Goal: Task Accomplishment & Management: Manage account settings

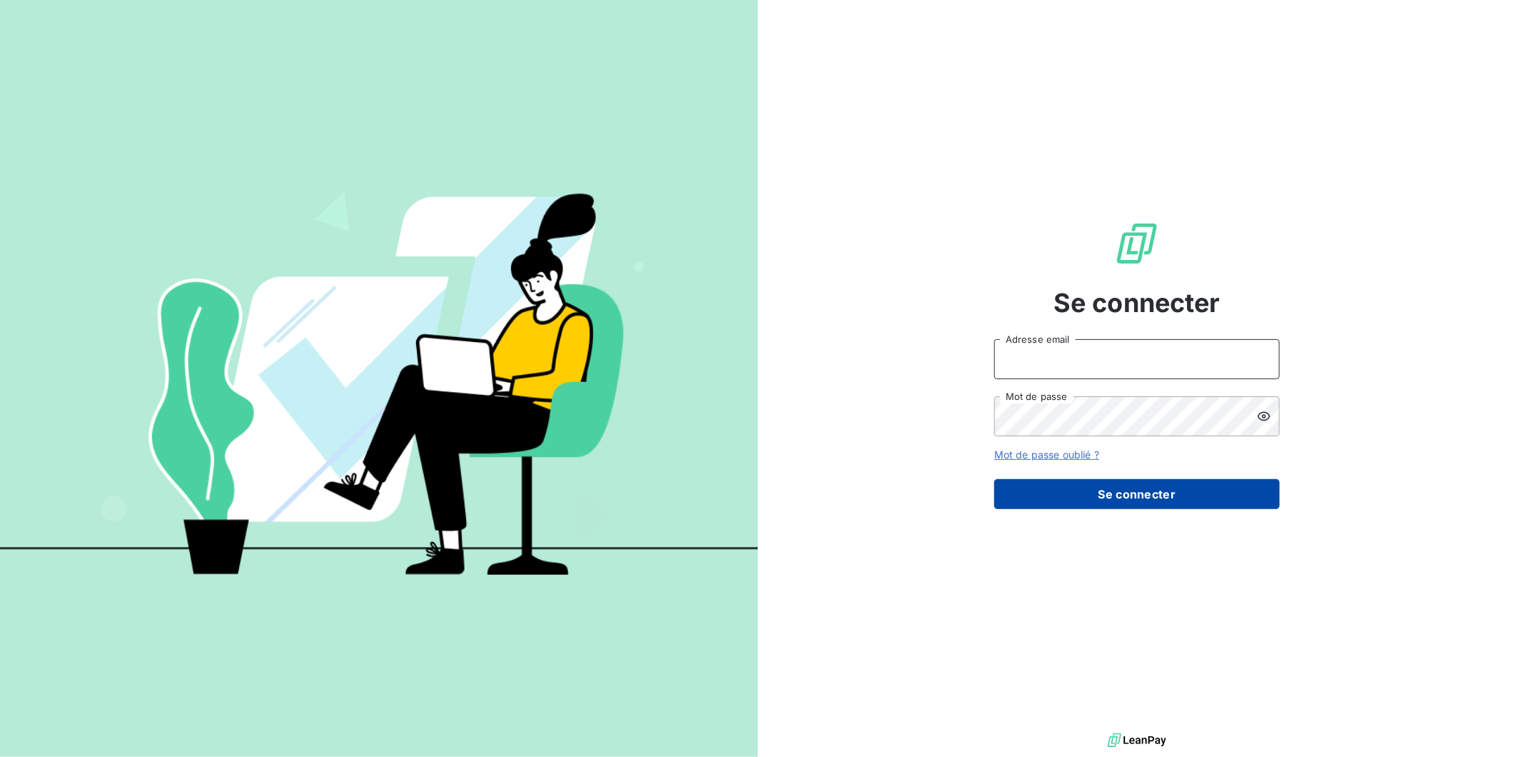
type input "alvaro-dossantos@matexlab.com"
click at [1153, 486] on button "Se connecter" at bounding box center [1138, 494] width 286 height 30
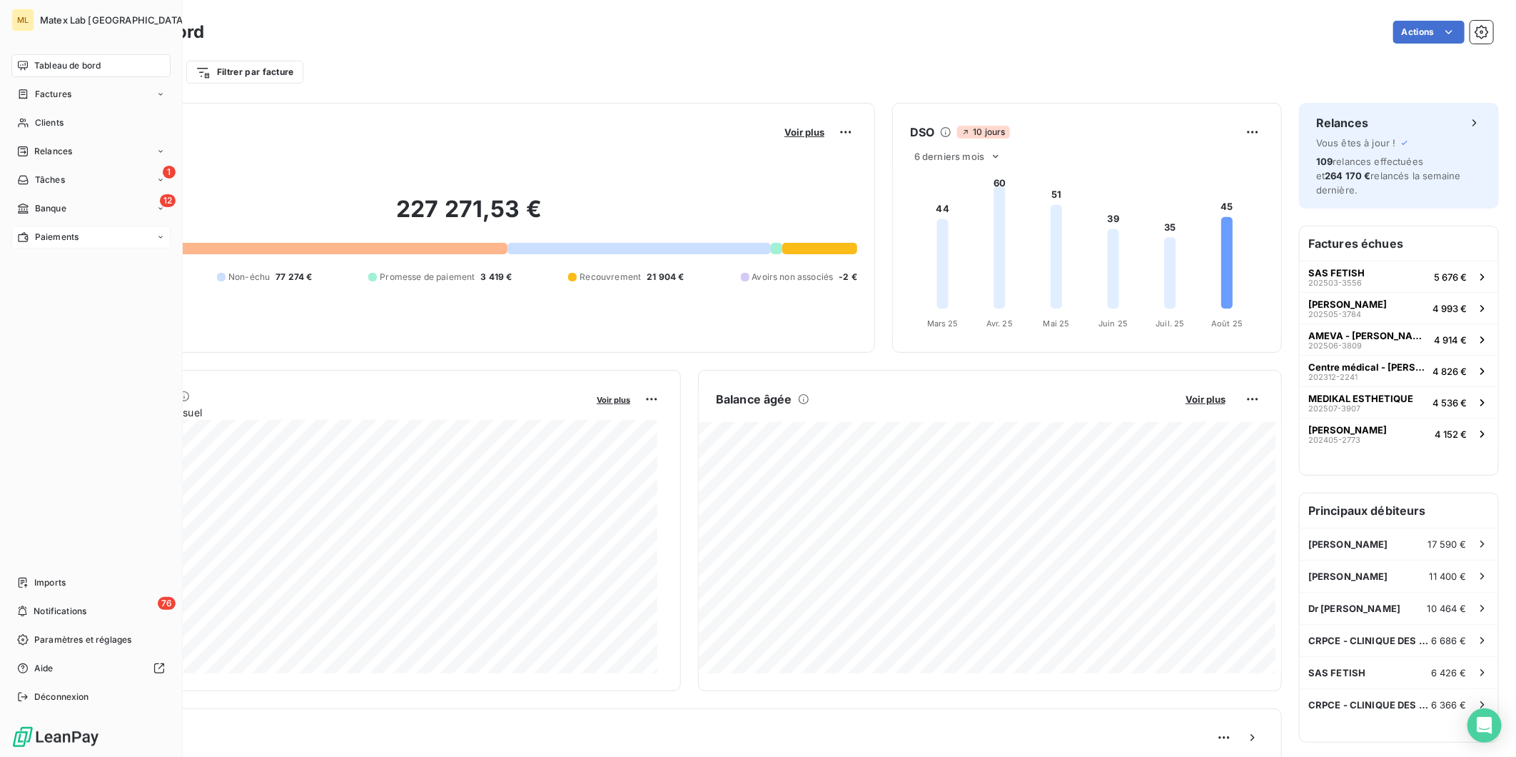
click at [59, 236] on span "Paiements" at bounding box center [57, 237] width 44 height 13
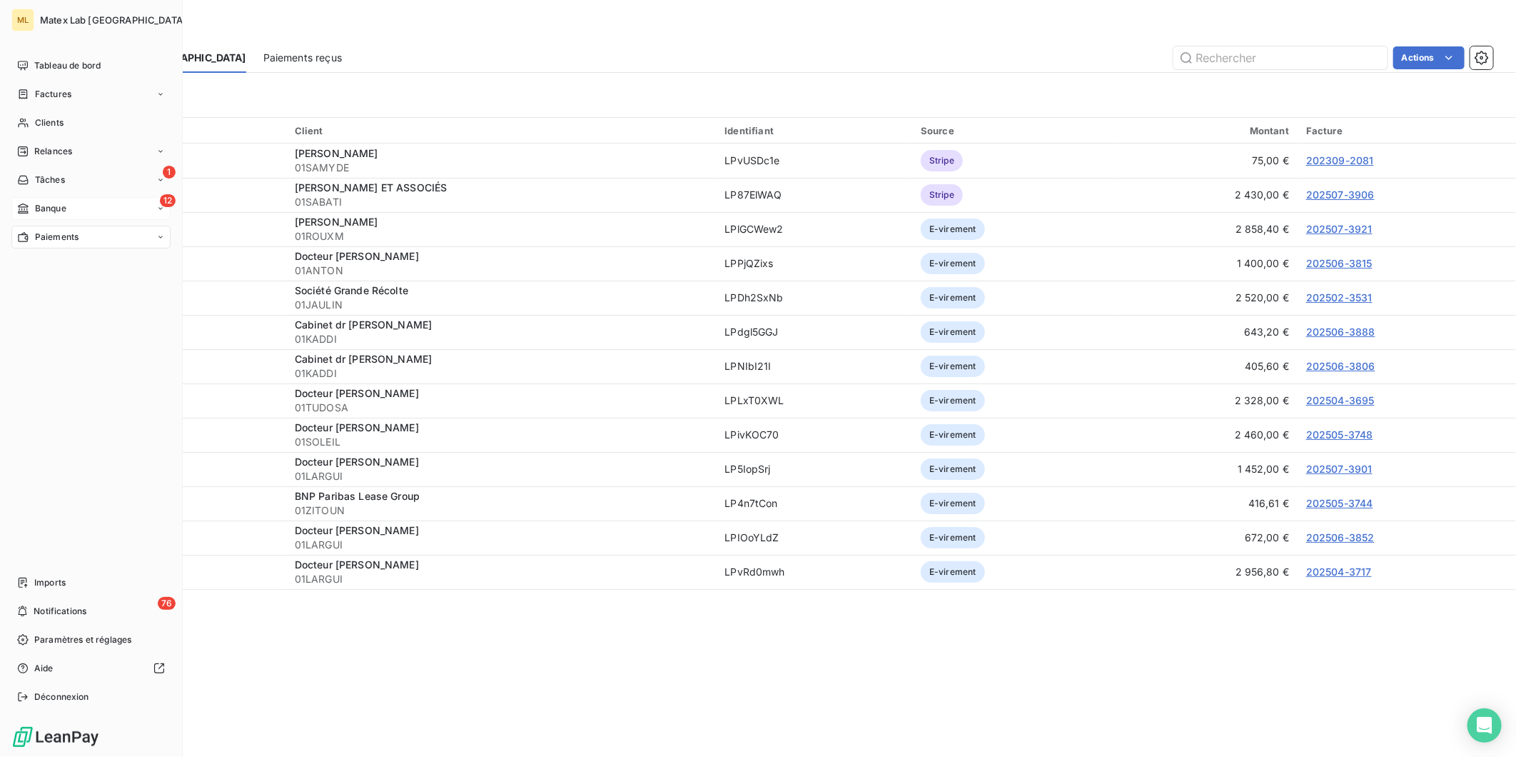
click at [61, 206] on span "Banque" at bounding box center [50, 208] width 31 height 13
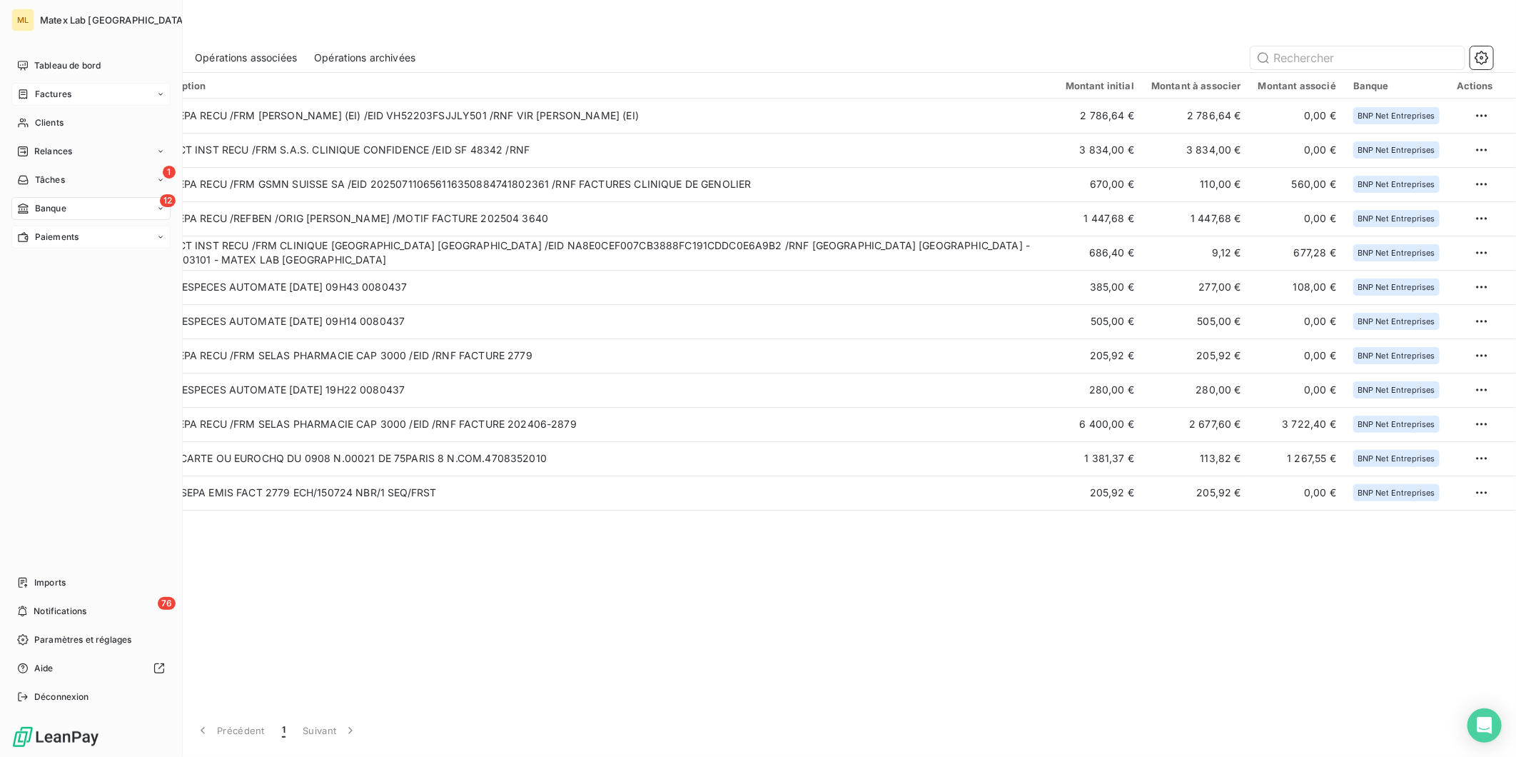
click at [44, 91] on span "Factures" at bounding box center [53, 94] width 36 height 13
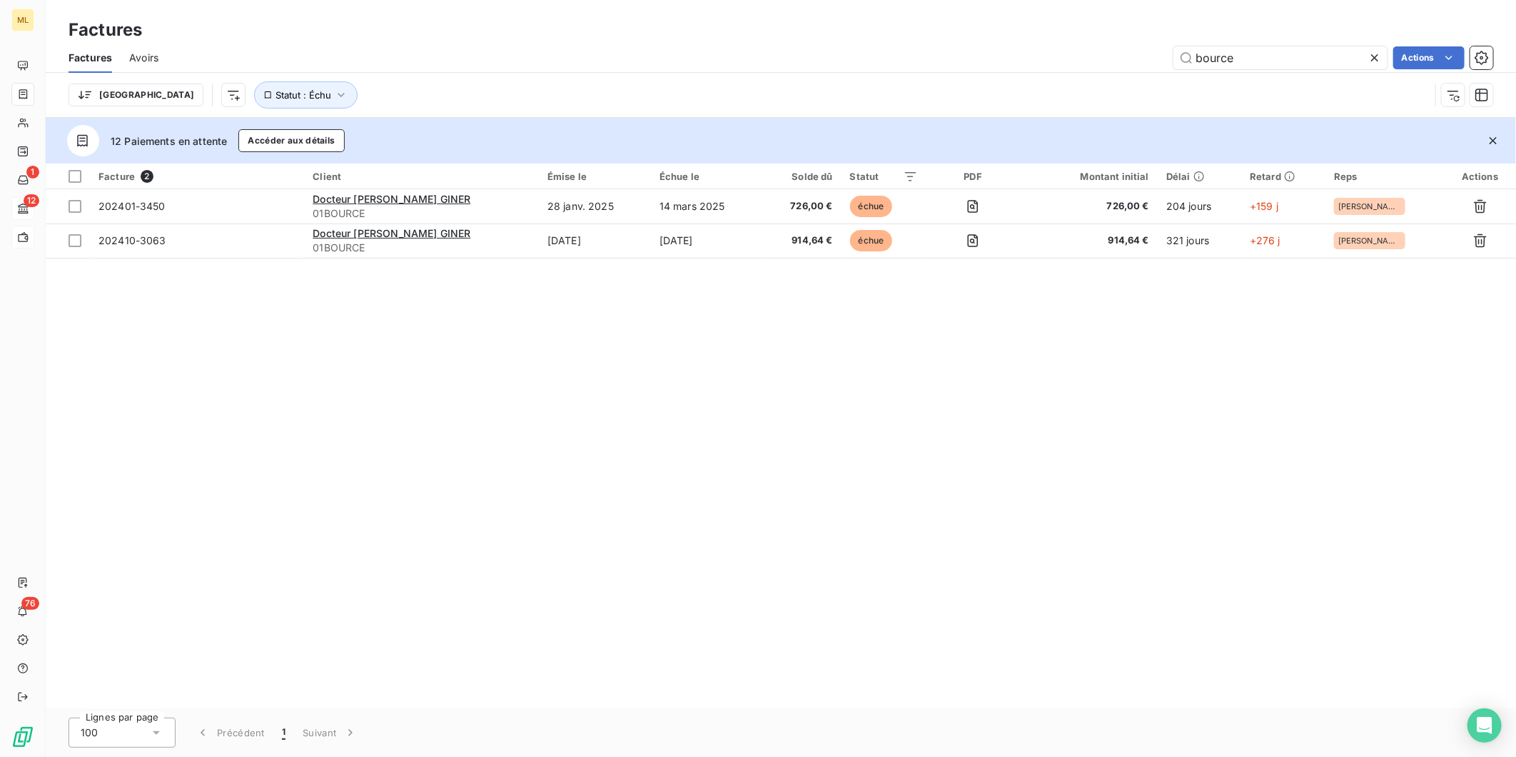
click at [1379, 54] on icon at bounding box center [1375, 58] width 14 height 14
click at [281, 91] on button "Statut : Échu" at bounding box center [306, 94] width 104 height 27
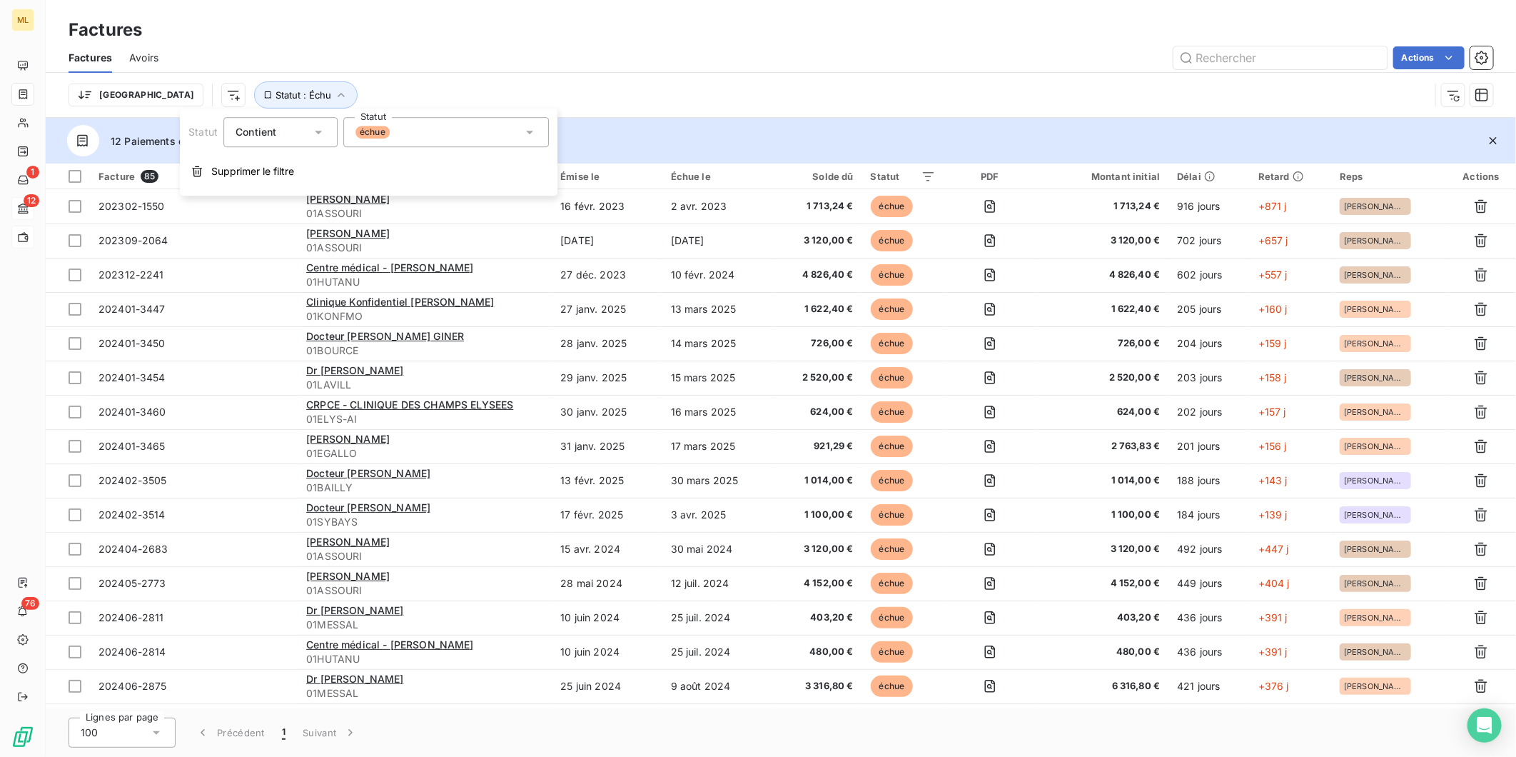
click at [149, 730] on icon at bounding box center [156, 732] width 14 height 14
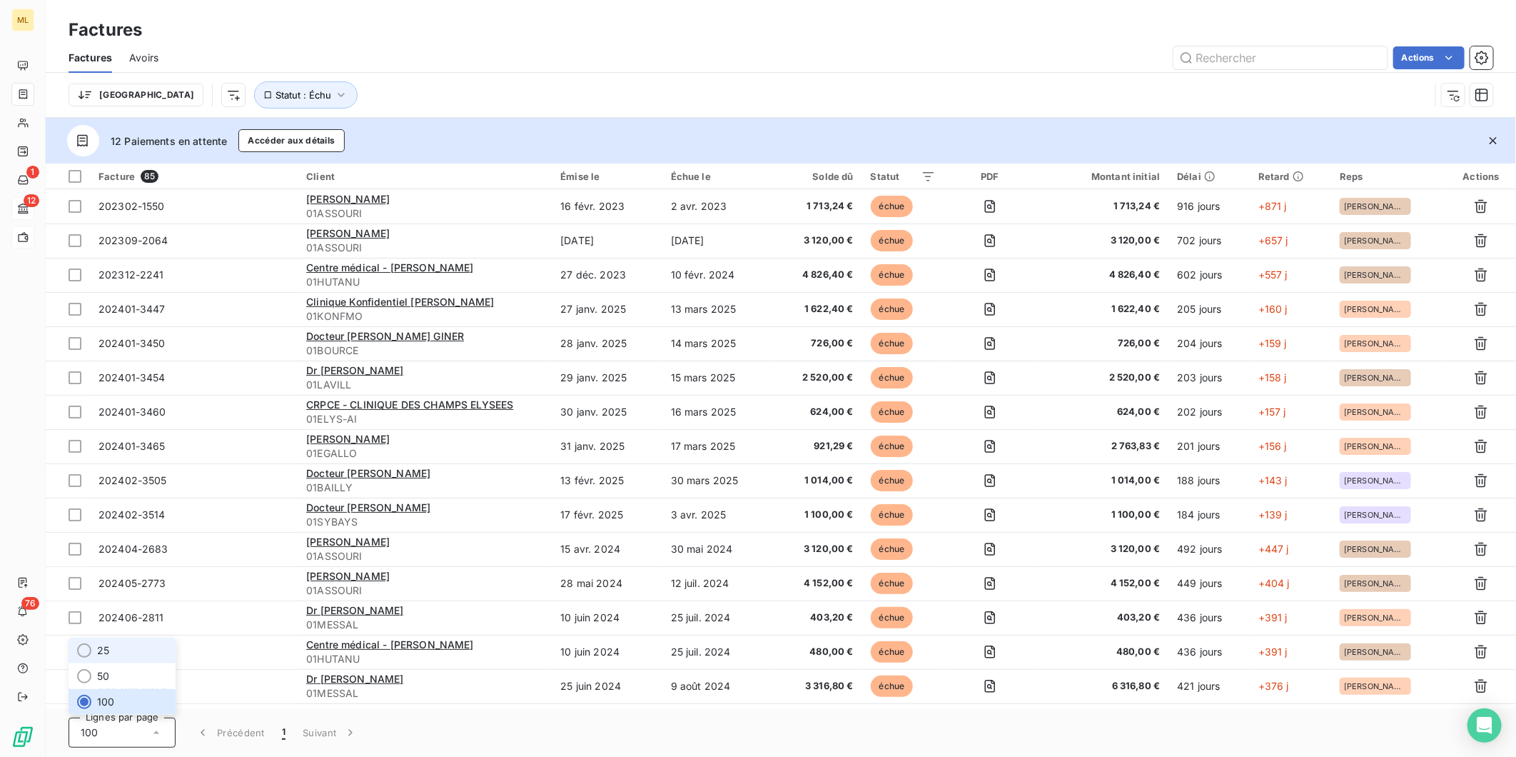
click at [127, 653] on li "25" at bounding box center [122, 651] width 107 height 26
click at [348, 734] on button "4" at bounding box center [352, 733] width 23 height 30
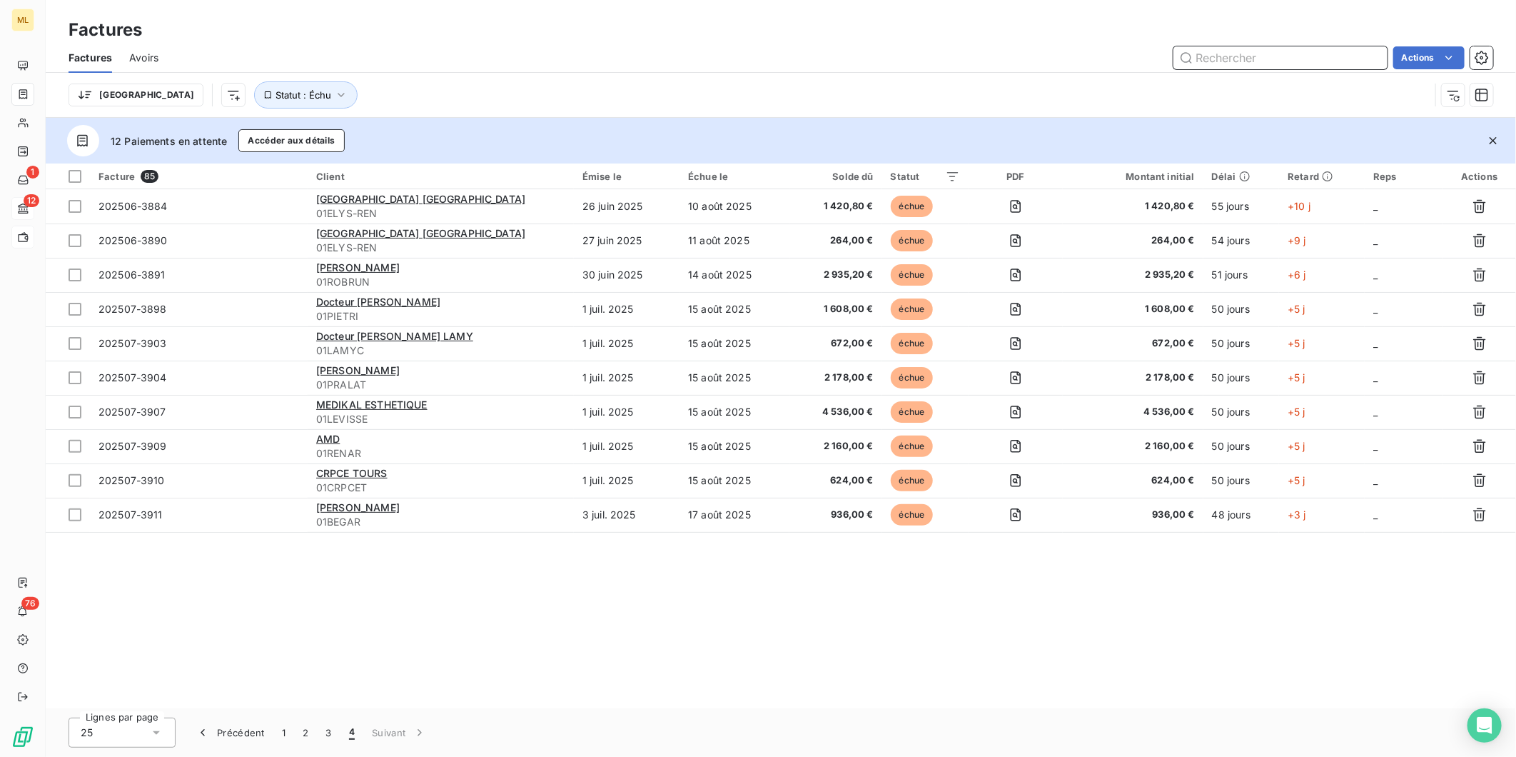
click at [1224, 66] on input "text" at bounding box center [1281, 57] width 214 height 23
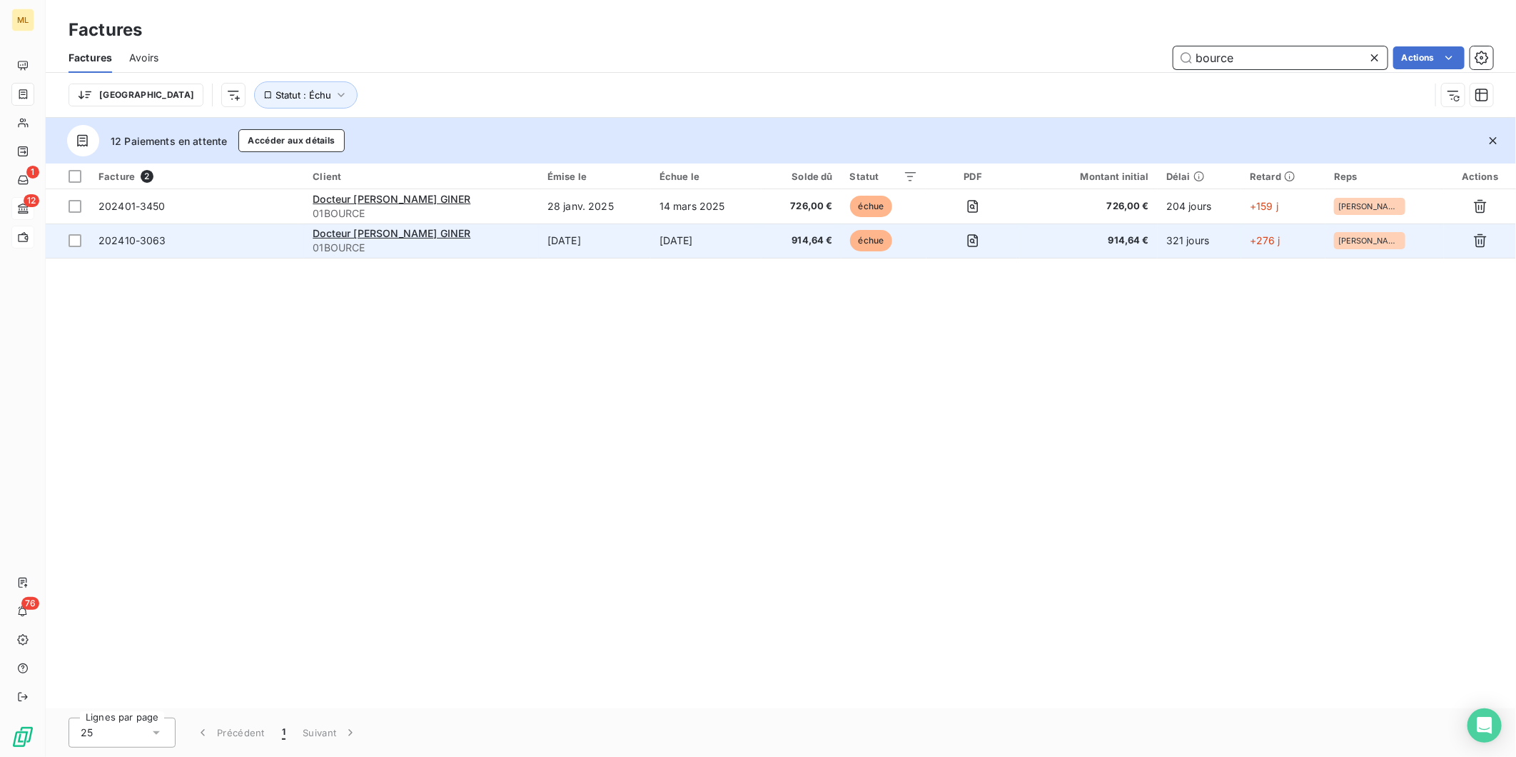
type input "bource"
click at [691, 243] on td "17 nov. 2024" at bounding box center [706, 240] width 111 height 34
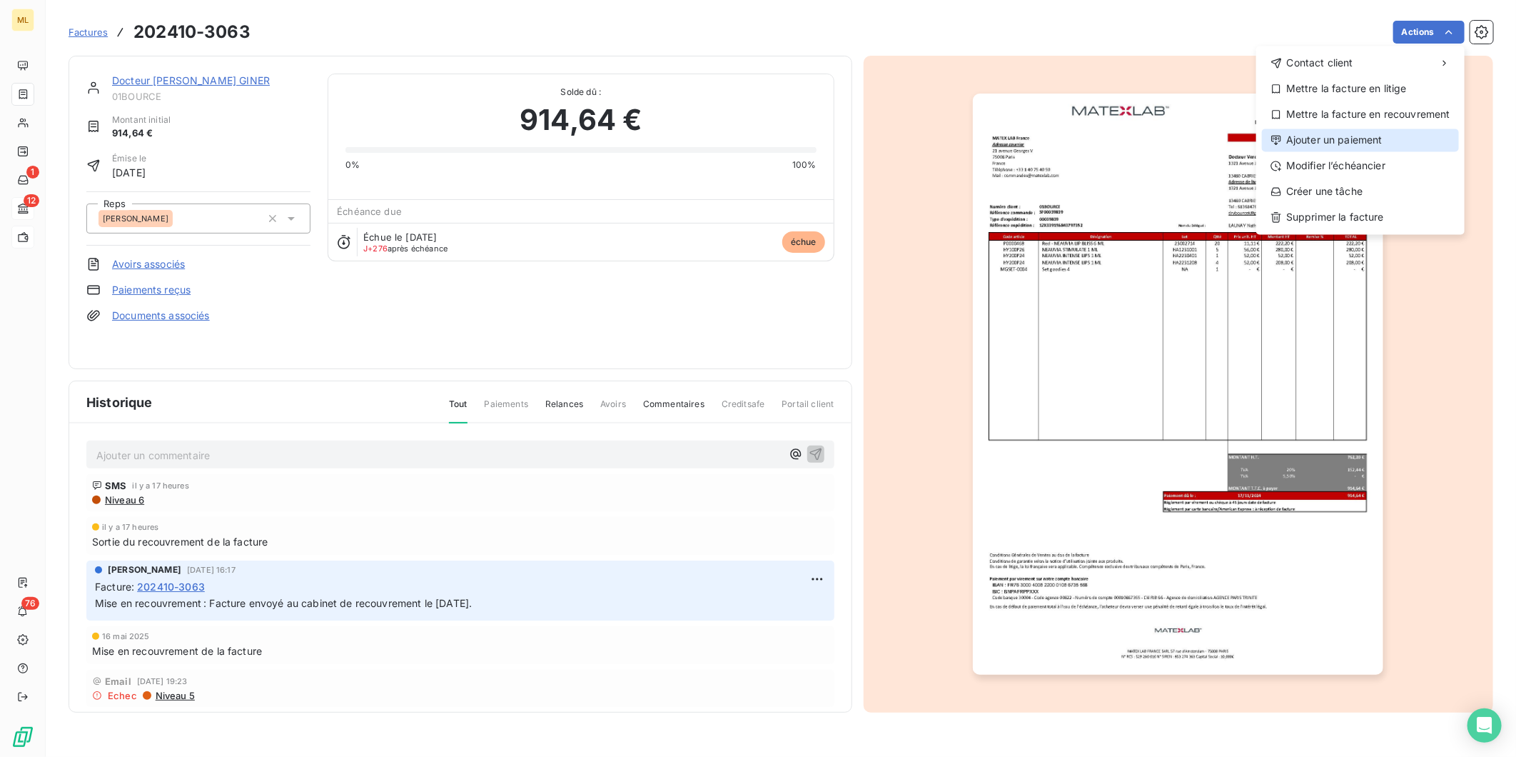
click at [1369, 141] on div "Ajouter un paiement" at bounding box center [1360, 140] width 197 height 23
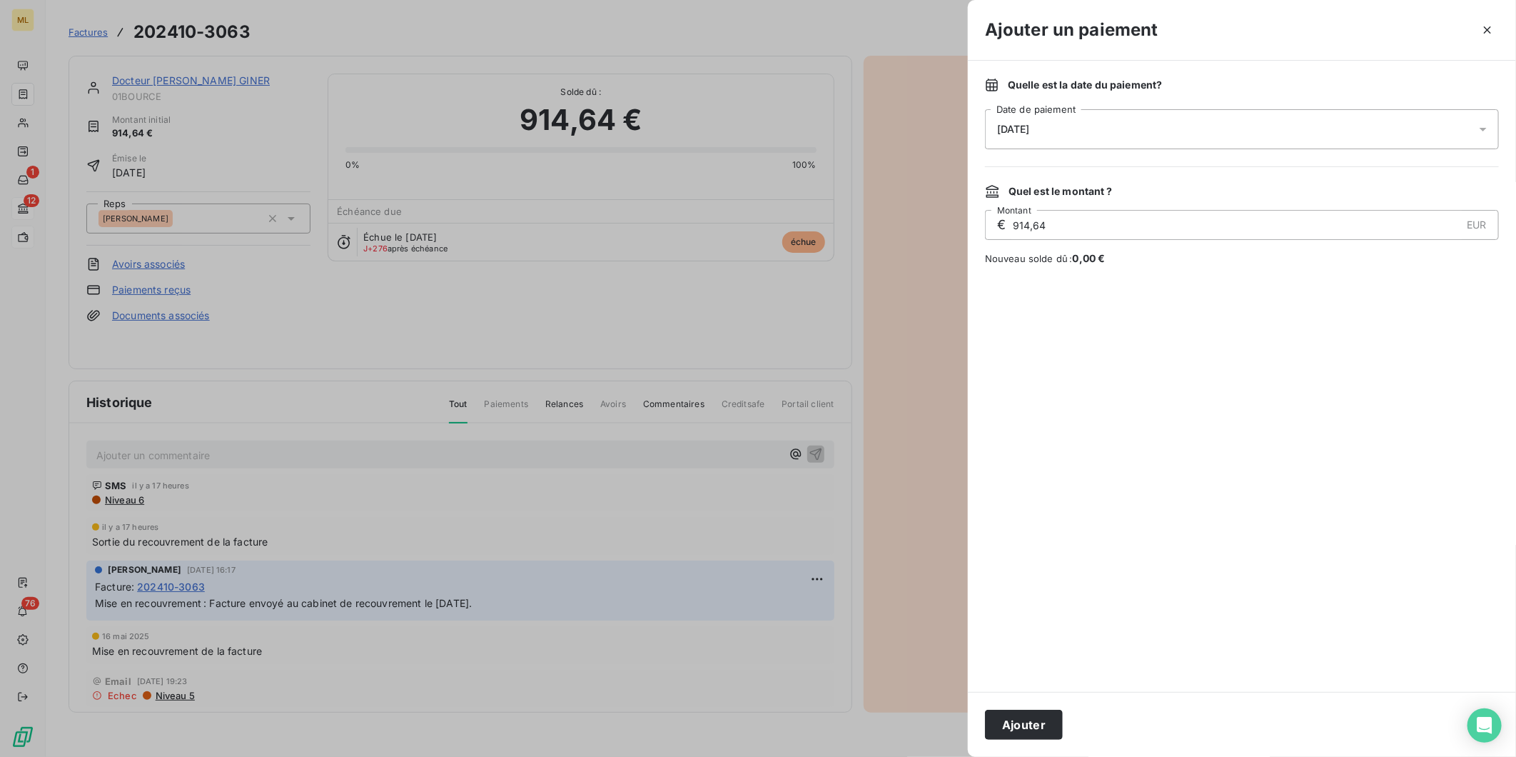
click at [1108, 127] on div "20/08/2025" at bounding box center [1242, 129] width 514 height 40
click at [1051, 361] on button "26" at bounding box center [1055, 362] width 29 height 29
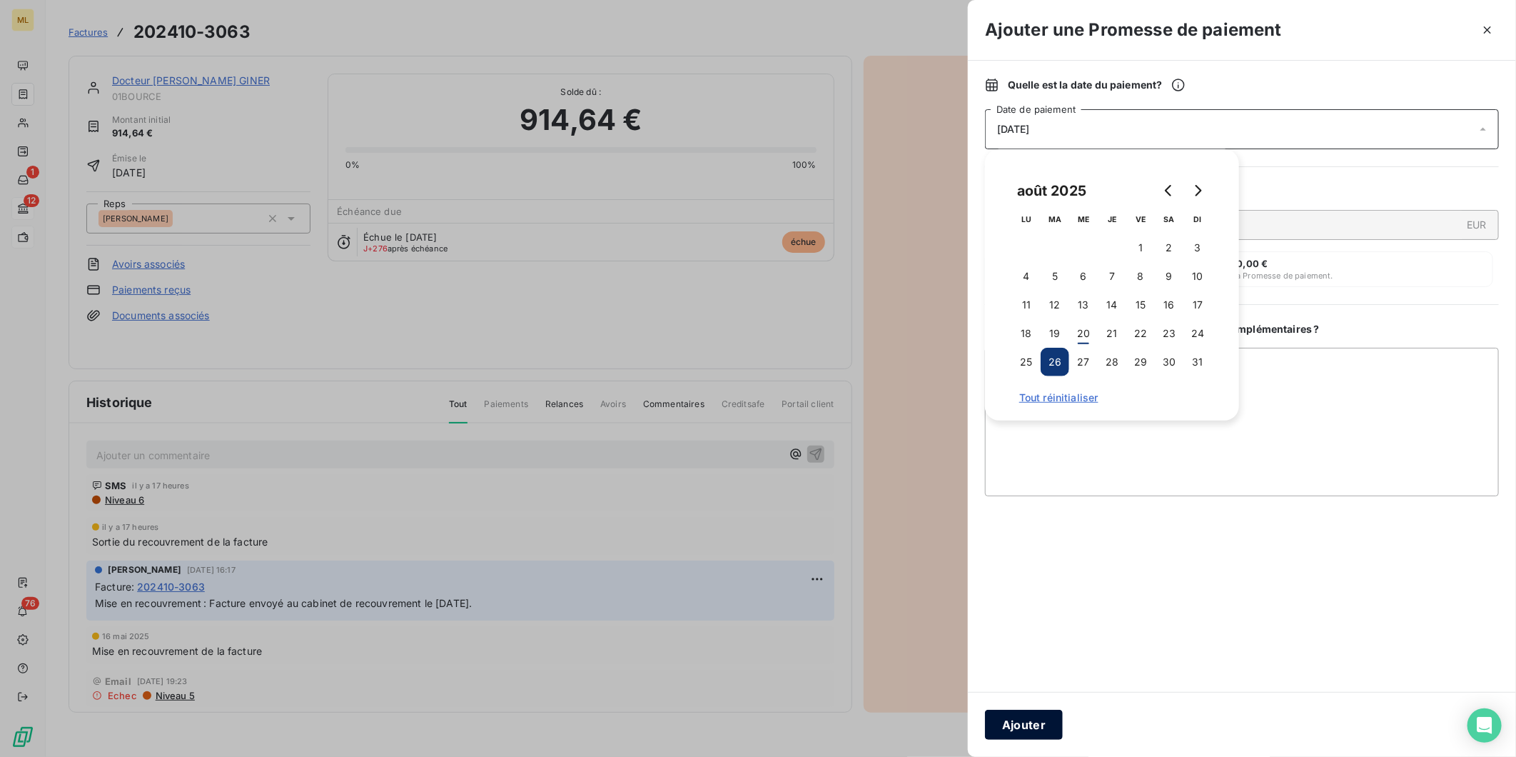
click at [1024, 723] on button "Ajouter" at bounding box center [1024, 725] width 78 height 30
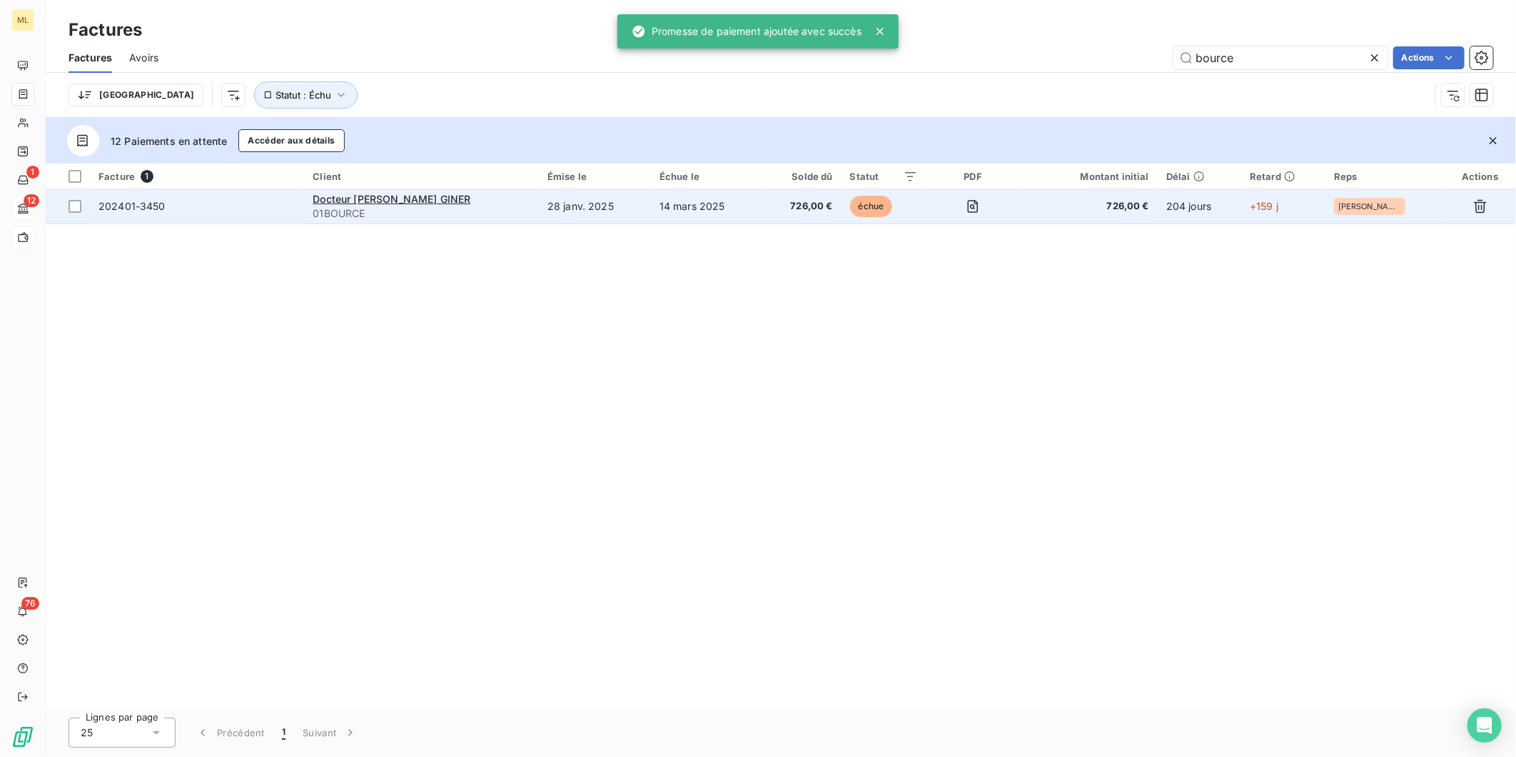
click at [783, 196] on td "726,00 €" at bounding box center [802, 206] width 80 height 34
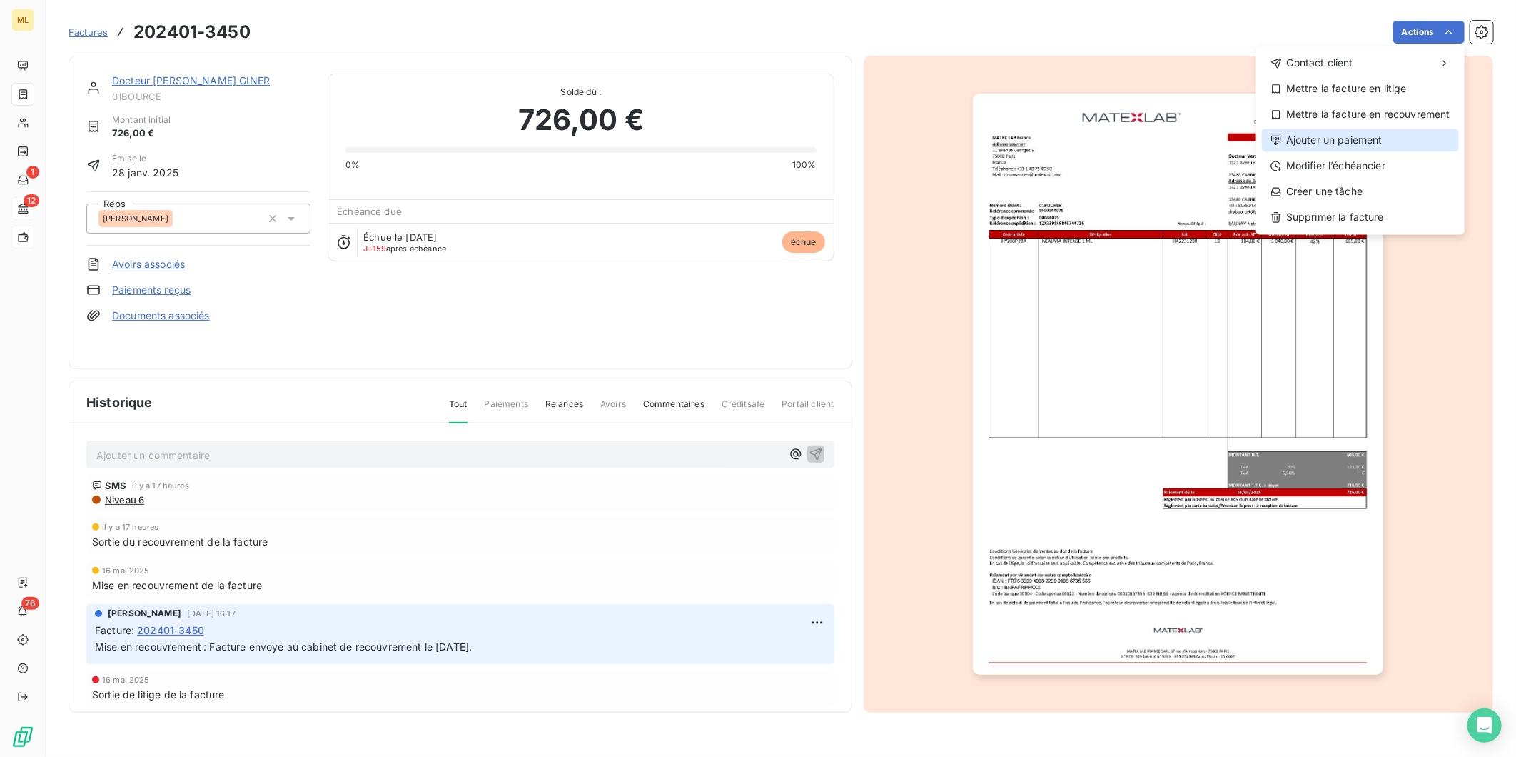
click at [1353, 144] on div "Ajouter un paiement" at bounding box center [1360, 140] width 197 height 23
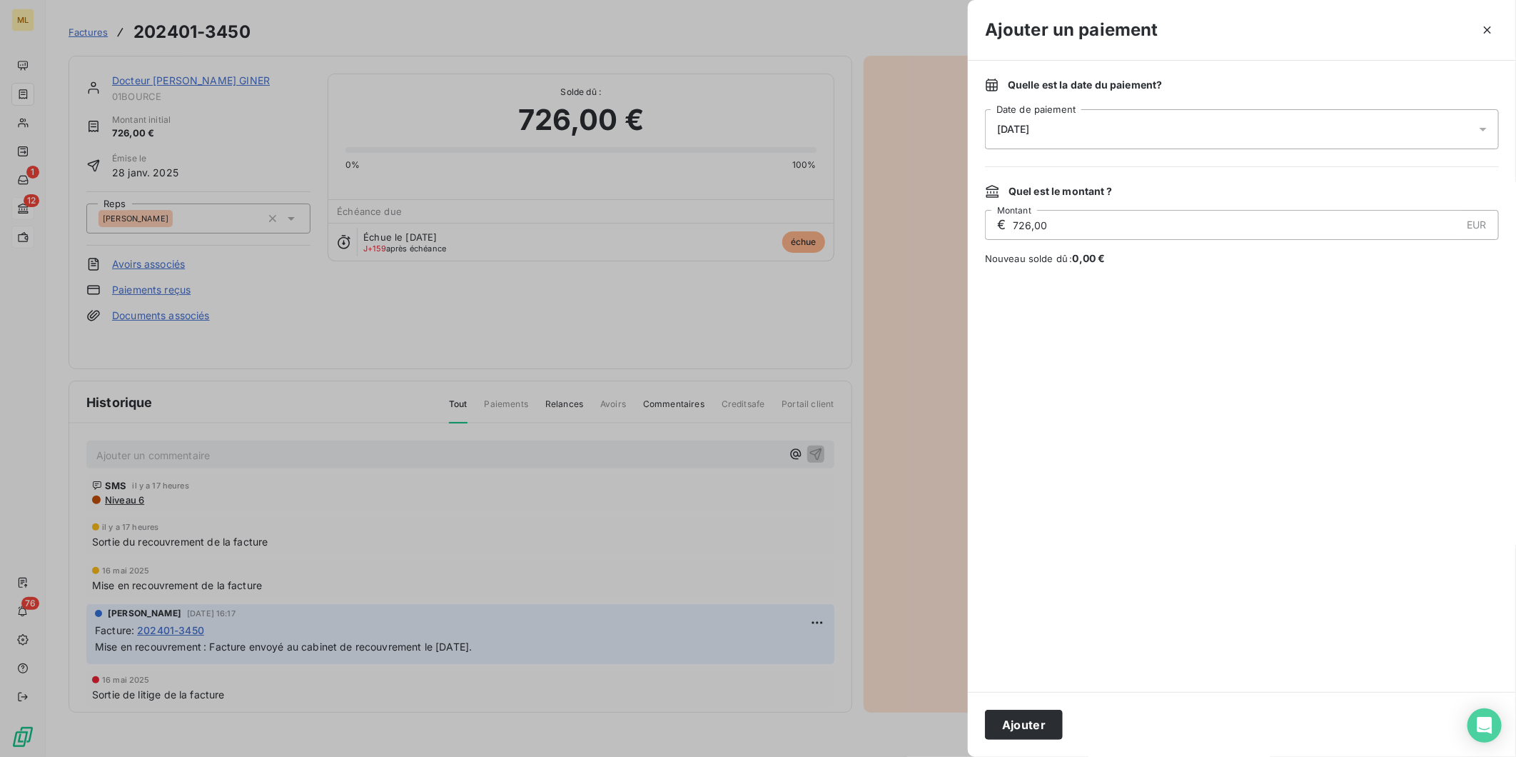
click at [1108, 131] on div "20/08/2025" at bounding box center [1242, 129] width 514 height 40
click at [1194, 361] on button "31" at bounding box center [1198, 362] width 29 height 29
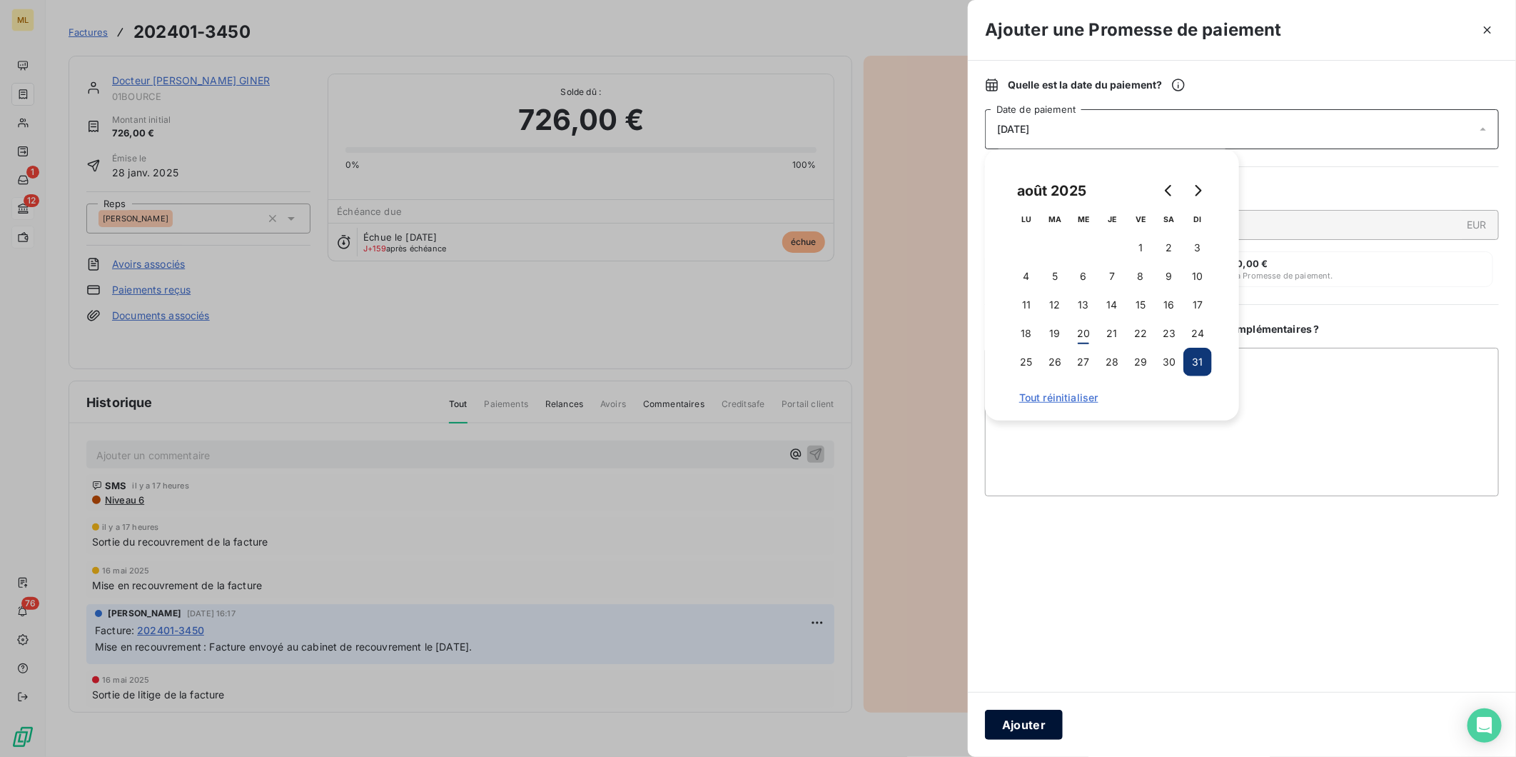
click at [1022, 724] on button "Ajouter" at bounding box center [1024, 725] width 78 height 30
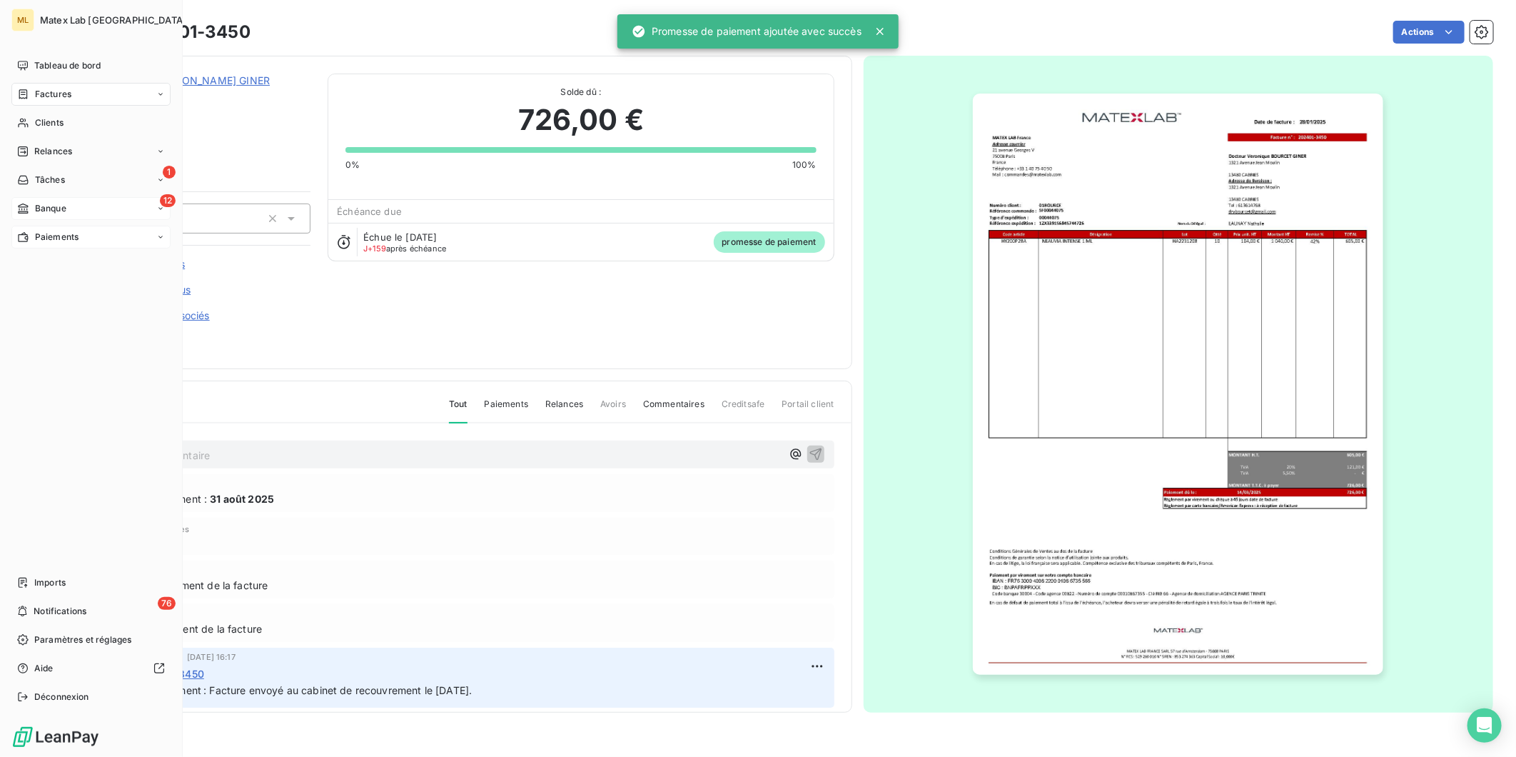
click at [54, 86] on div "Factures" at bounding box center [90, 94] width 159 height 23
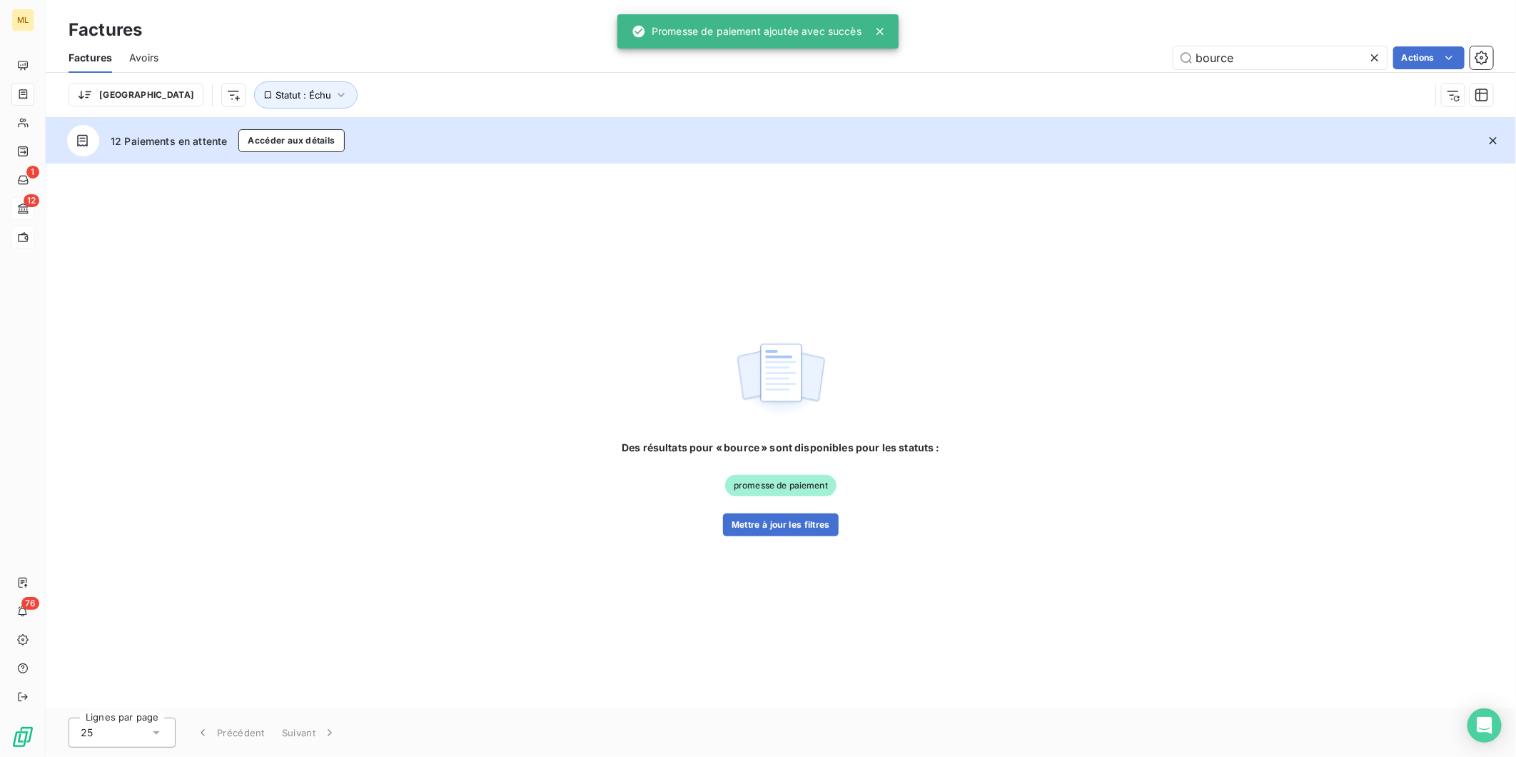
click at [1369, 58] on icon at bounding box center [1375, 58] width 14 height 14
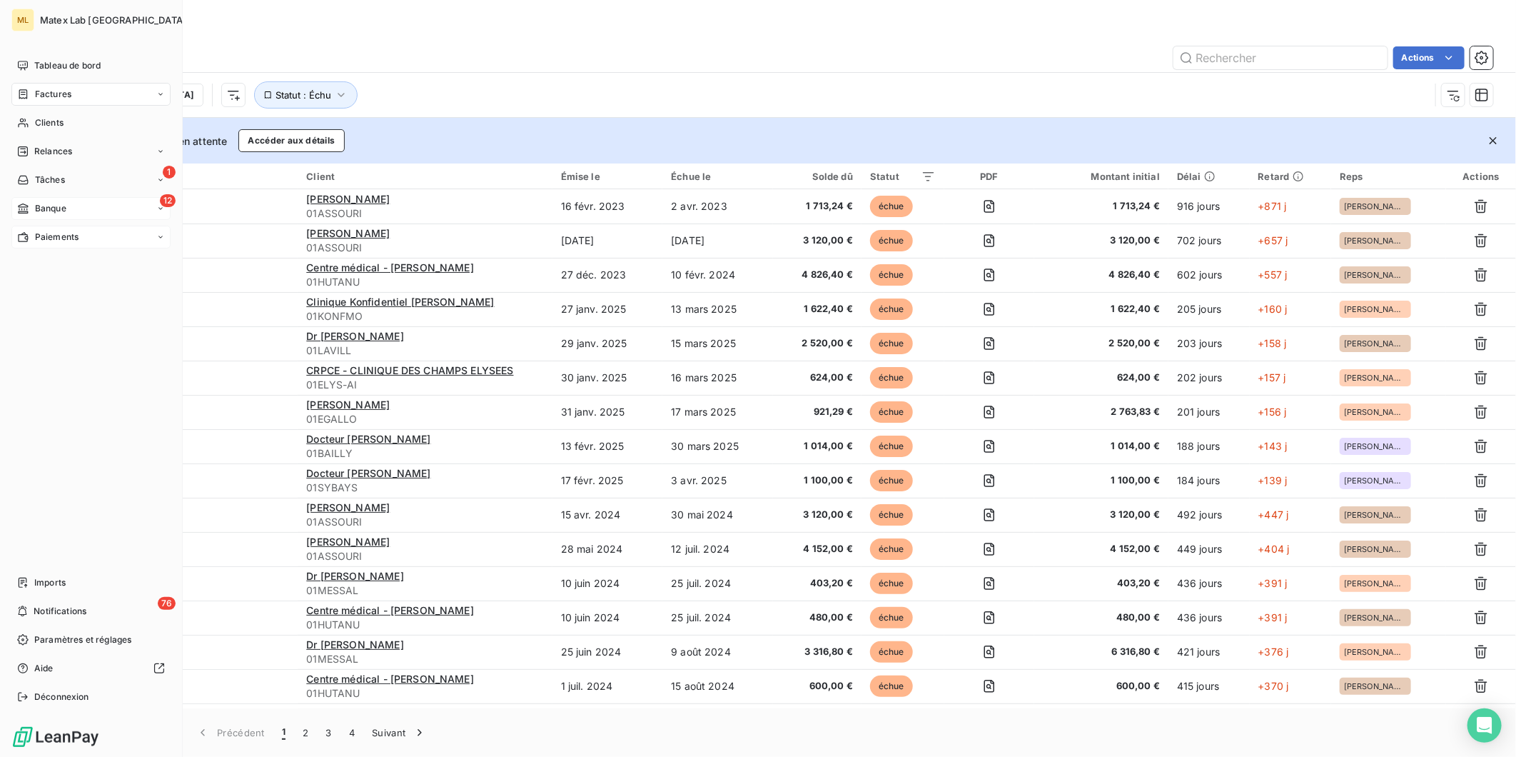
click at [74, 226] on div "Paiements" at bounding box center [90, 237] width 159 height 23
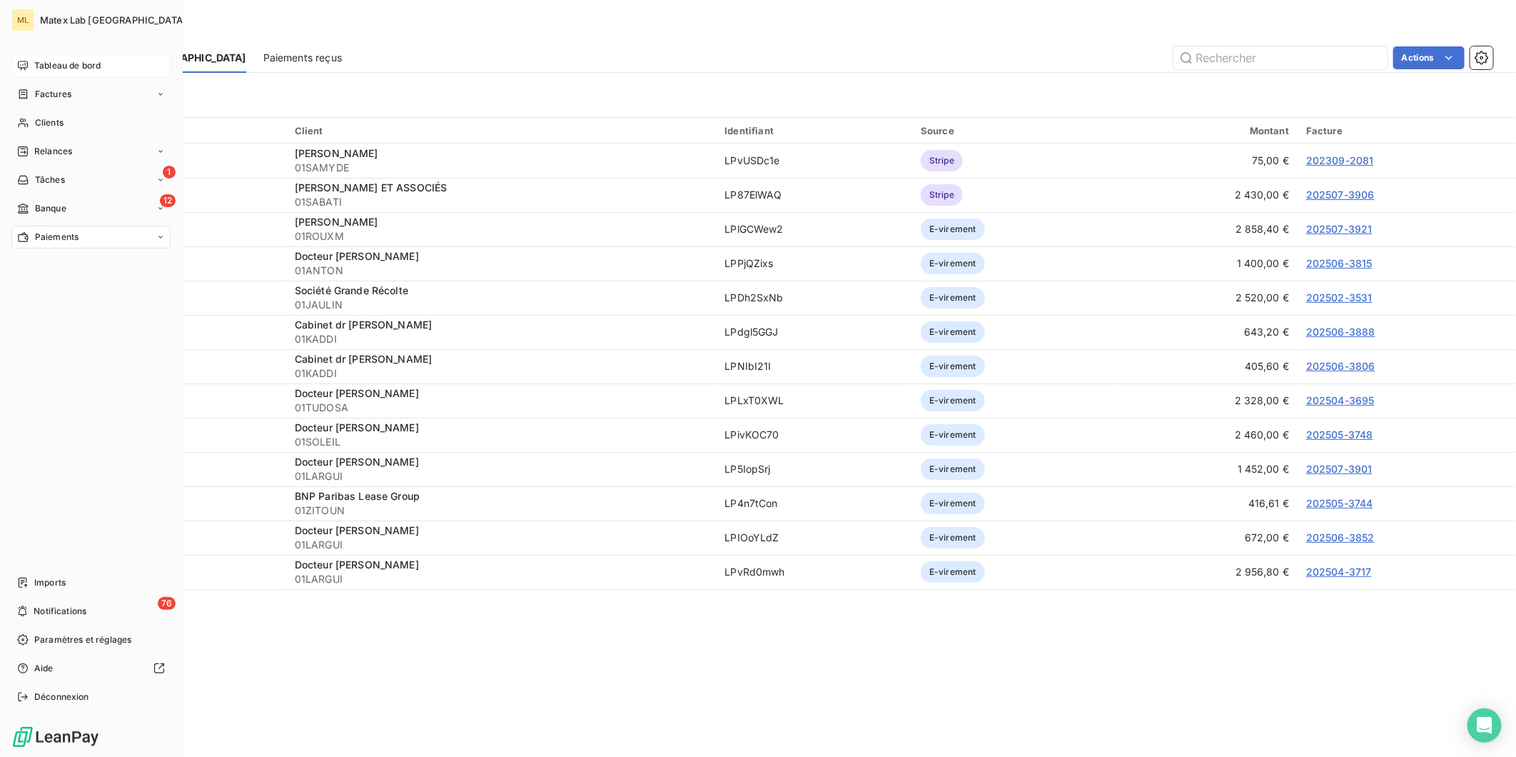
click at [50, 57] on div "Tableau de bord" at bounding box center [90, 65] width 159 height 23
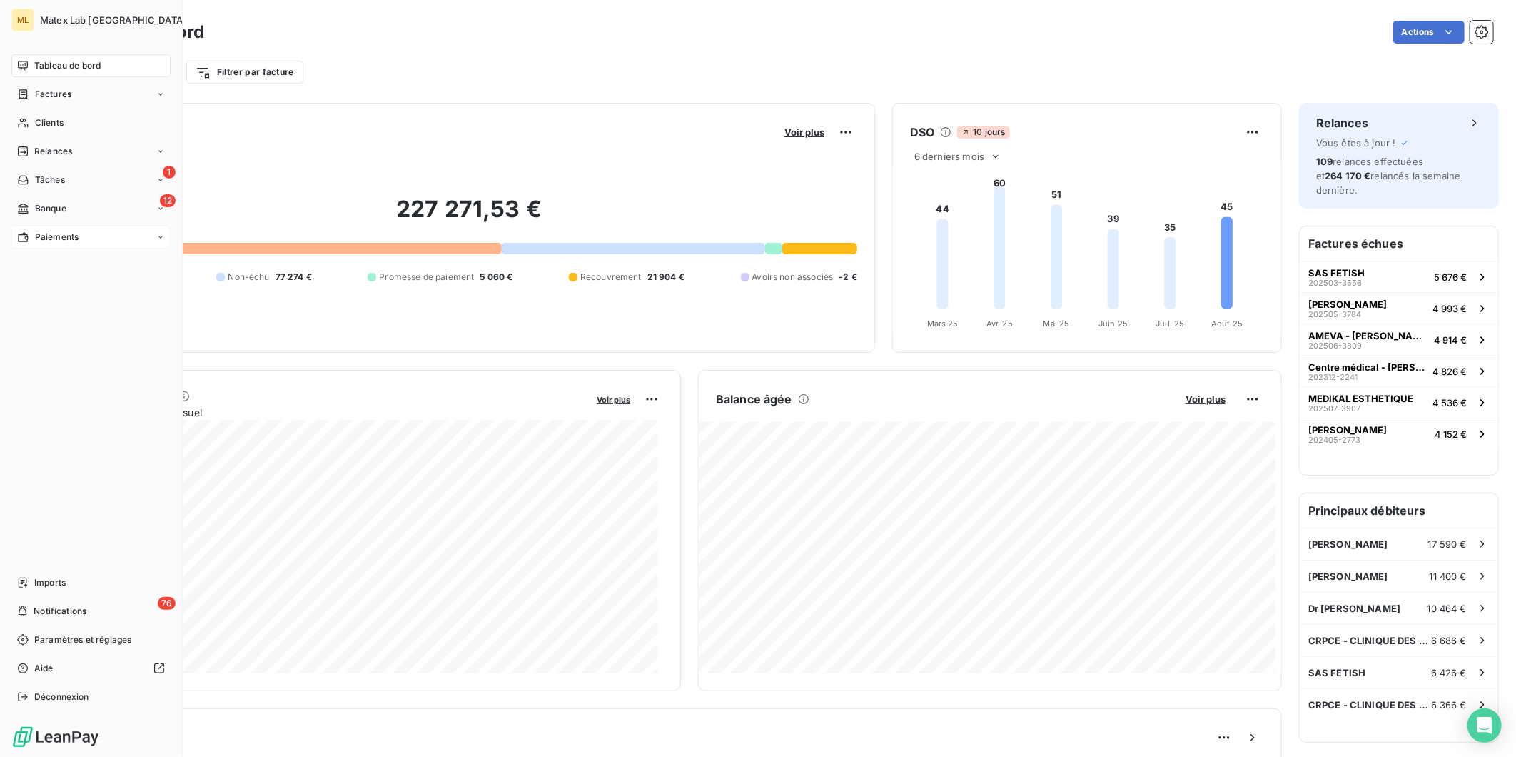
click at [44, 226] on div "Paiements" at bounding box center [90, 237] width 159 height 23
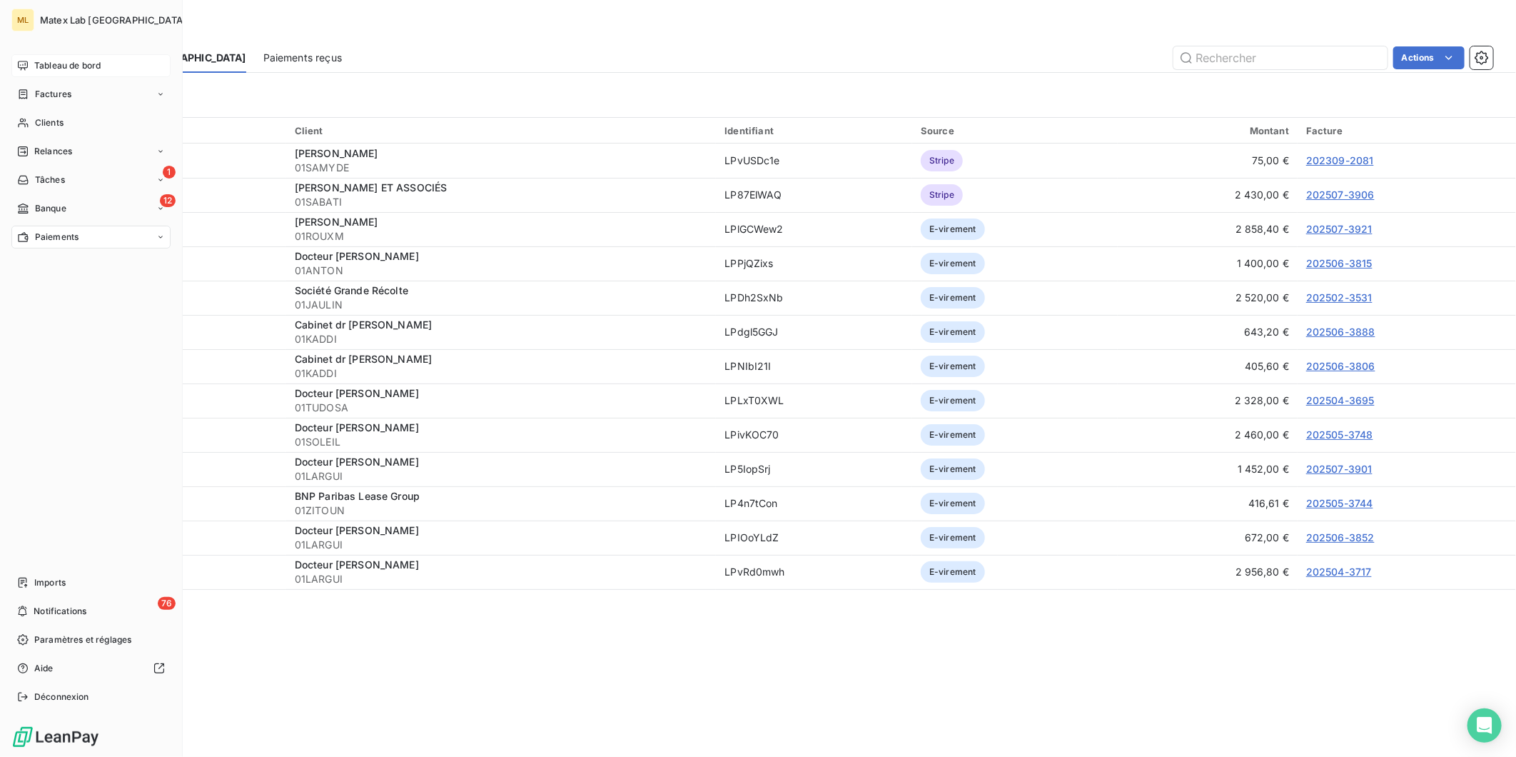
click at [76, 63] on span "Tableau de bord" at bounding box center [67, 65] width 66 height 13
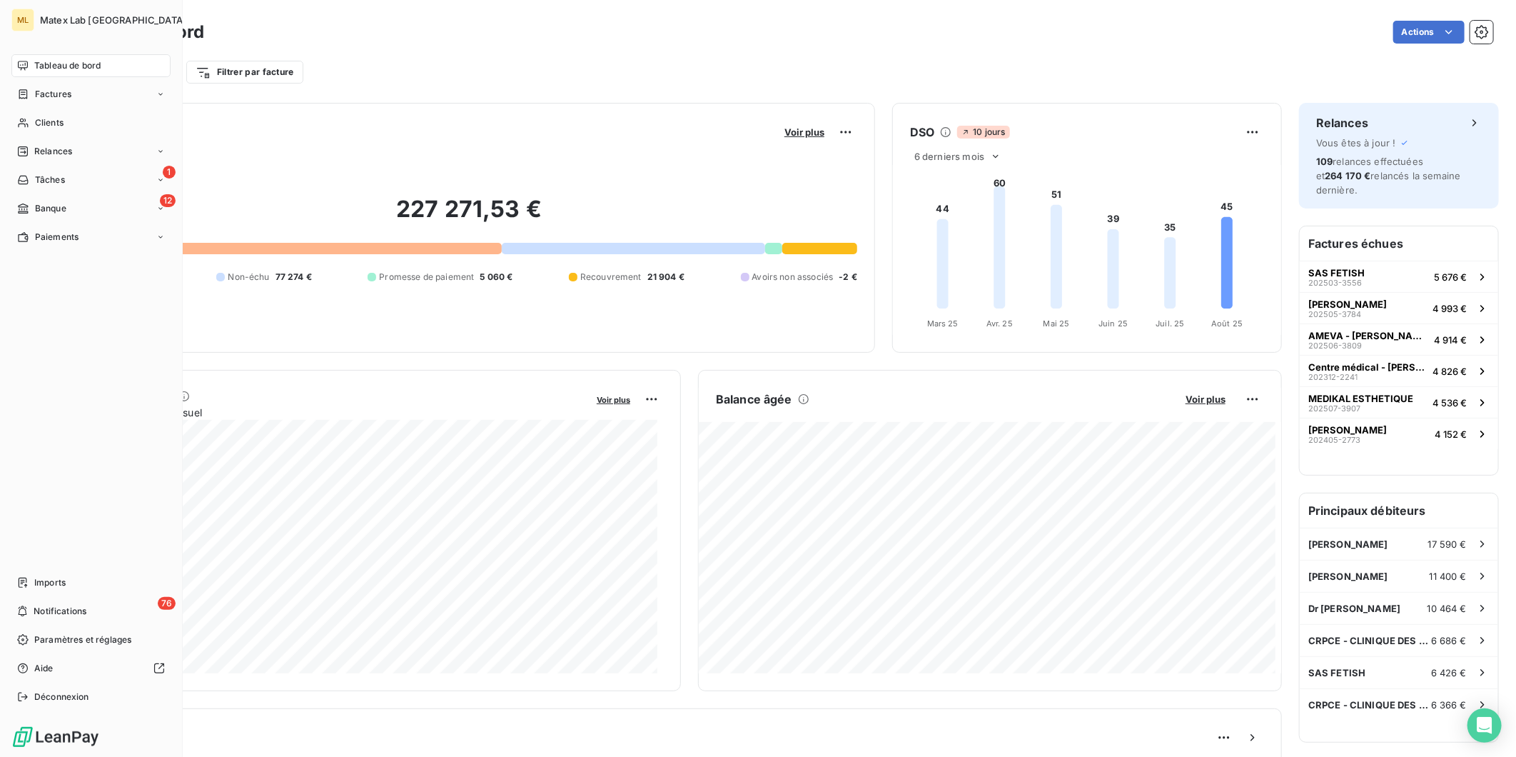
click at [84, 66] on span "Tableau de bord" at bounding box center [67, 65] width 66 height 13
click at [46, 233] on span "Paiements" at bounding box center [57, 237] width 44 height 13
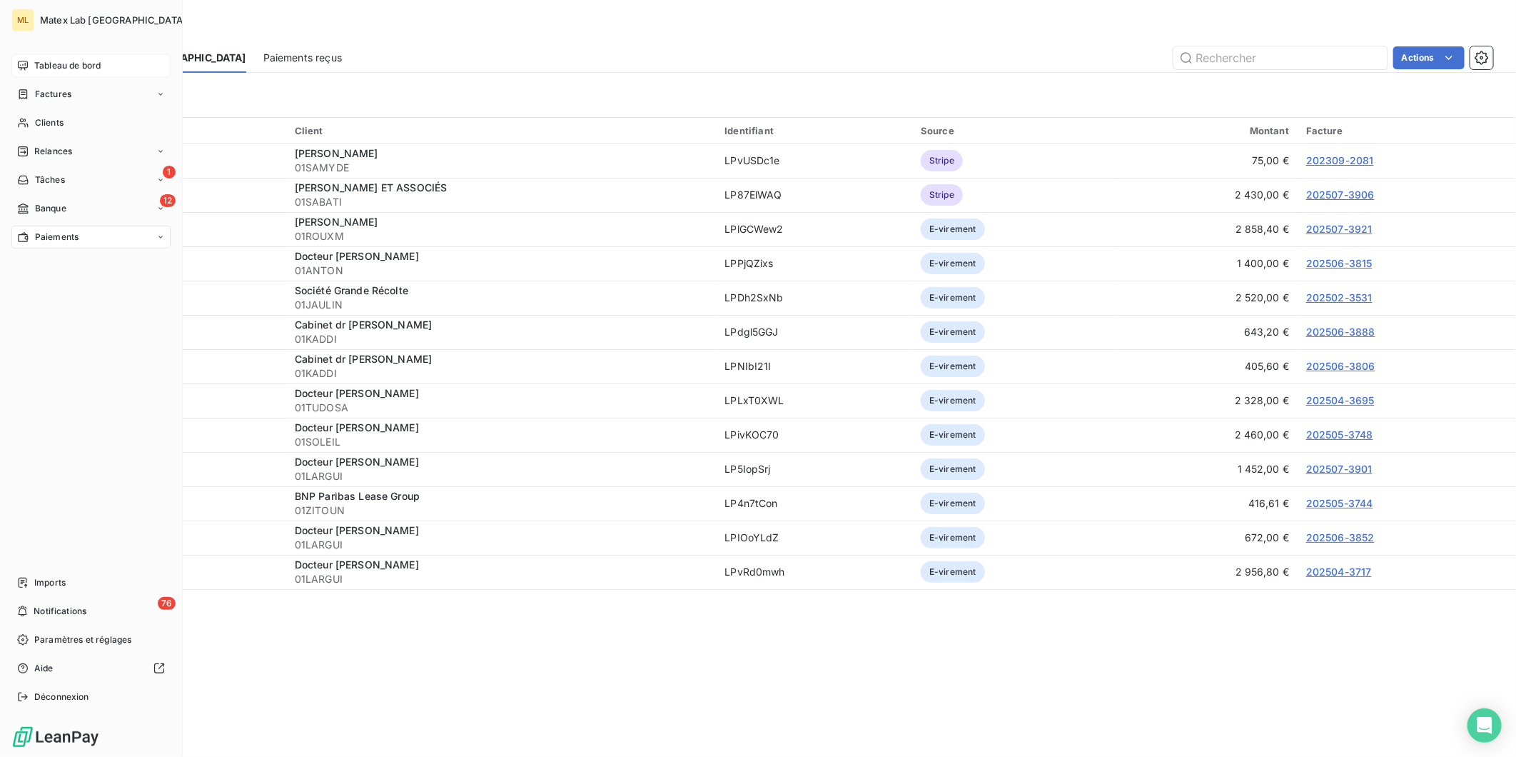
click at [59, 64] on span "Tableau de bord" at bounding box center [67, 65] width 66 height 13
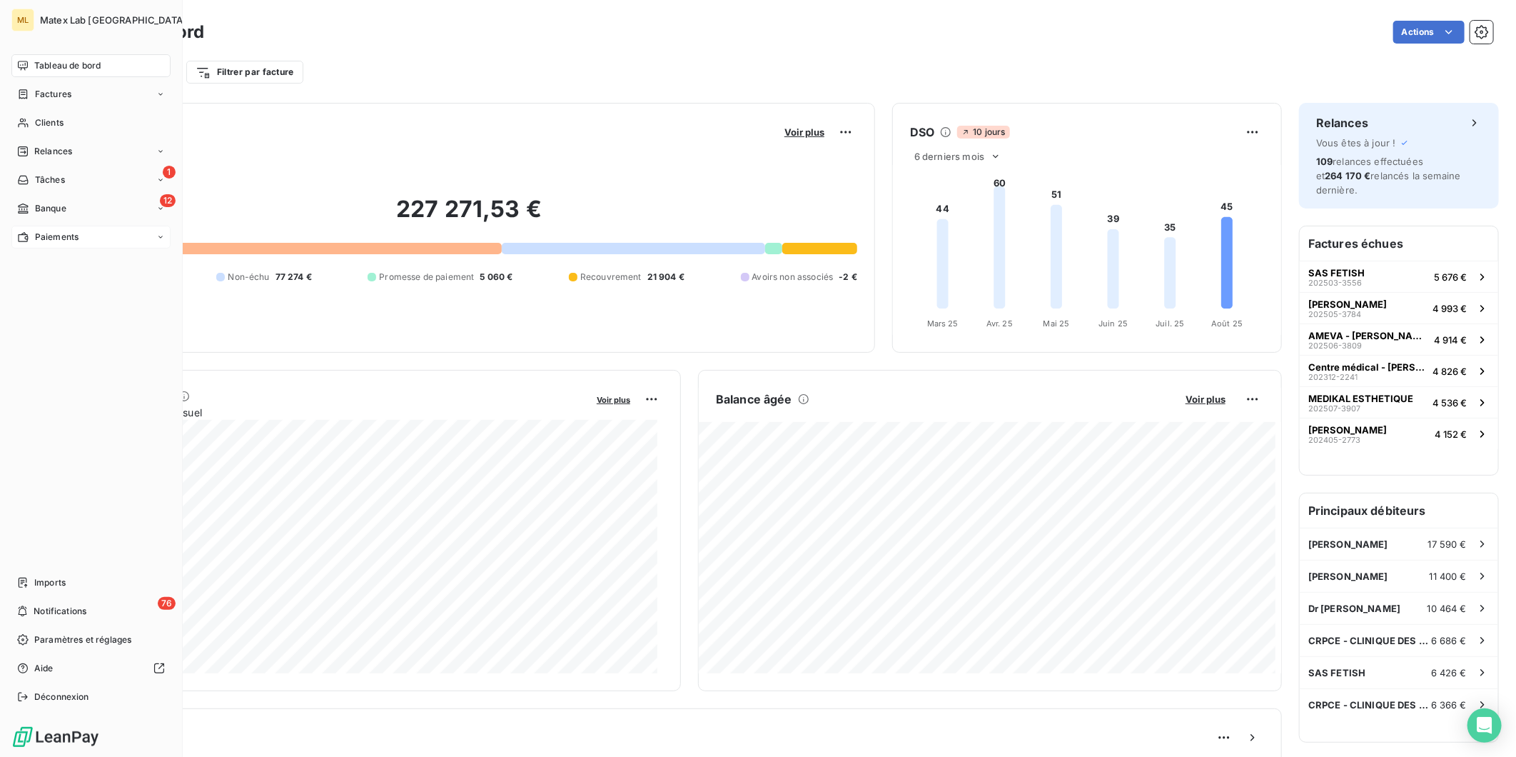
click at [59, 239] on span "Paiements" at bounding box center [57, 237] width 44 height 13
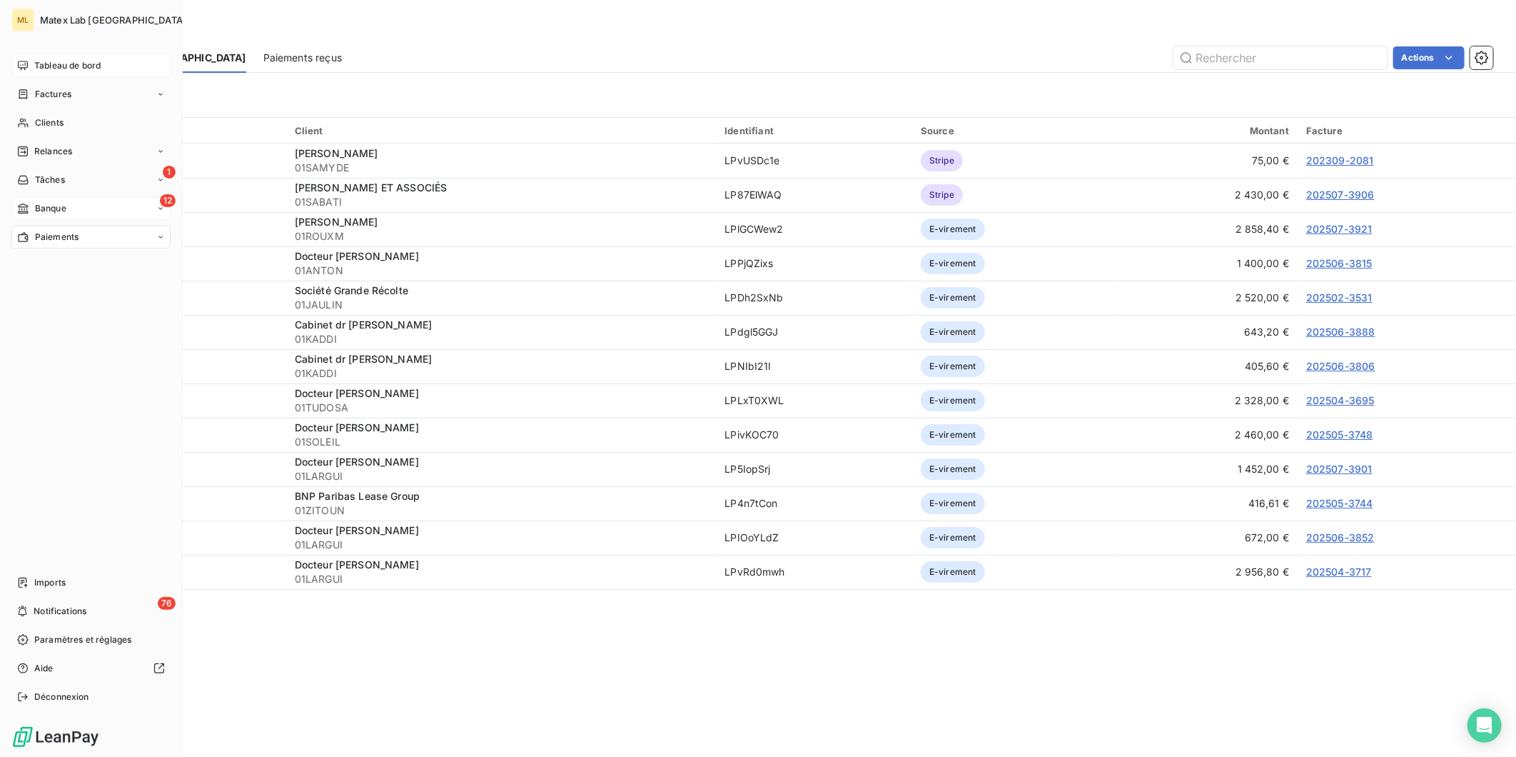
click at [59, 207] on span "Banque" at bounding box center [50, 208] width 31 height 13
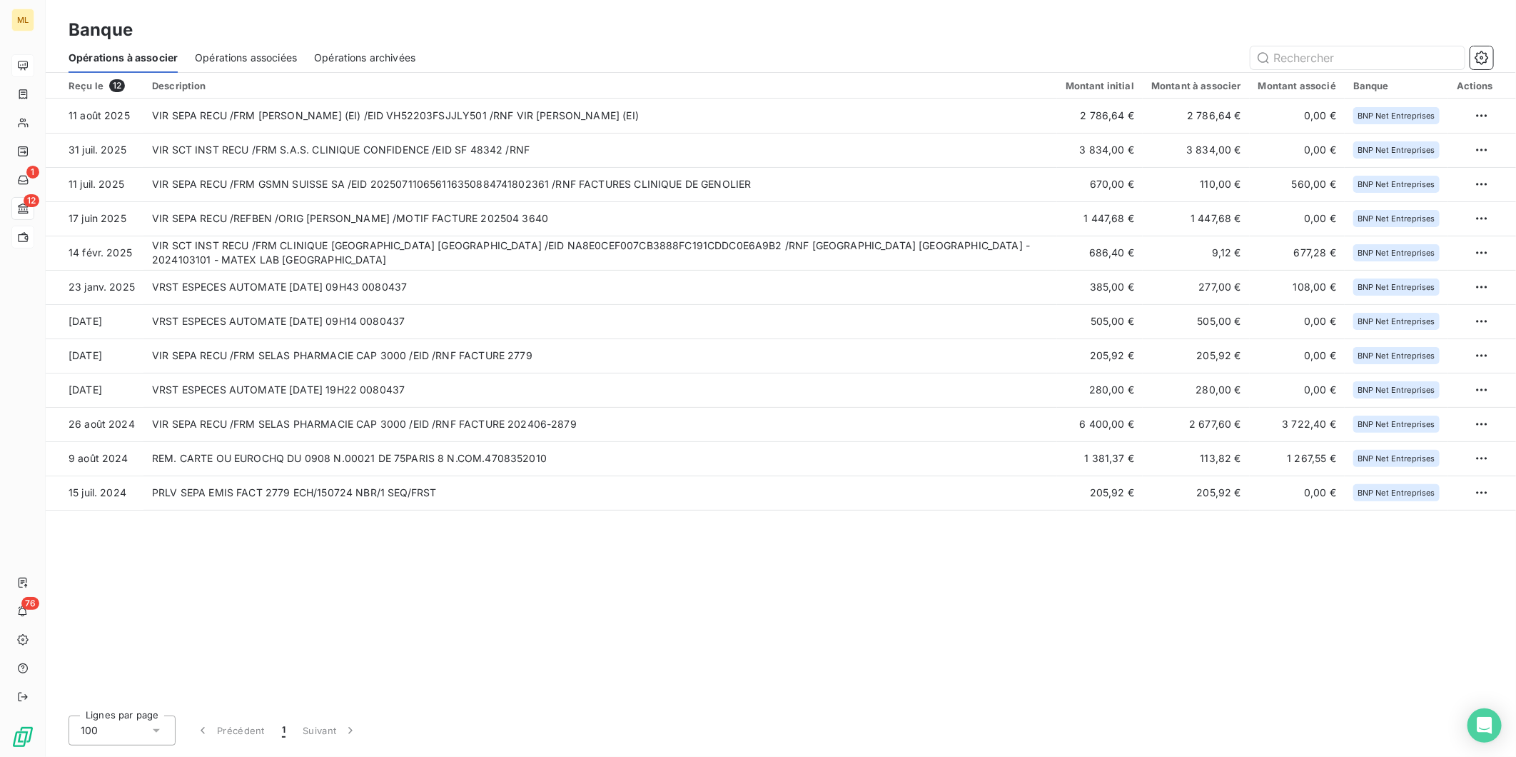
click at [259, 54] on span "Opérations associées" at bounding box center [246, 58] width 102 height 14
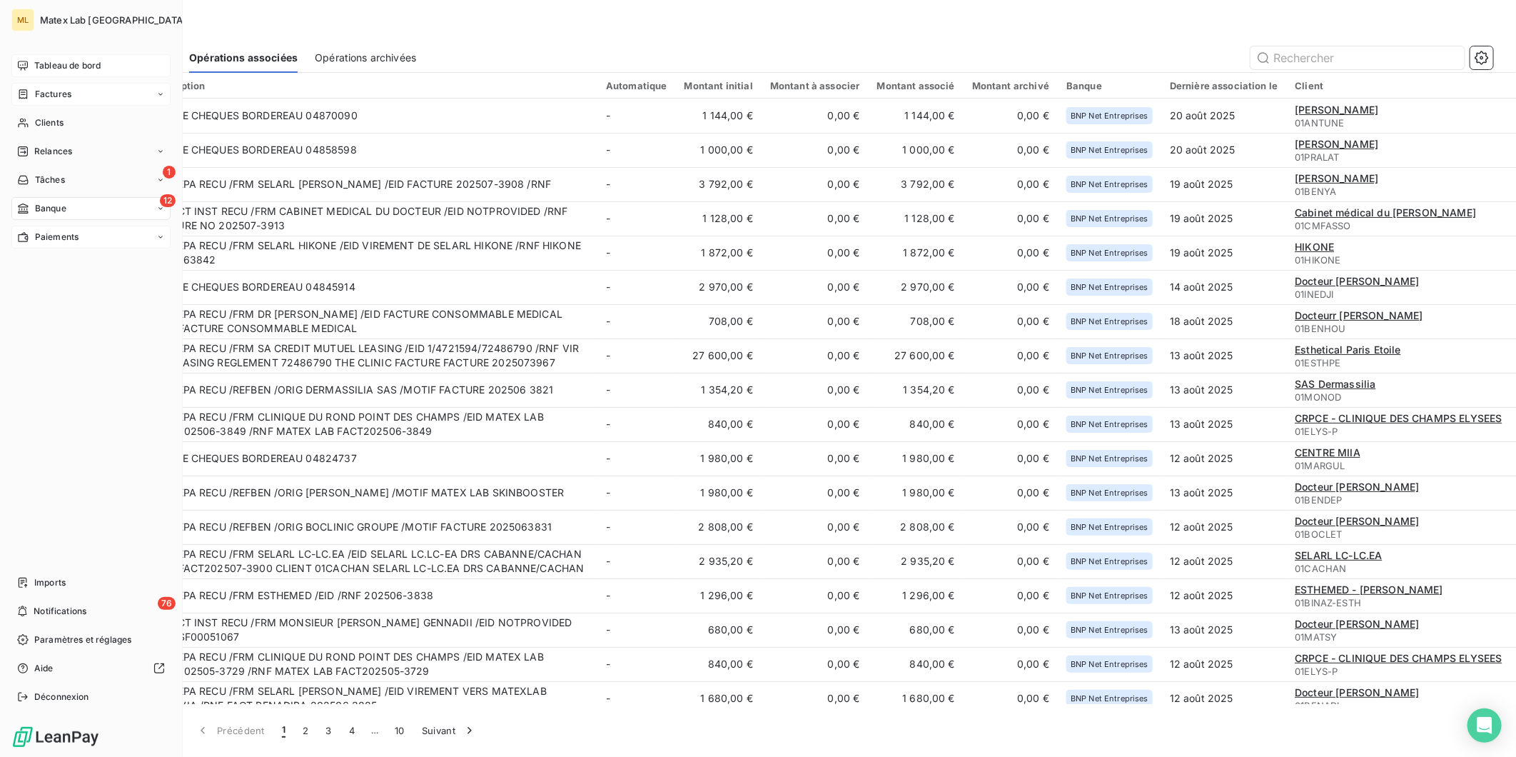
click at [44, 95] on span "Factures" at bounding box center [53, 94] width 36 height 13
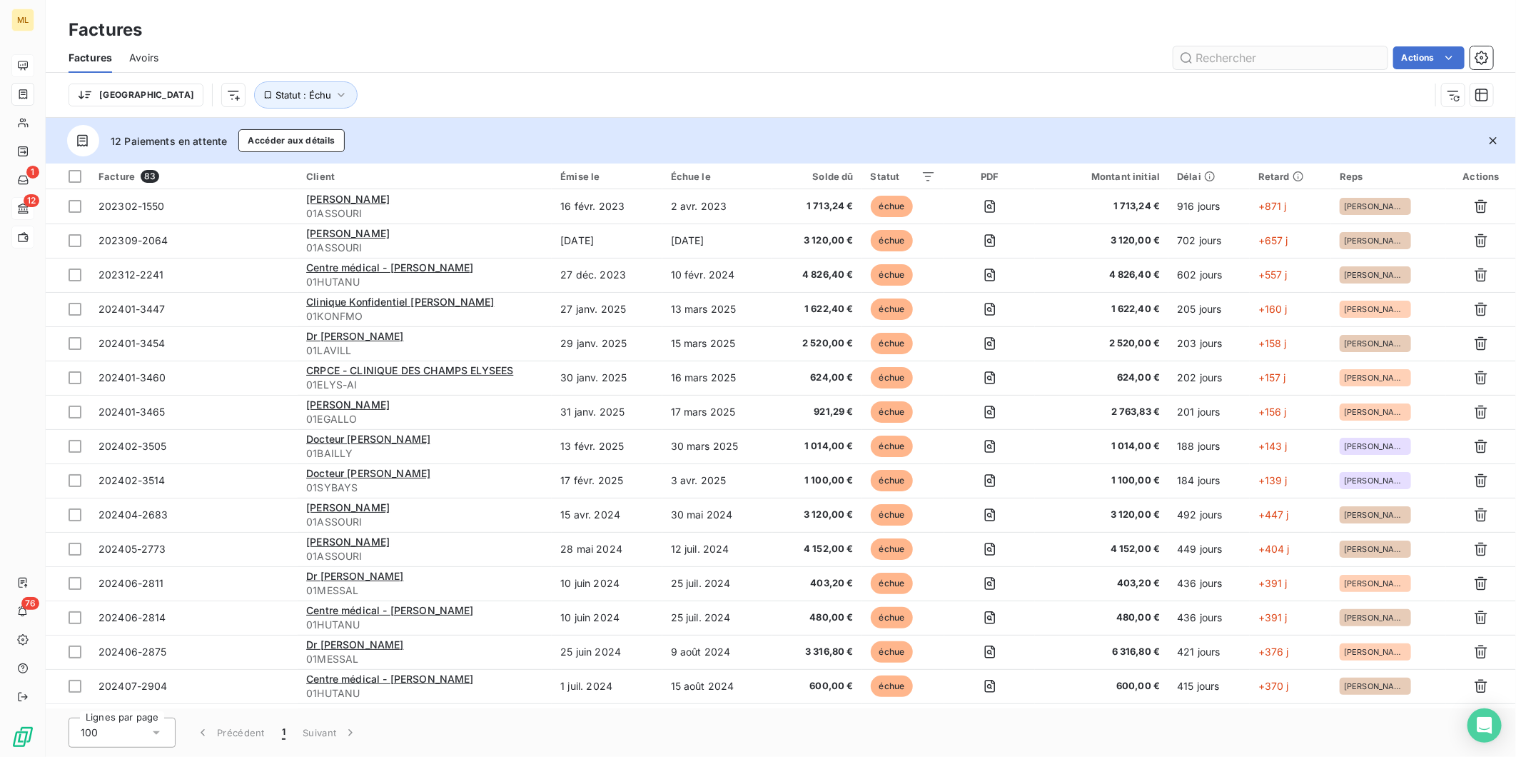
click at [1240, 58] on input "text" at bounding box center [1281, 57] width 214 height 23
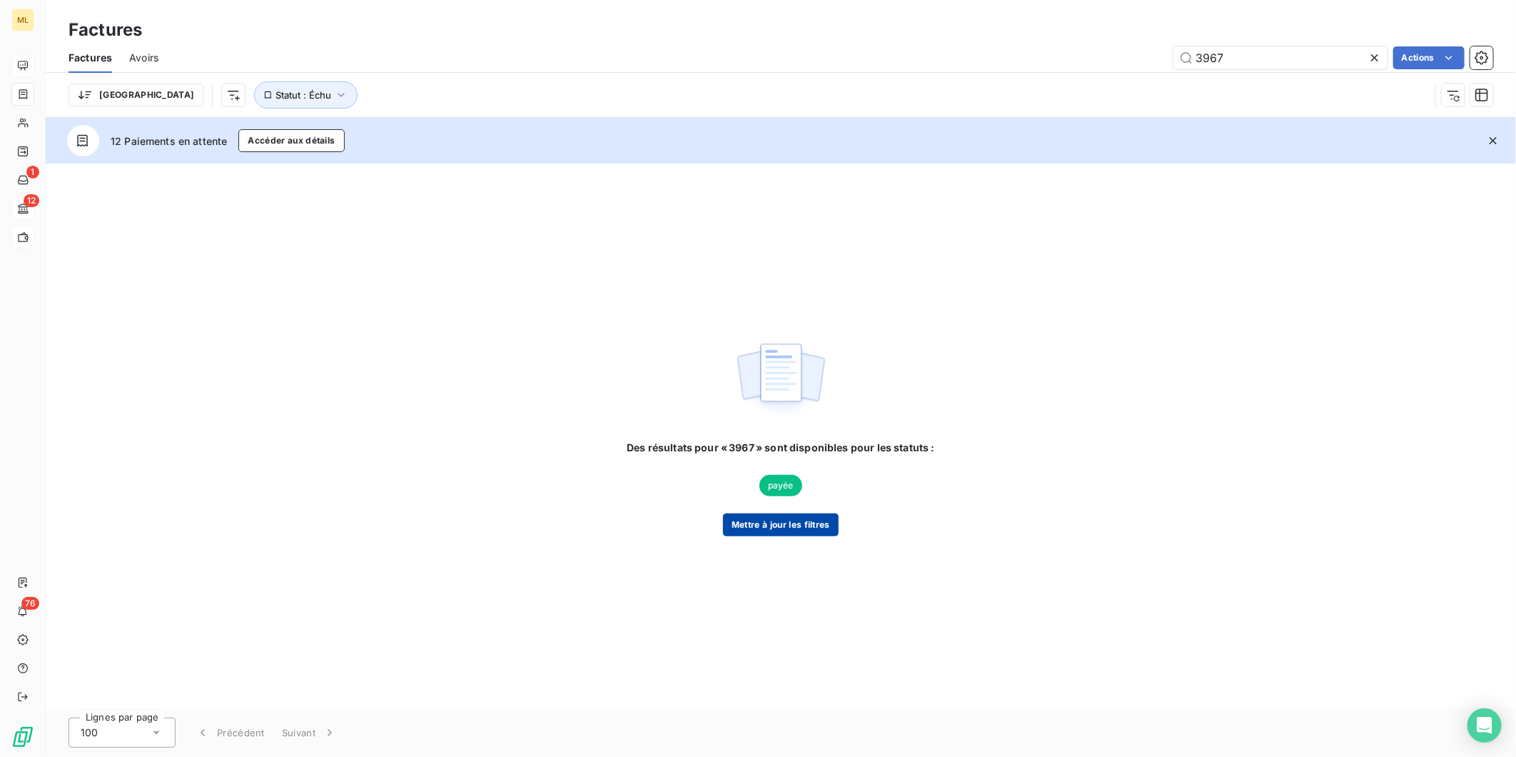
type input "3967"
click at [802, 523] on button "Mettre à jour les filtres" at bounding box center [781, 524] width 116 height 23
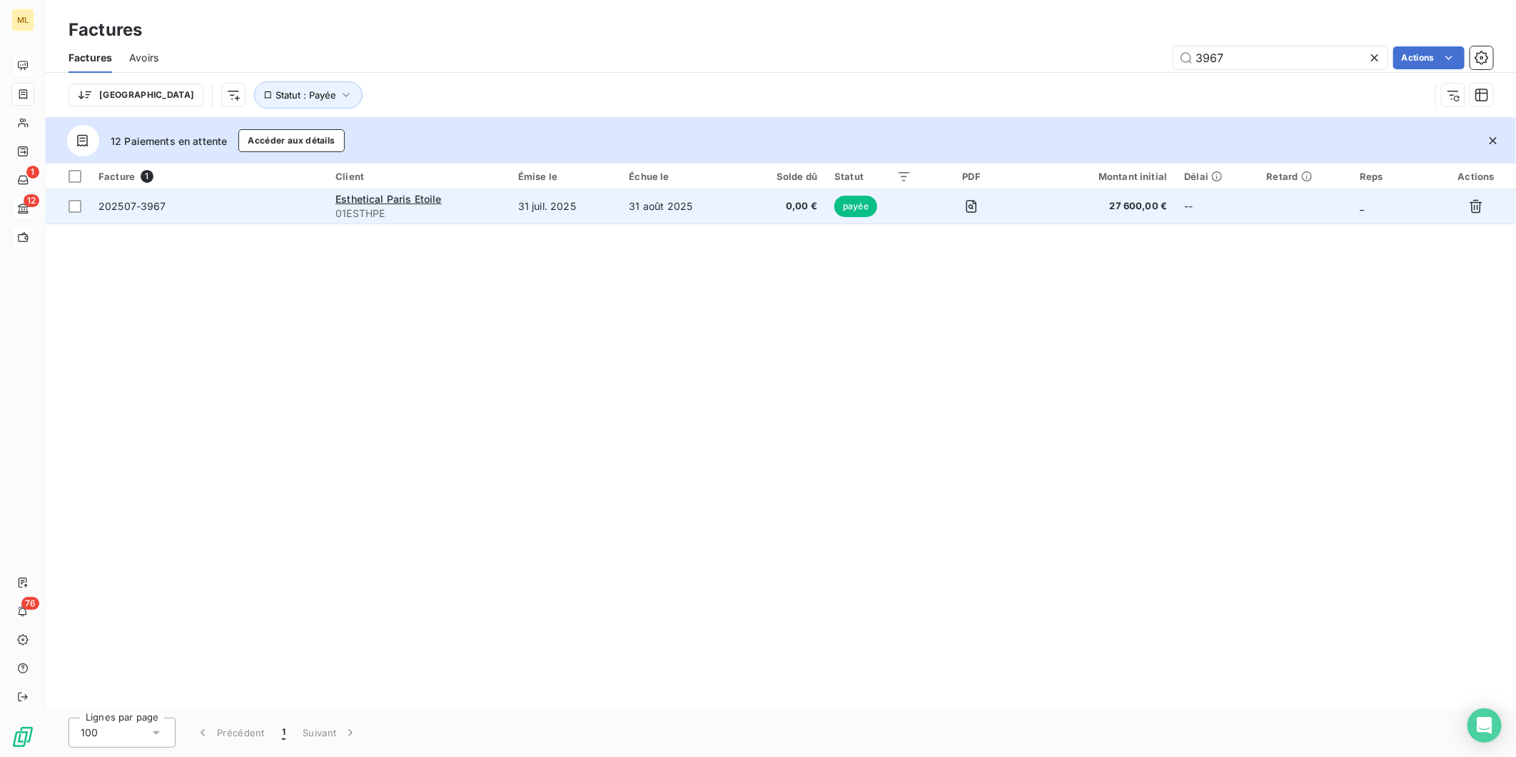
click at [563, 198] on td "31 juil. 2025" at bounding box center [565, 206] width 111 height 34
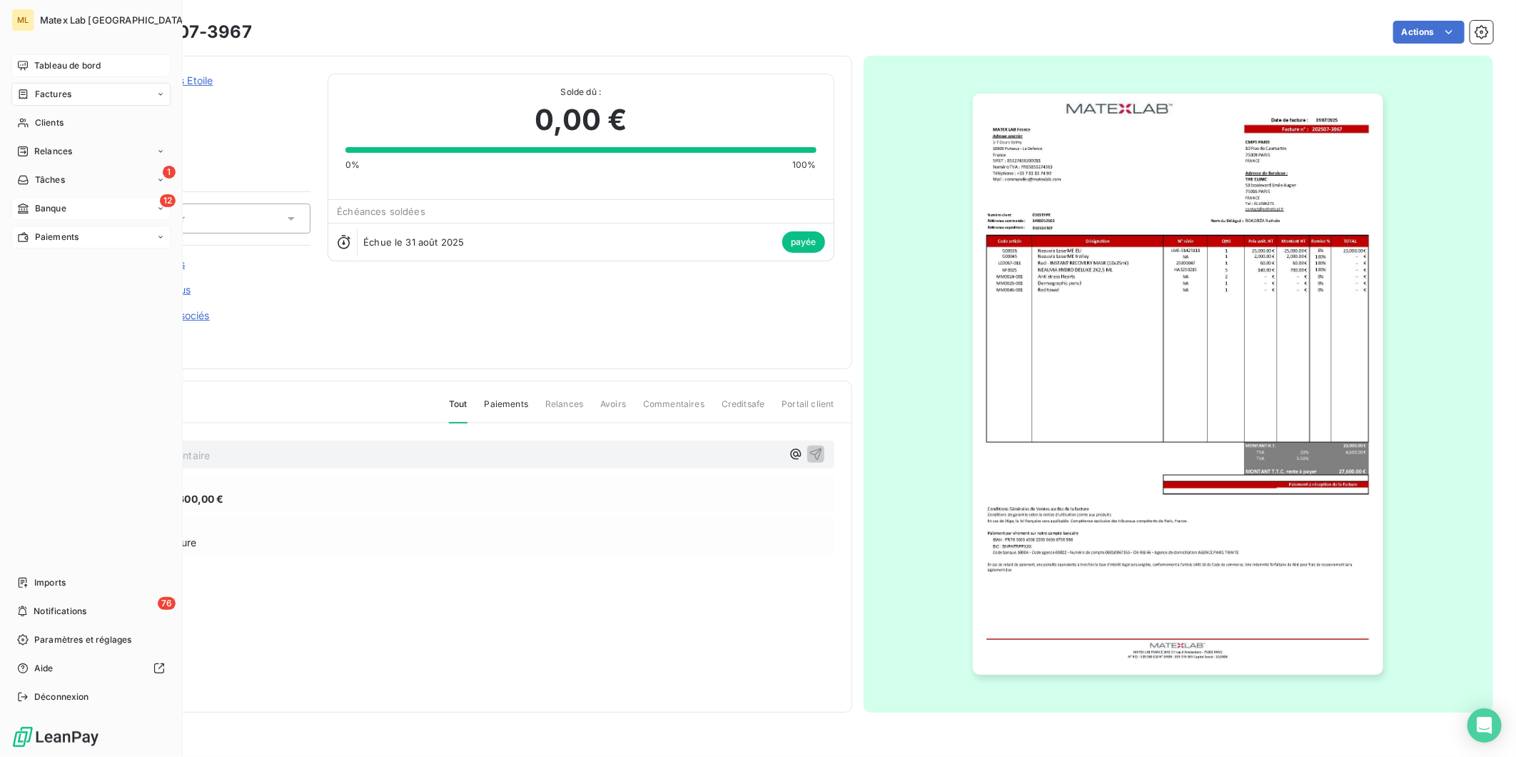
click at [52, 60] on span "Tableau de bord" at bounding box center [67, 65] width 66 height 13
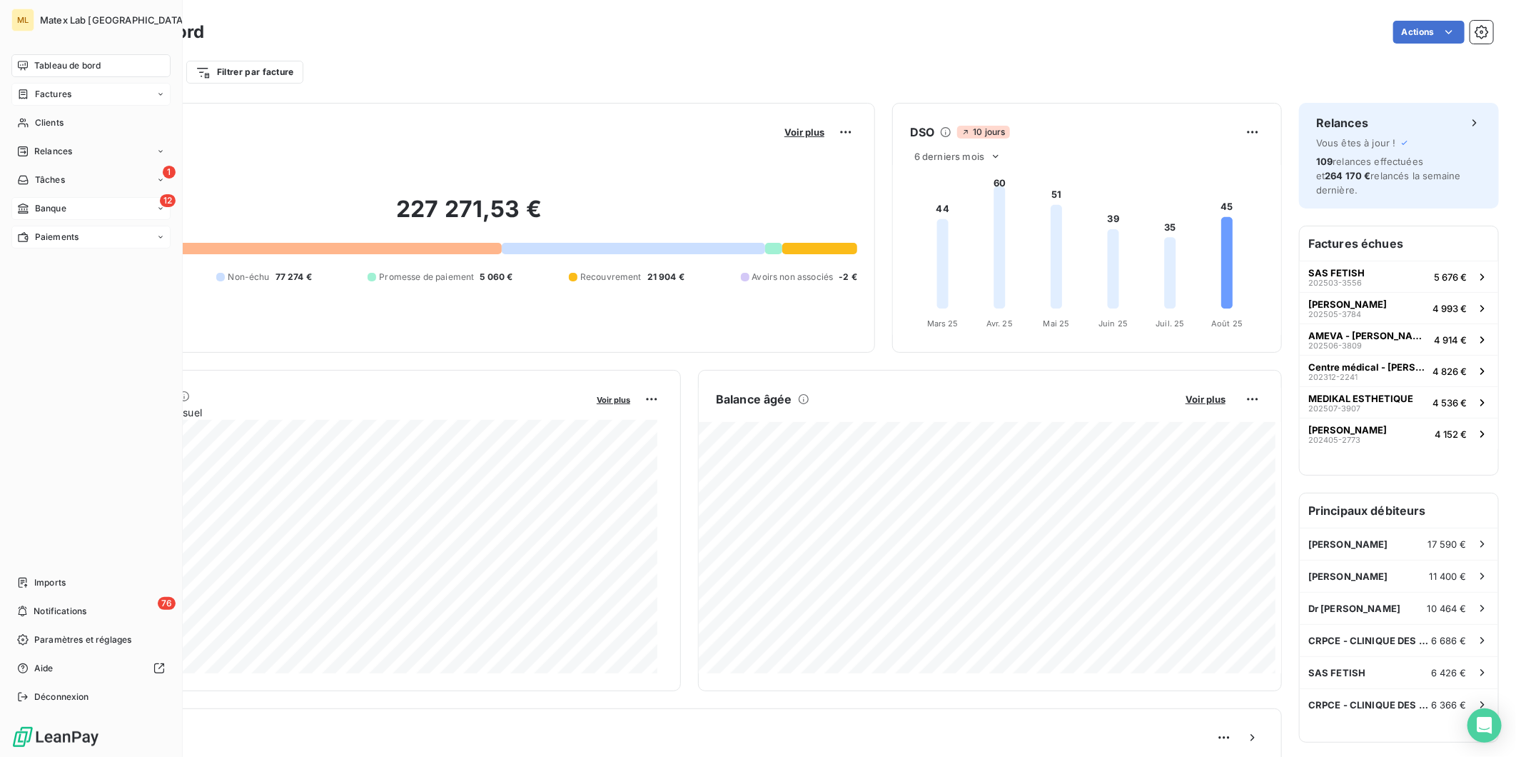
click at [44, 233] on span "Paiements" at bounding box center [57, 237] width 44 height 13
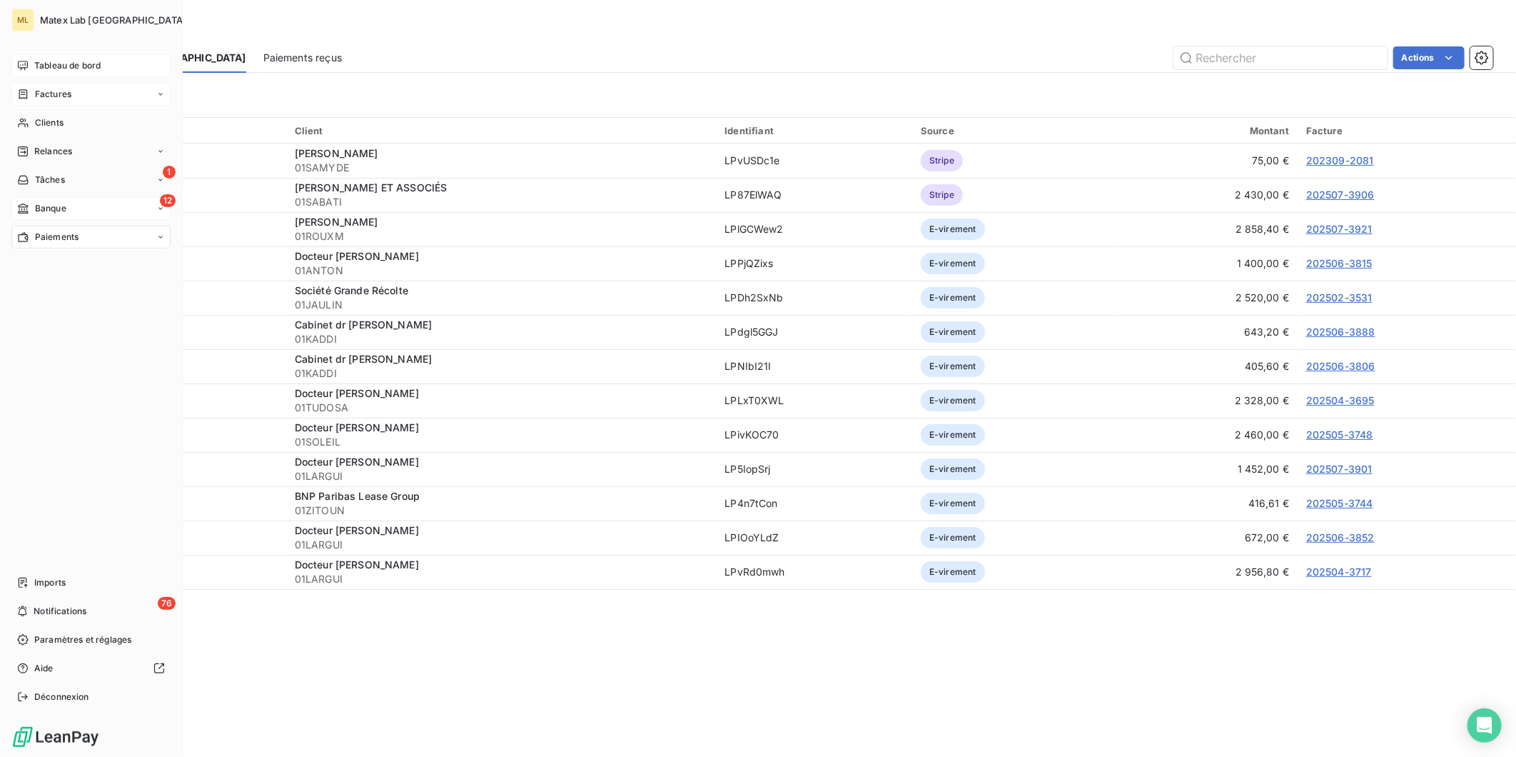
click at [60, 61] on span "Tableau de bord" at bounding box center [67, 65] width 66 height 13
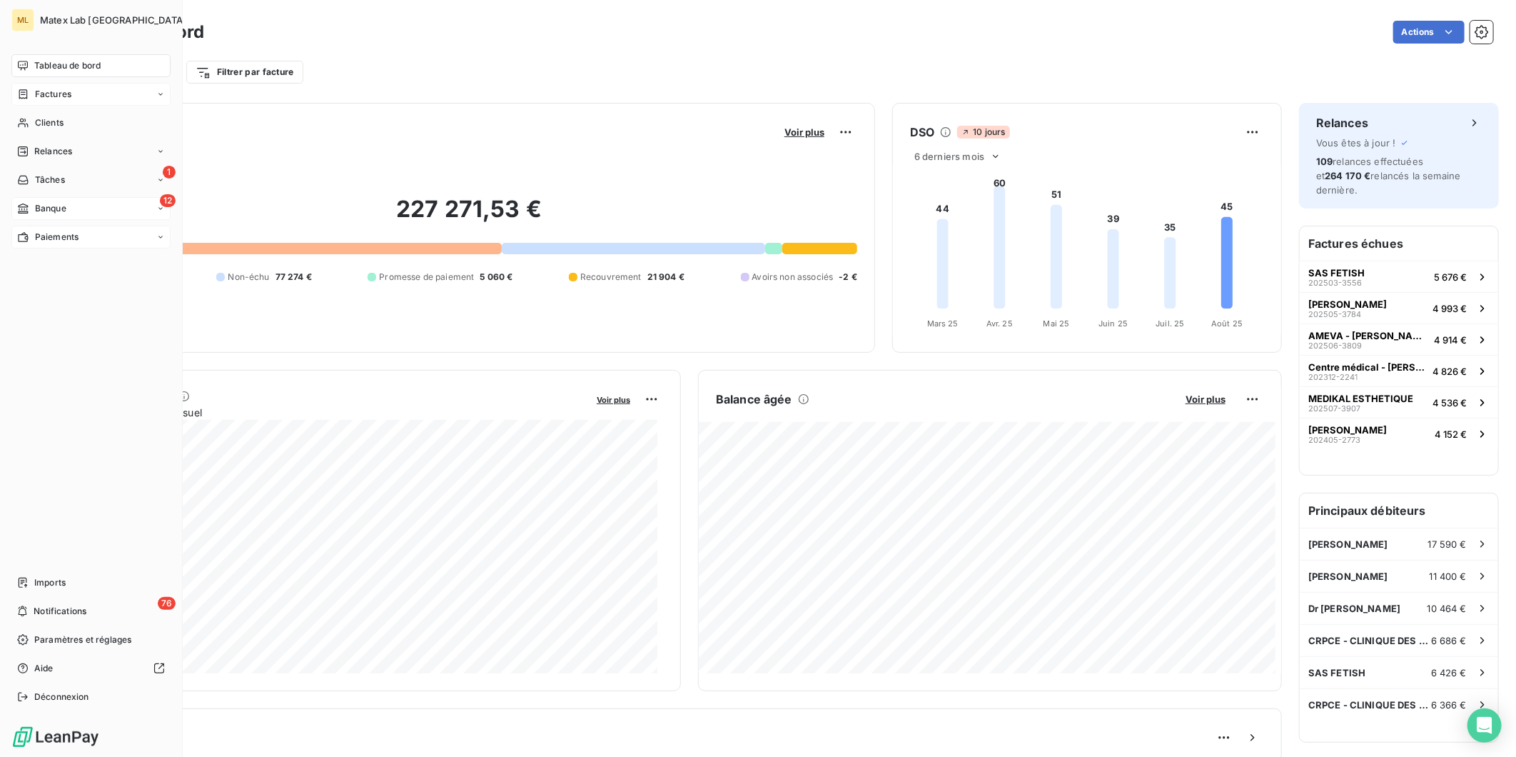
click at [58, 239] on span "Paiements" at bounding box center [57, 237] width 44 height 13
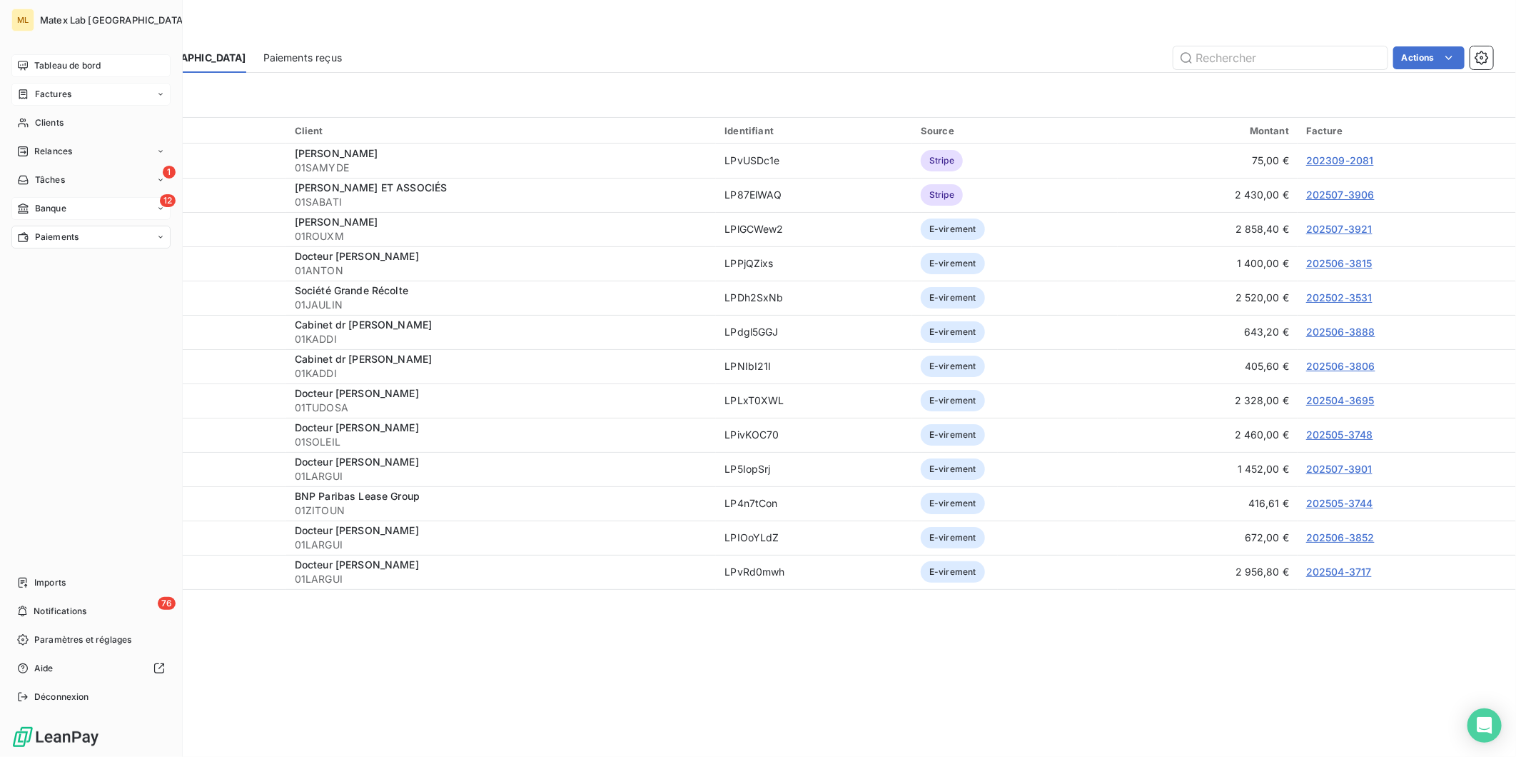
click at [51, 91] on span "Factures" at bounding box center [53, 94] width 36 height 13
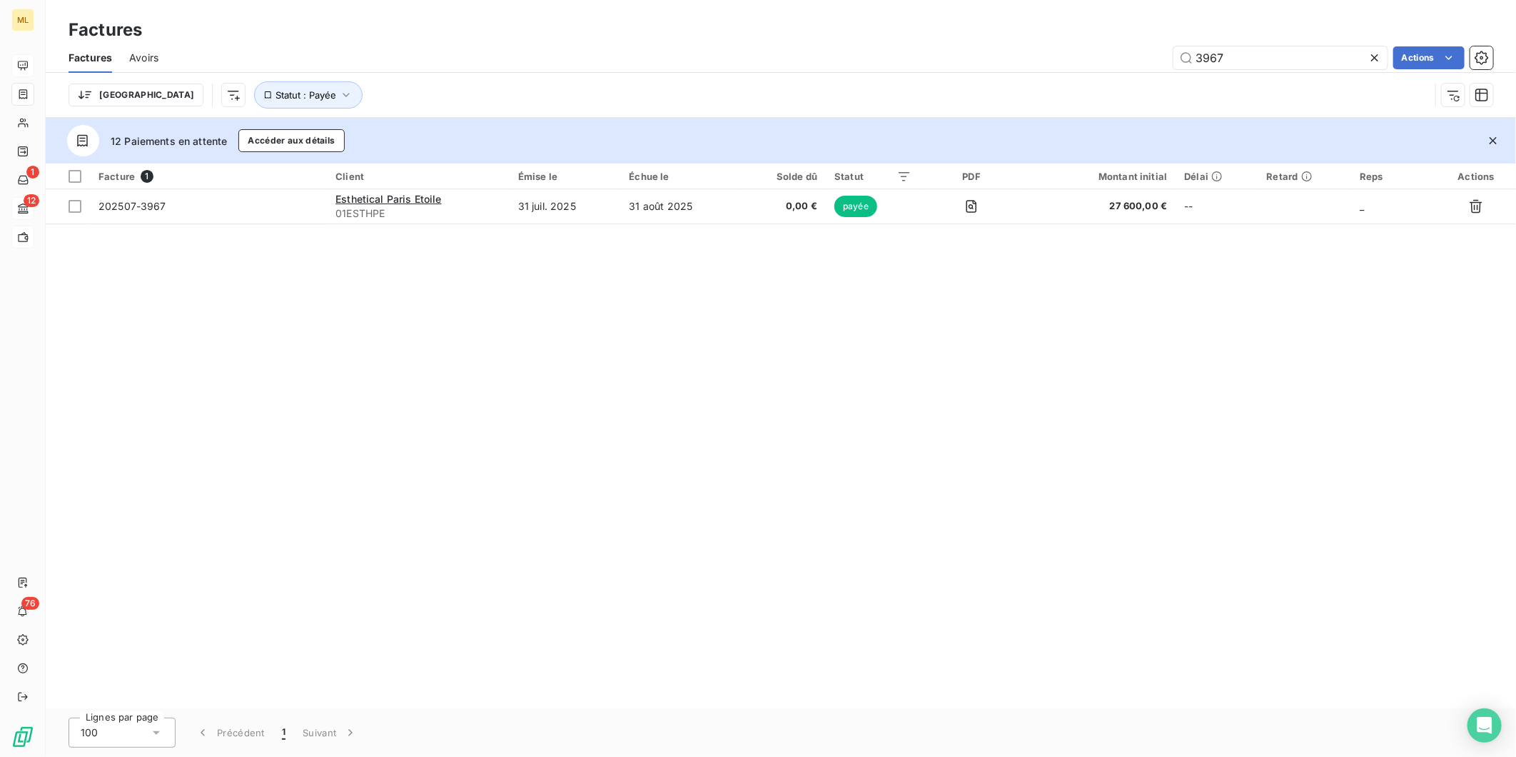
drag, startPoint x: 1259, startPoint y: 56, endPoint x: 1143, endPoint y: 45, distance: 116.2
click at [1145, 48] on div "3967 Actions" at bounding box center [835, 57] width 1318 height 23
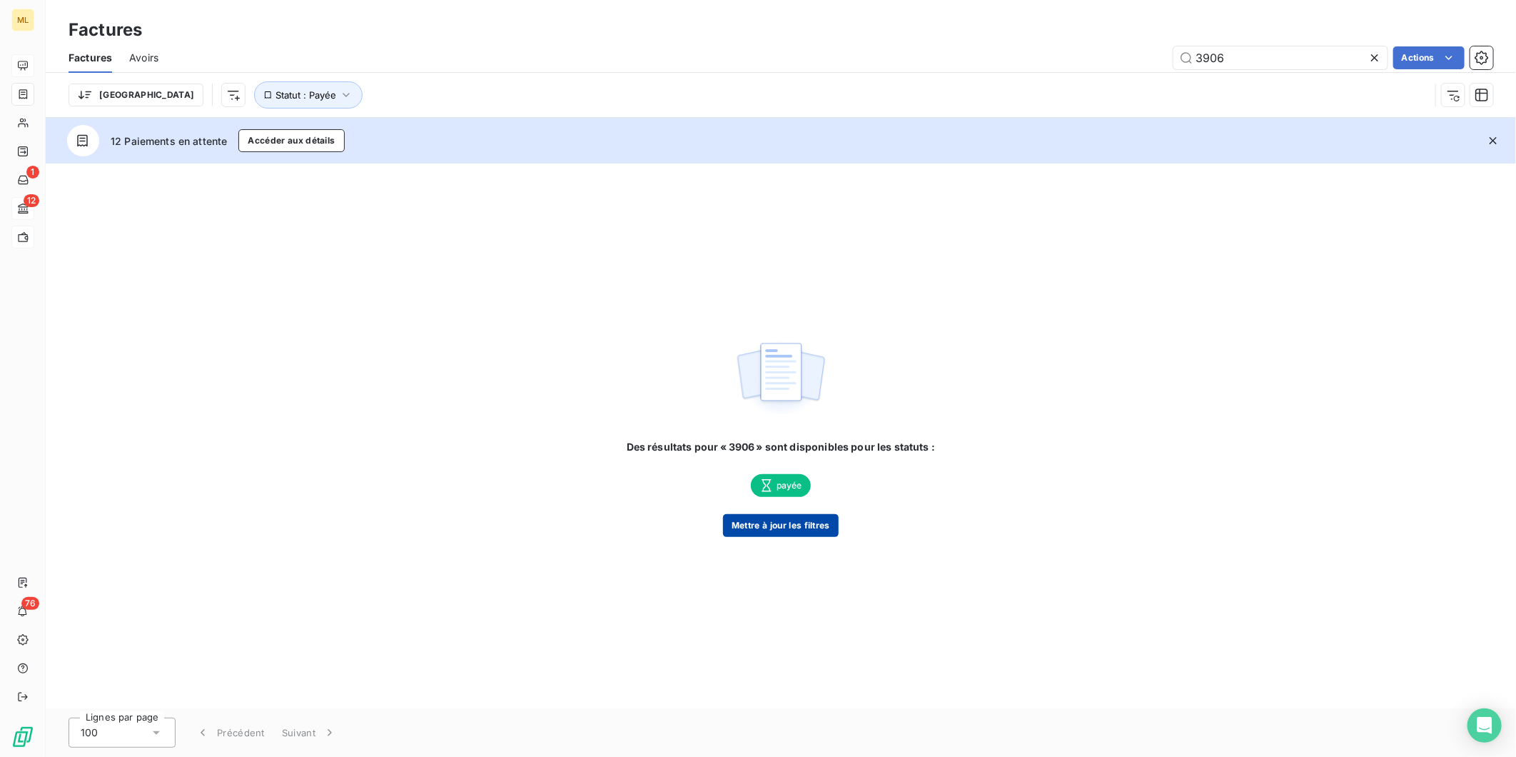
type input "3906"
click at [788, 518] on button "Mettre à jour les filtres" at bounding box center [781, 525] width 116 height 23
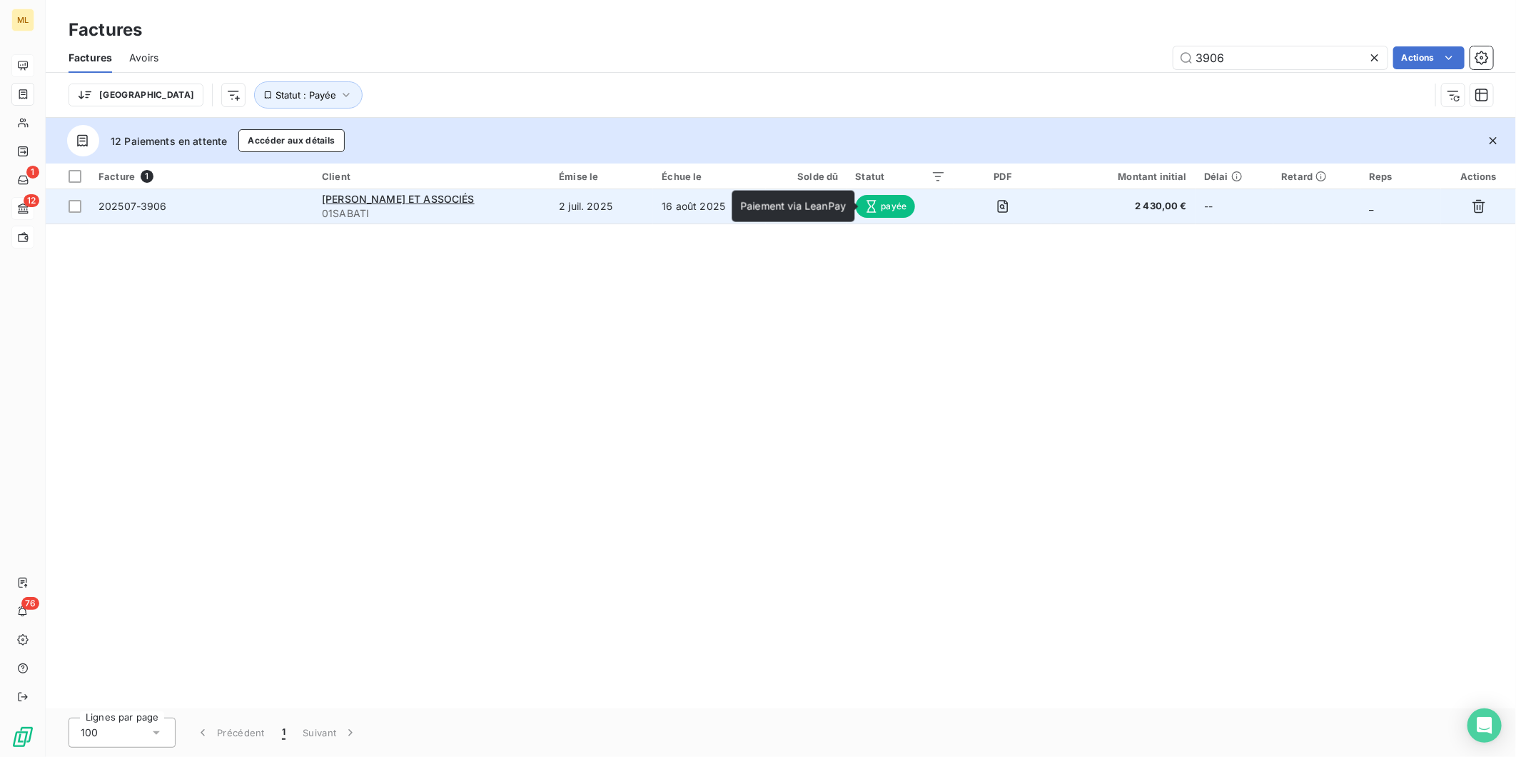
click at [895, 203] on span "payée" at bounding box center [886, 206] width 60 height 23
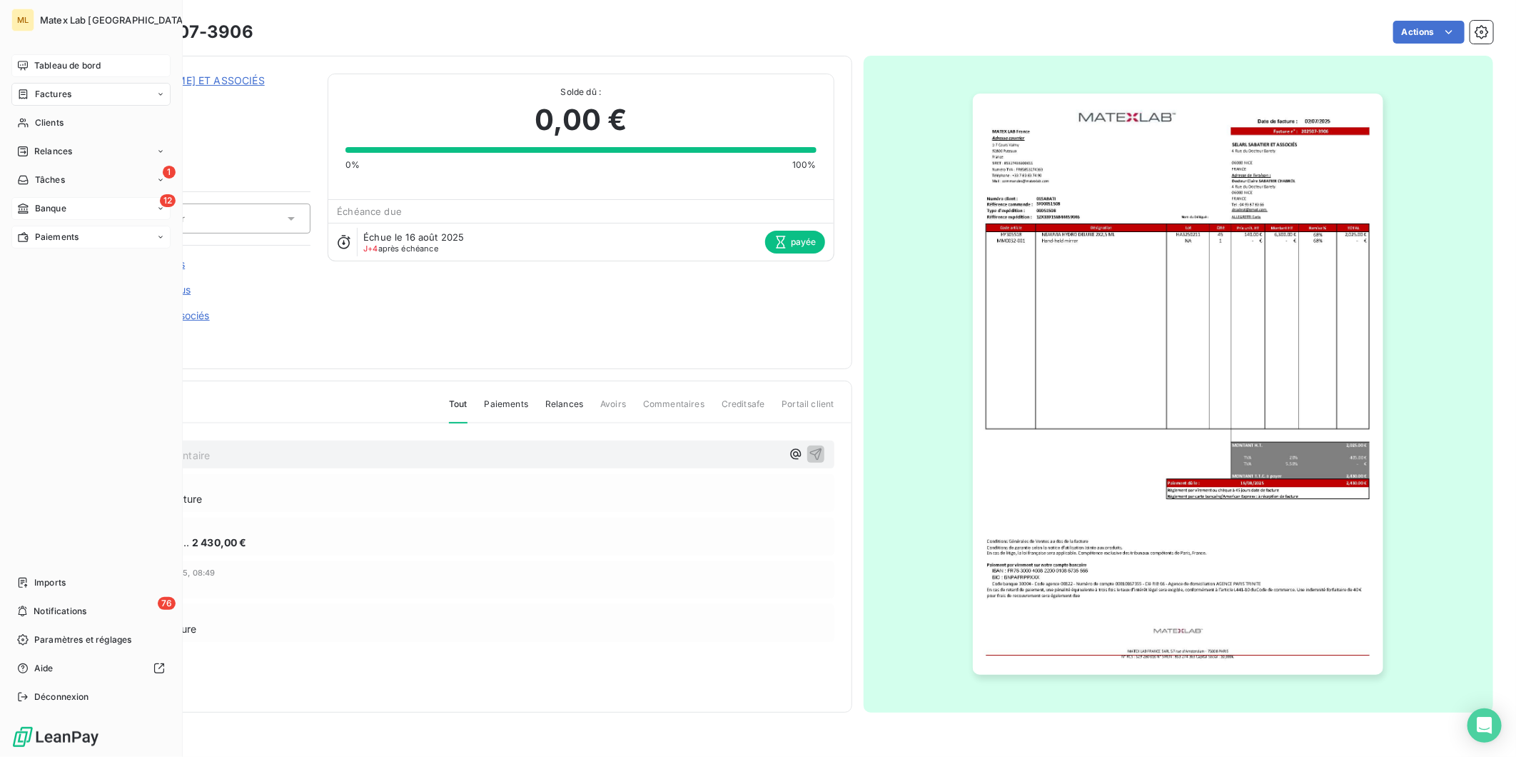
click at [56, 63] on span "Tableau de bord" at bounding box center [67, 65] width 66 height 13
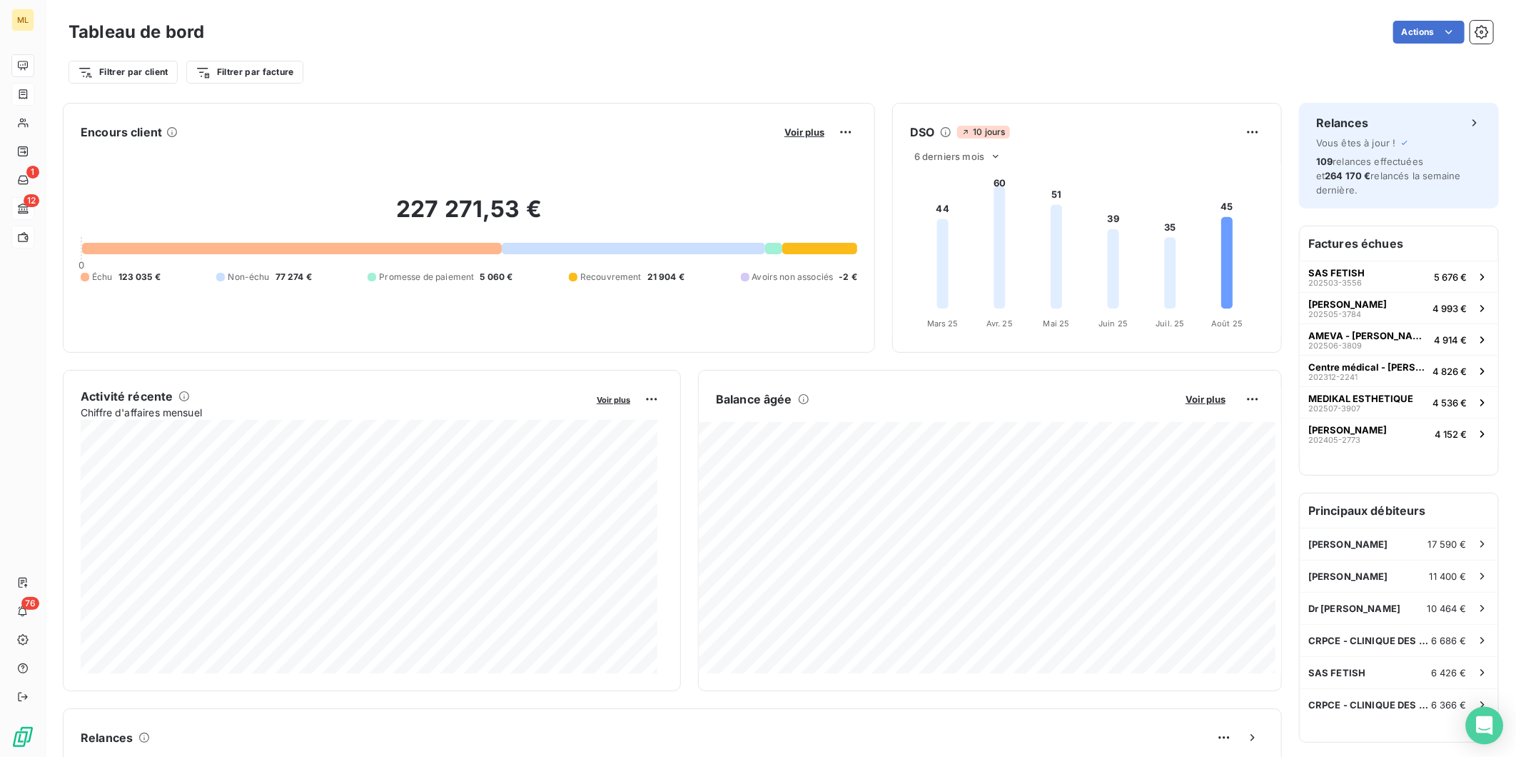
click at [1488, 734] on div "Open Intercom Messenger" at bounding box center [1485, 726] width 38 height 38
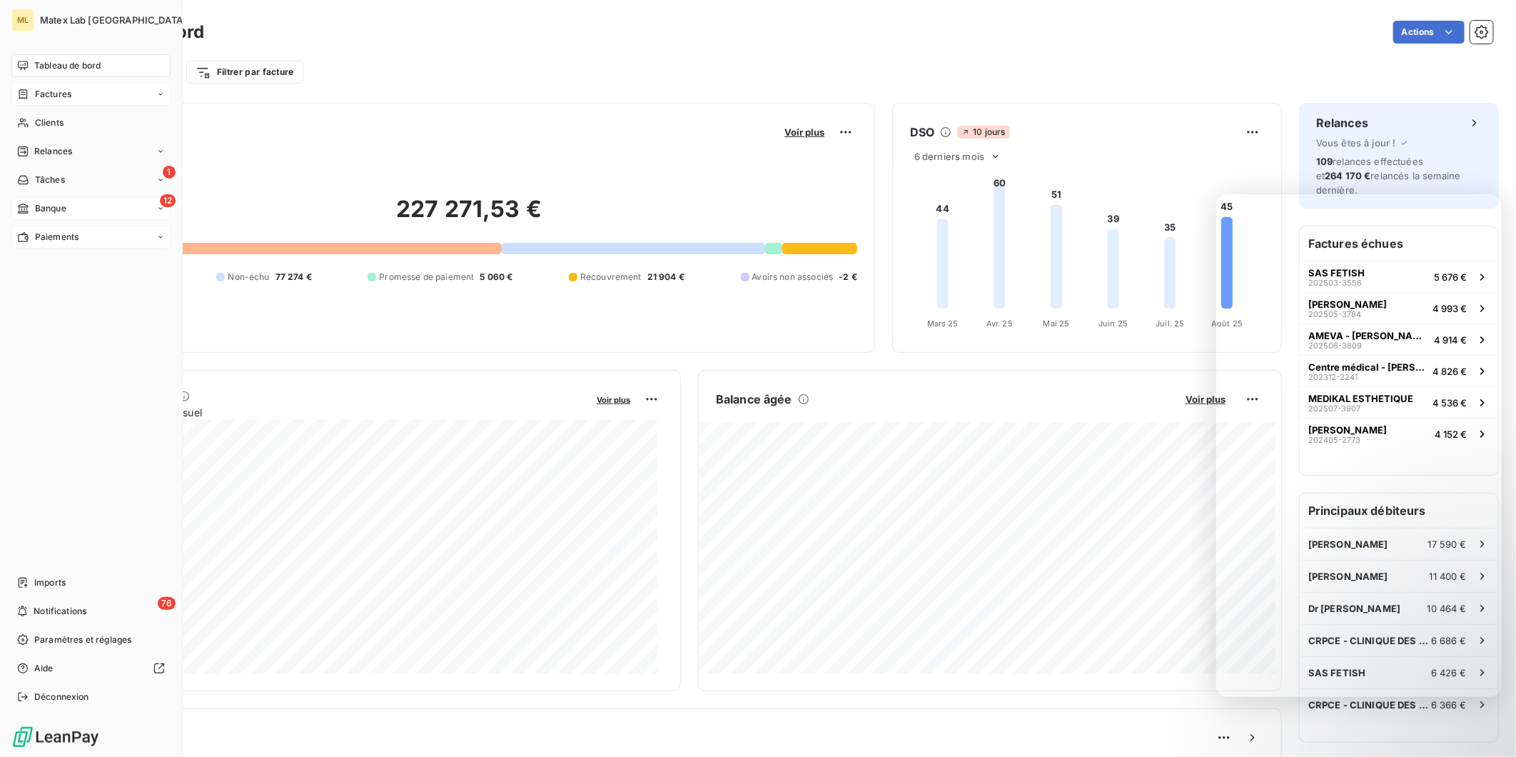
click at [57, 237] on span "Paiements" at bounding box center [57, 237] width 44 height 13
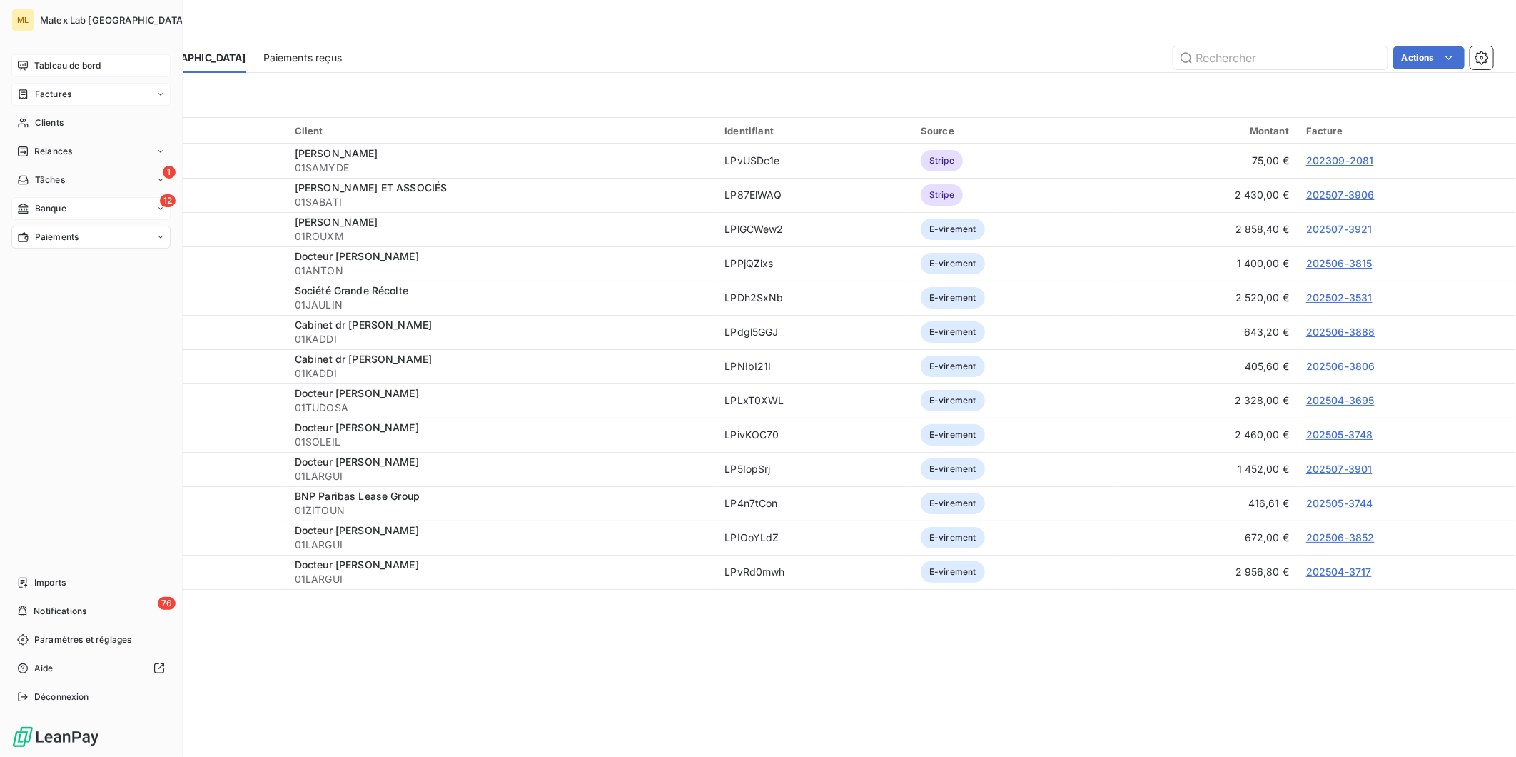
click at [60, 59] on span "Tableau de bord" at bounding box center [67, 65] width 66 height 13
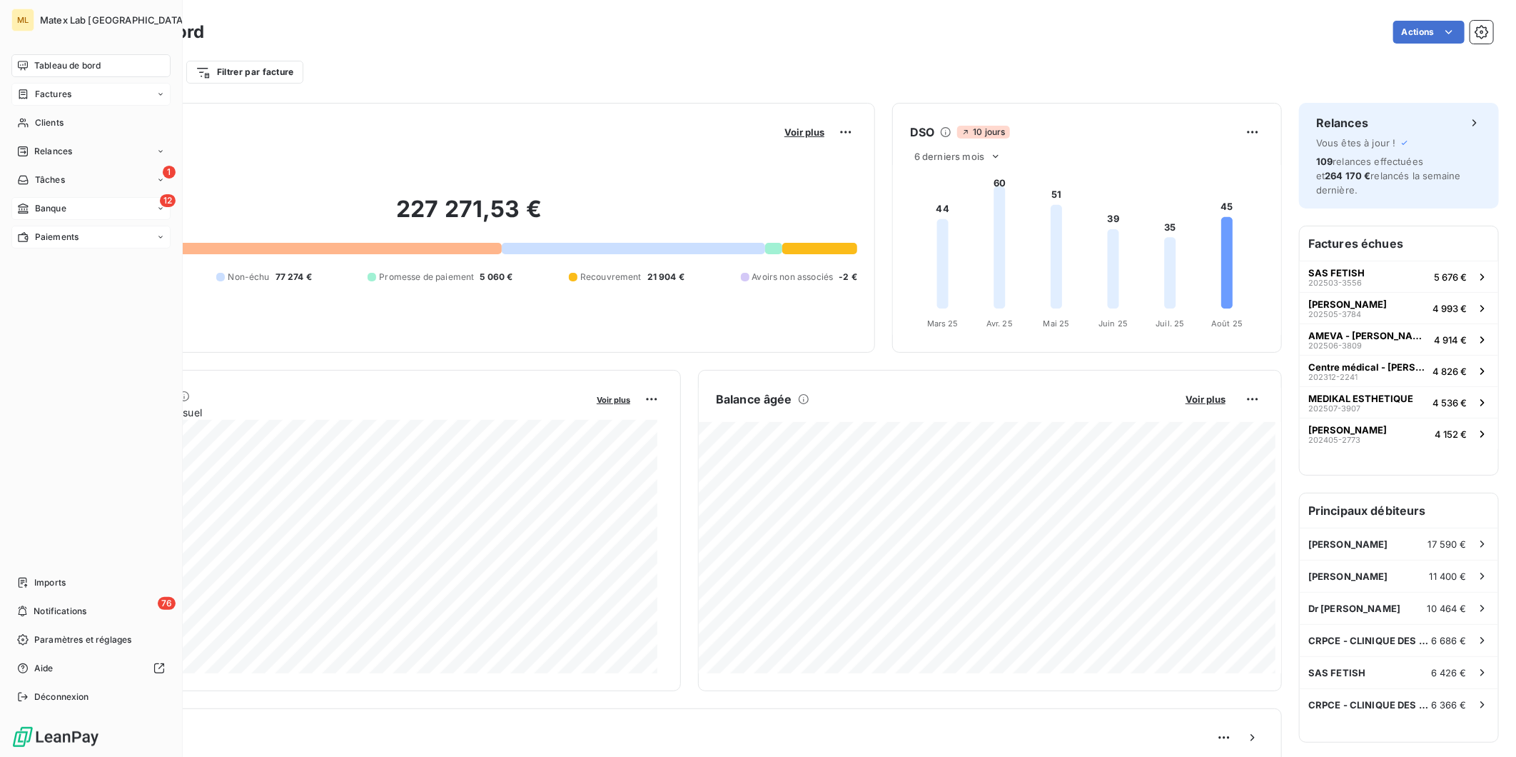
click at [44, 234] on span "Paiements" at bounding box center [57, 237] width 44 height 13
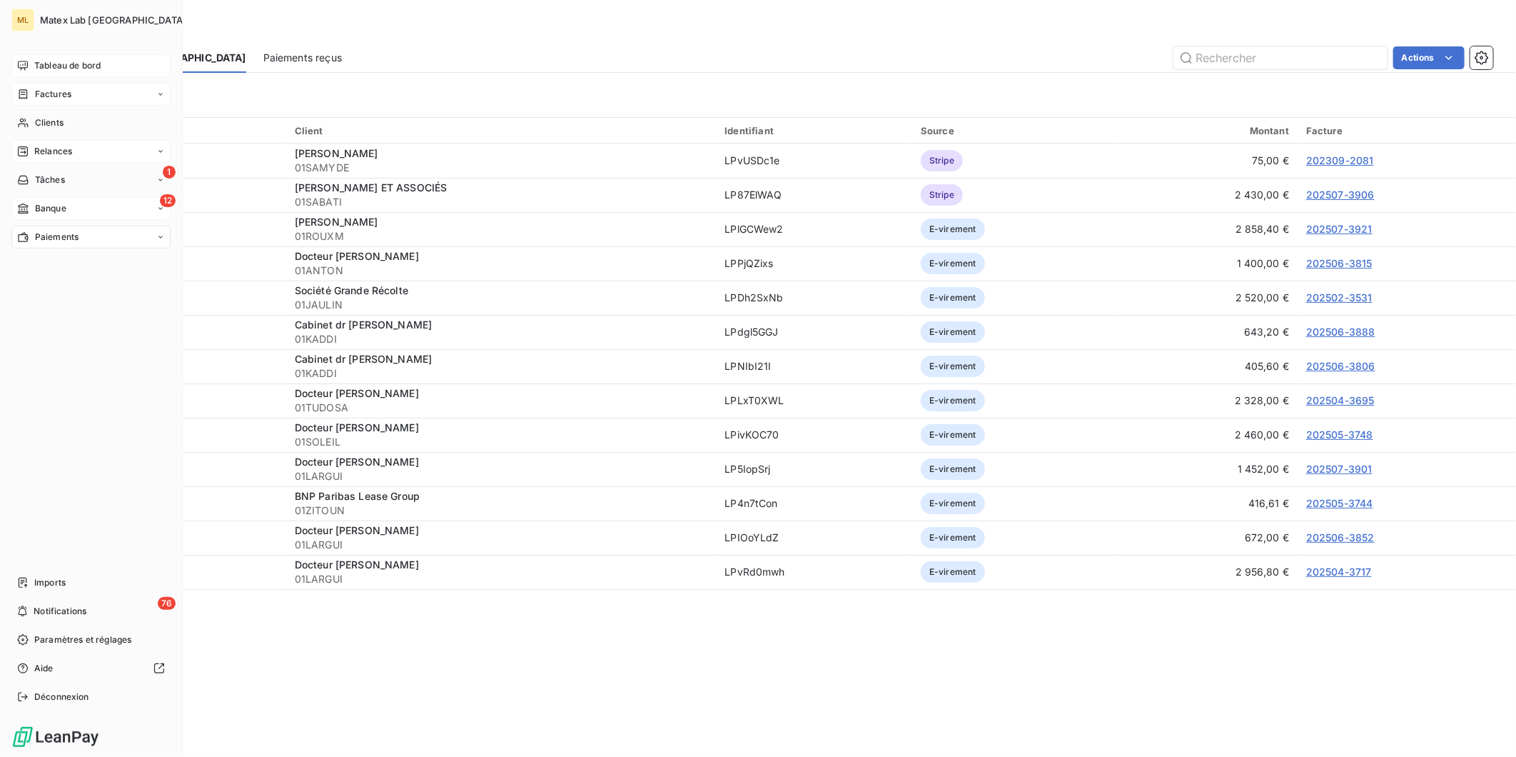
click at [66, 146] on span "Relances" at bounding box center [53, 151] width 38 height 13
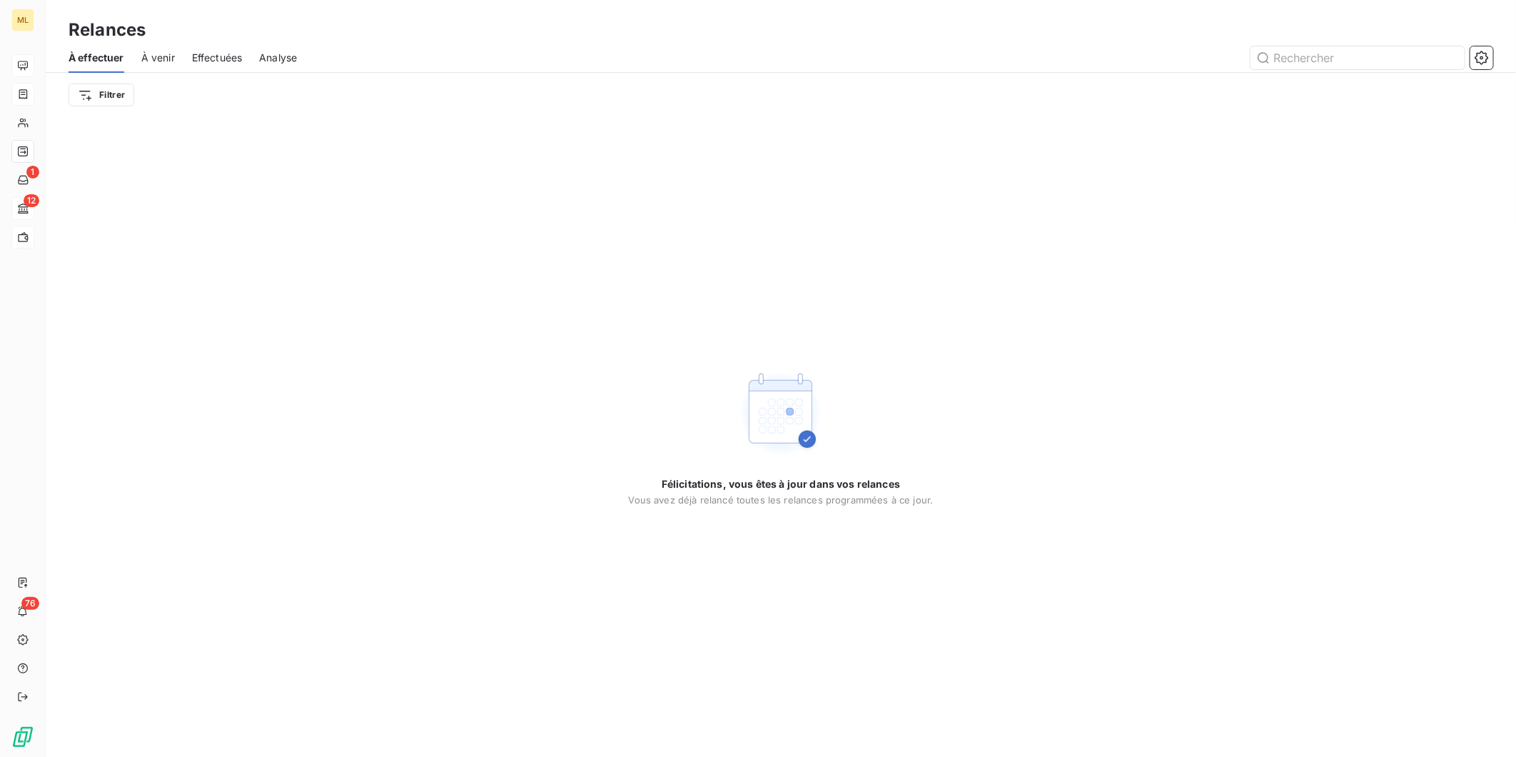
click at [162, 59] on span "À venir" at bounding box center [158, 58] width 34 height 14
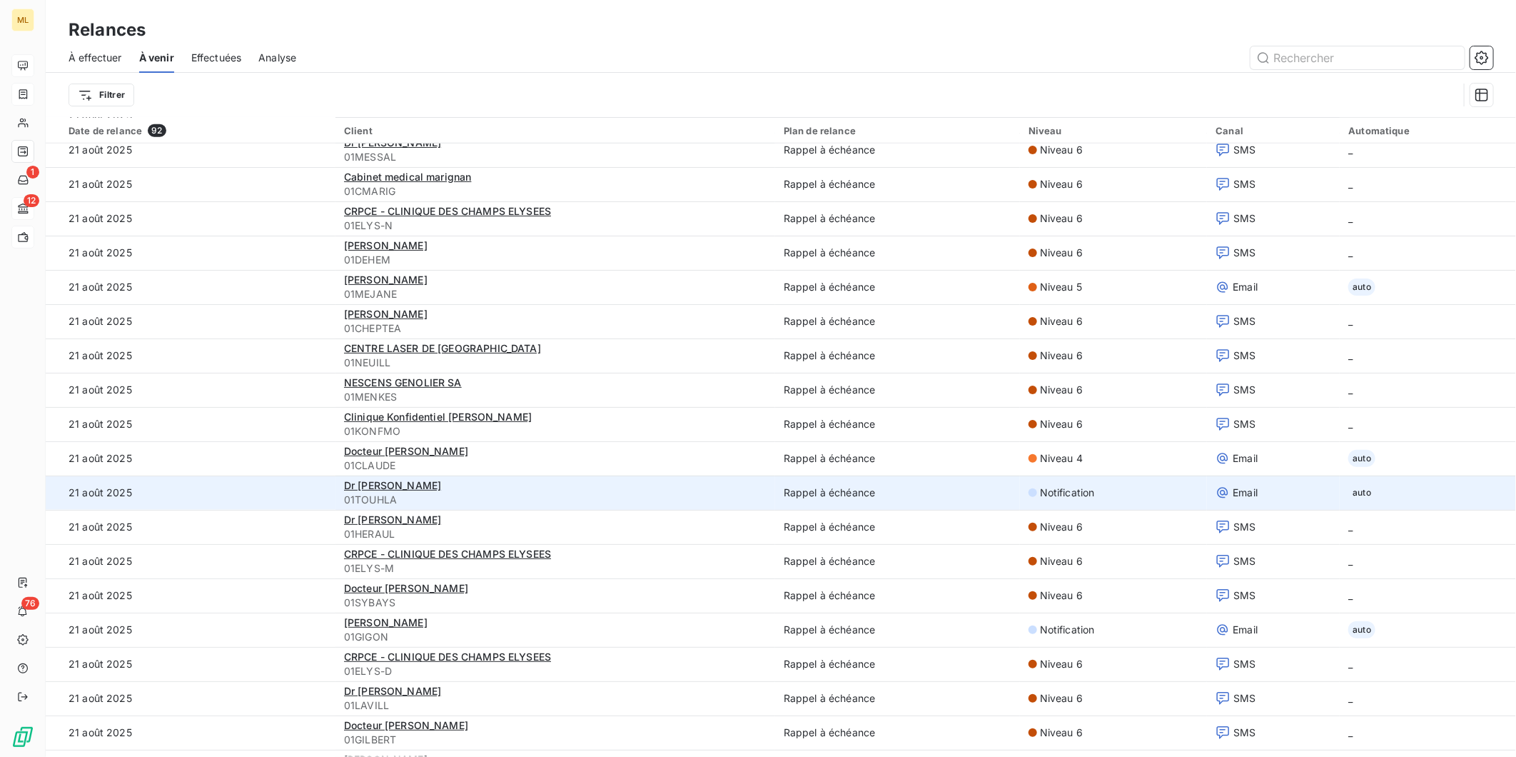
scroll to position [872, 0]
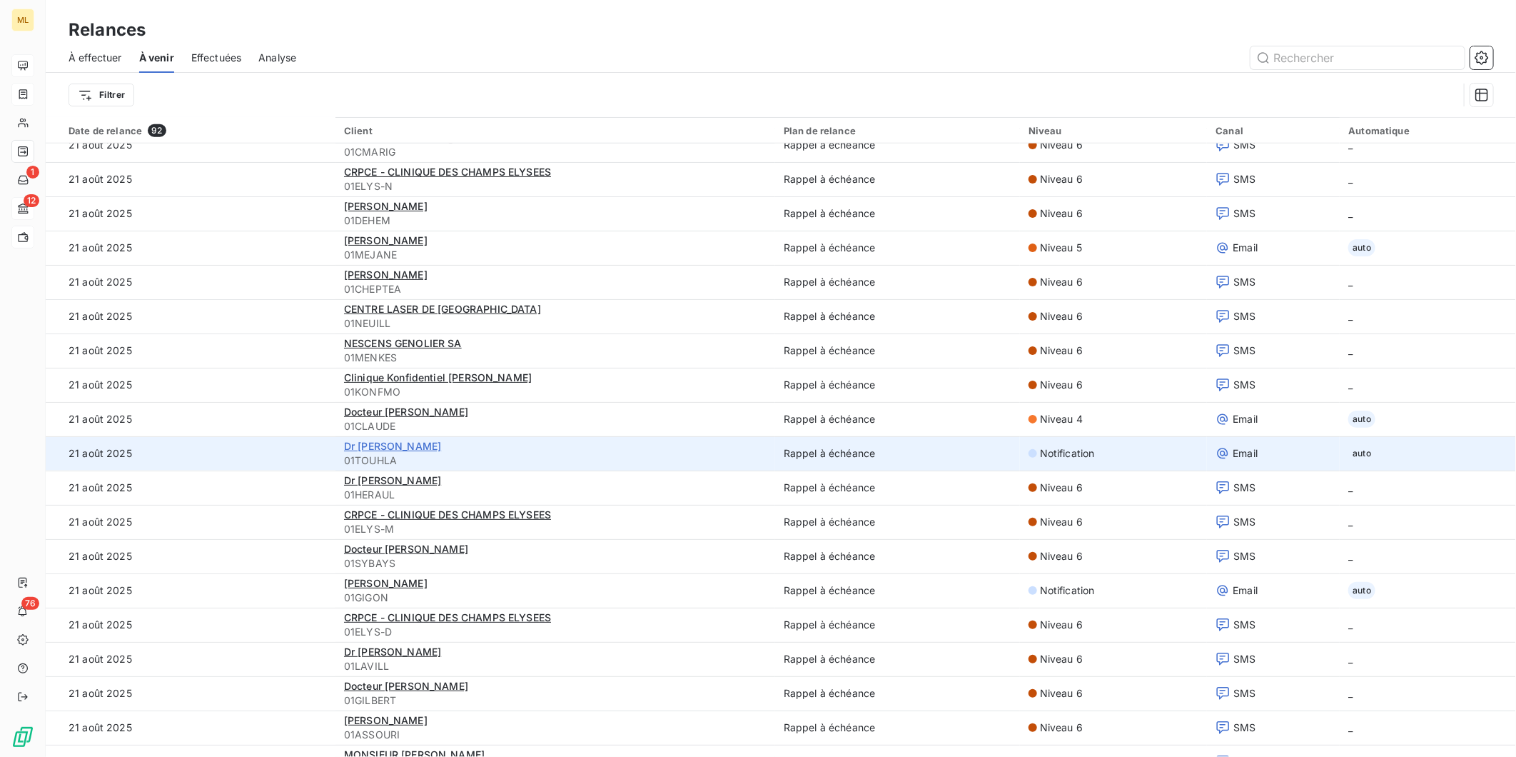
click at [394, 445] on span "Dr Dahbia TOUHLALI" at bounding box center [392, 446] width 97 height 12
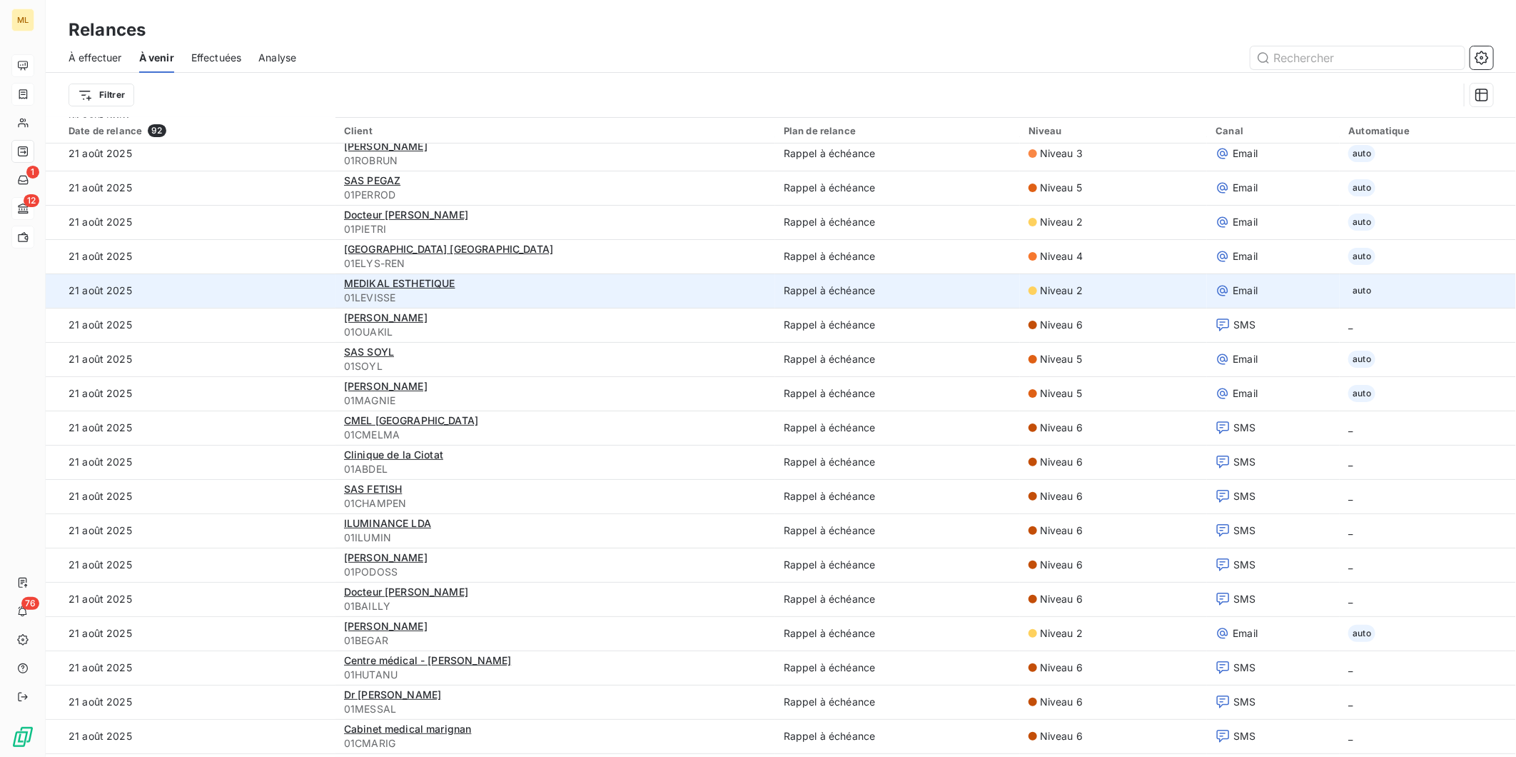
scroll to position [317, 0]
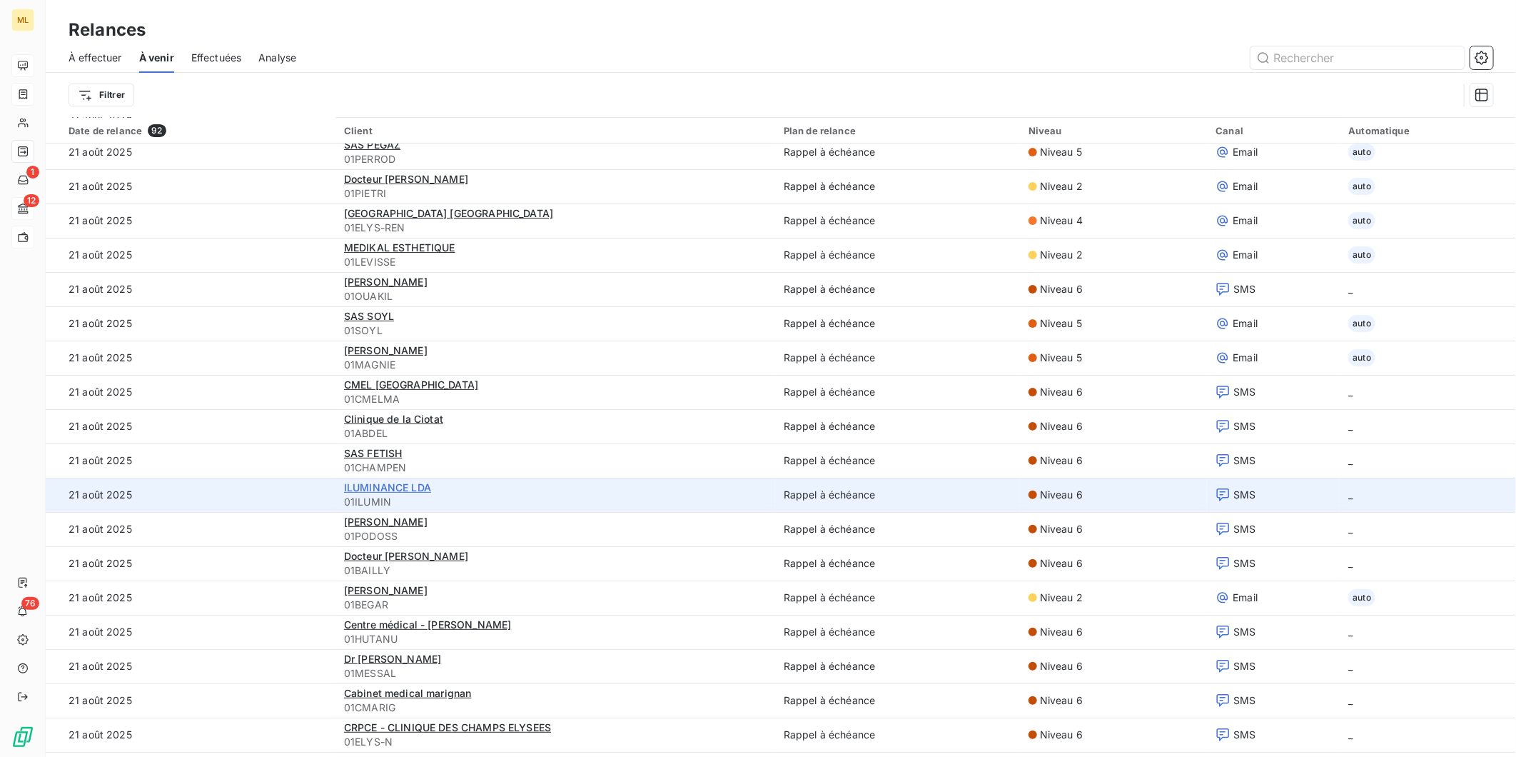
click at [387, 488] on span "ILUMINANCE LDA" at bounding box center [387, 487] width 87 height 12
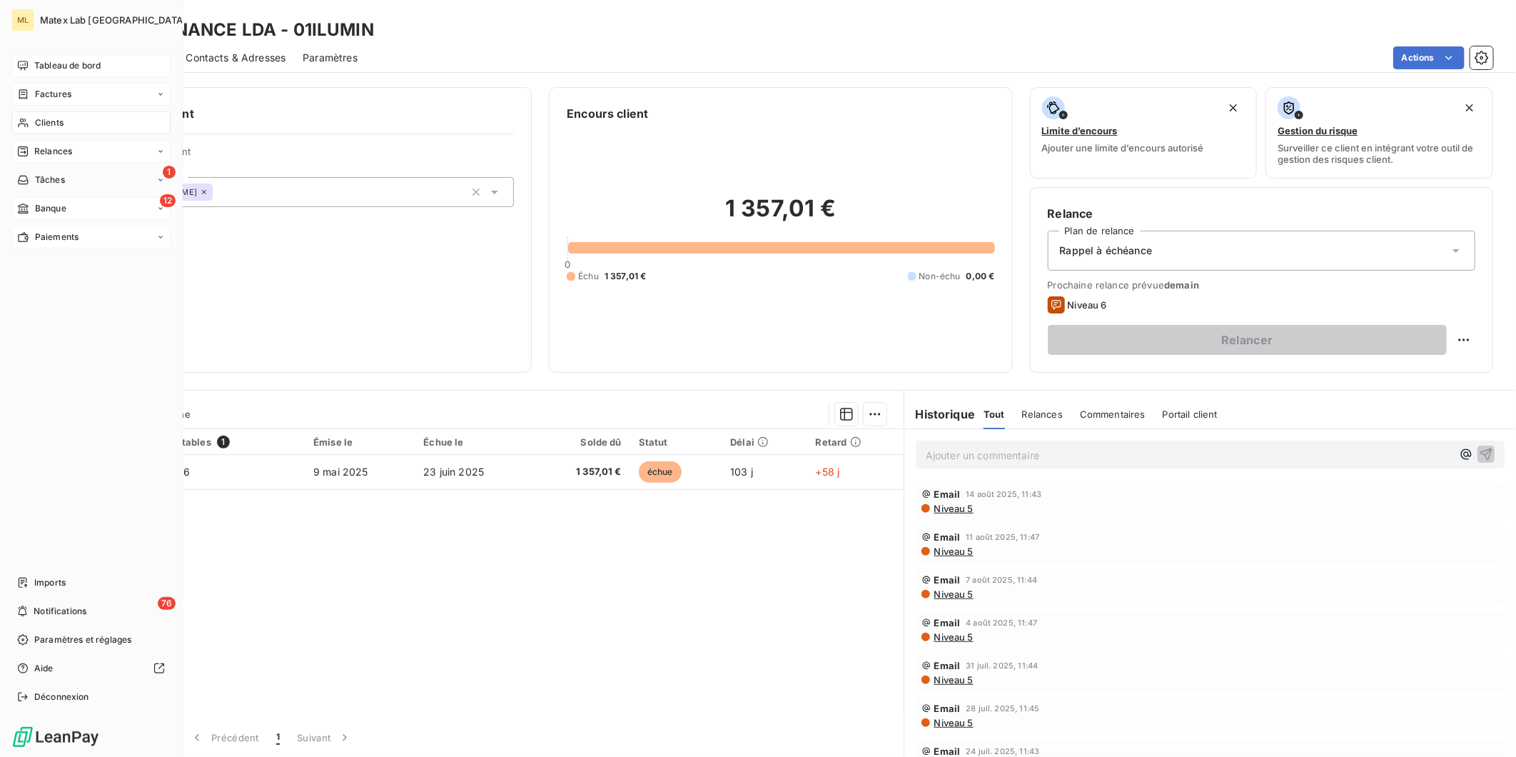
click at [45, 231] on span "Paiements" at bounding box center [57, 237] width 44 height 13
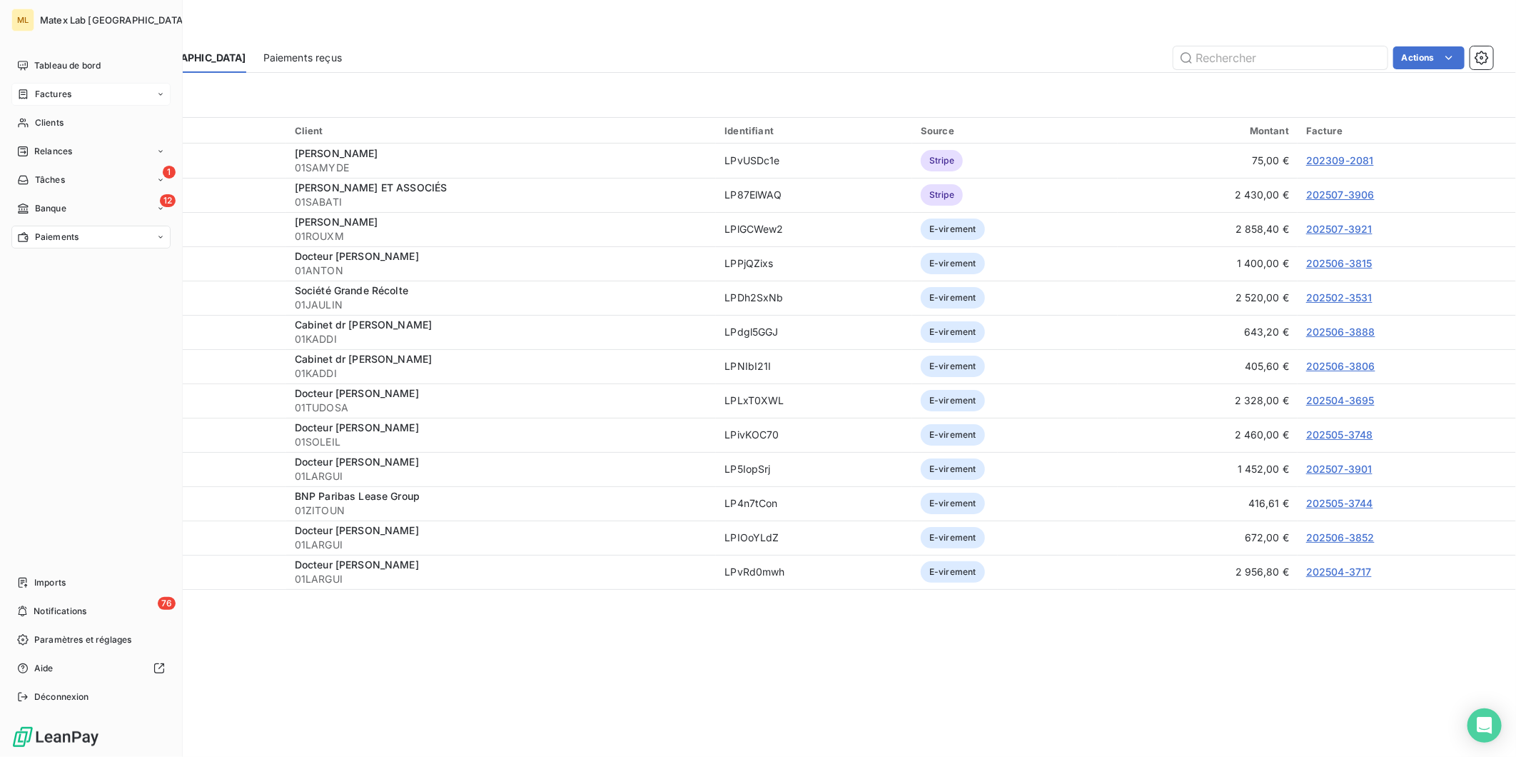
click at [59, 96] on span "Factures" at bounding box center [53, 94] width 36 height 13
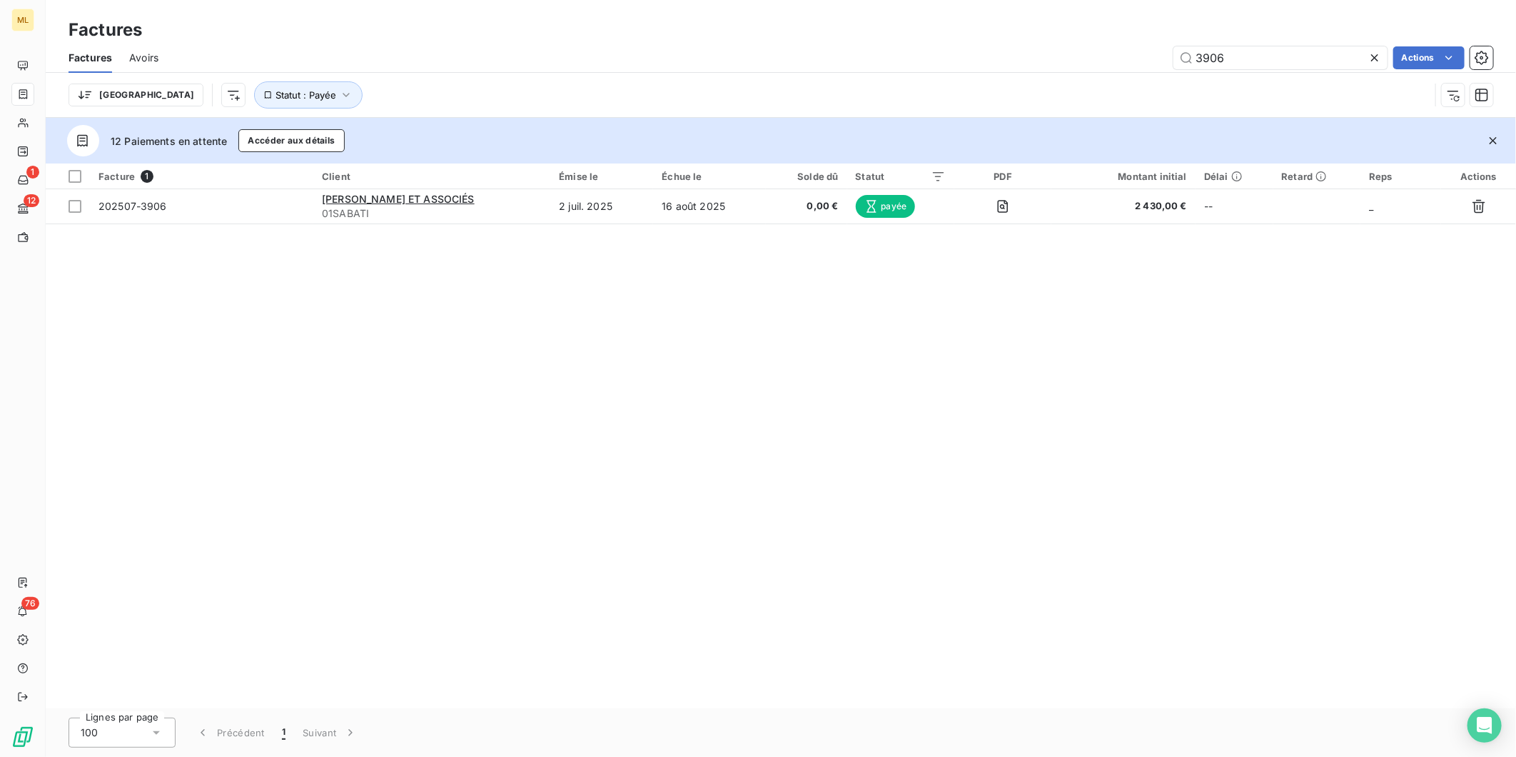
drag, startPoint x: 1236, startPoint y: 59, endPoint x: 1137, endPoint y: 59, distance: 98.5
click at [1139, 59] on div "3906 Actions" at bounding box center [835, 57] width 1318 height 23
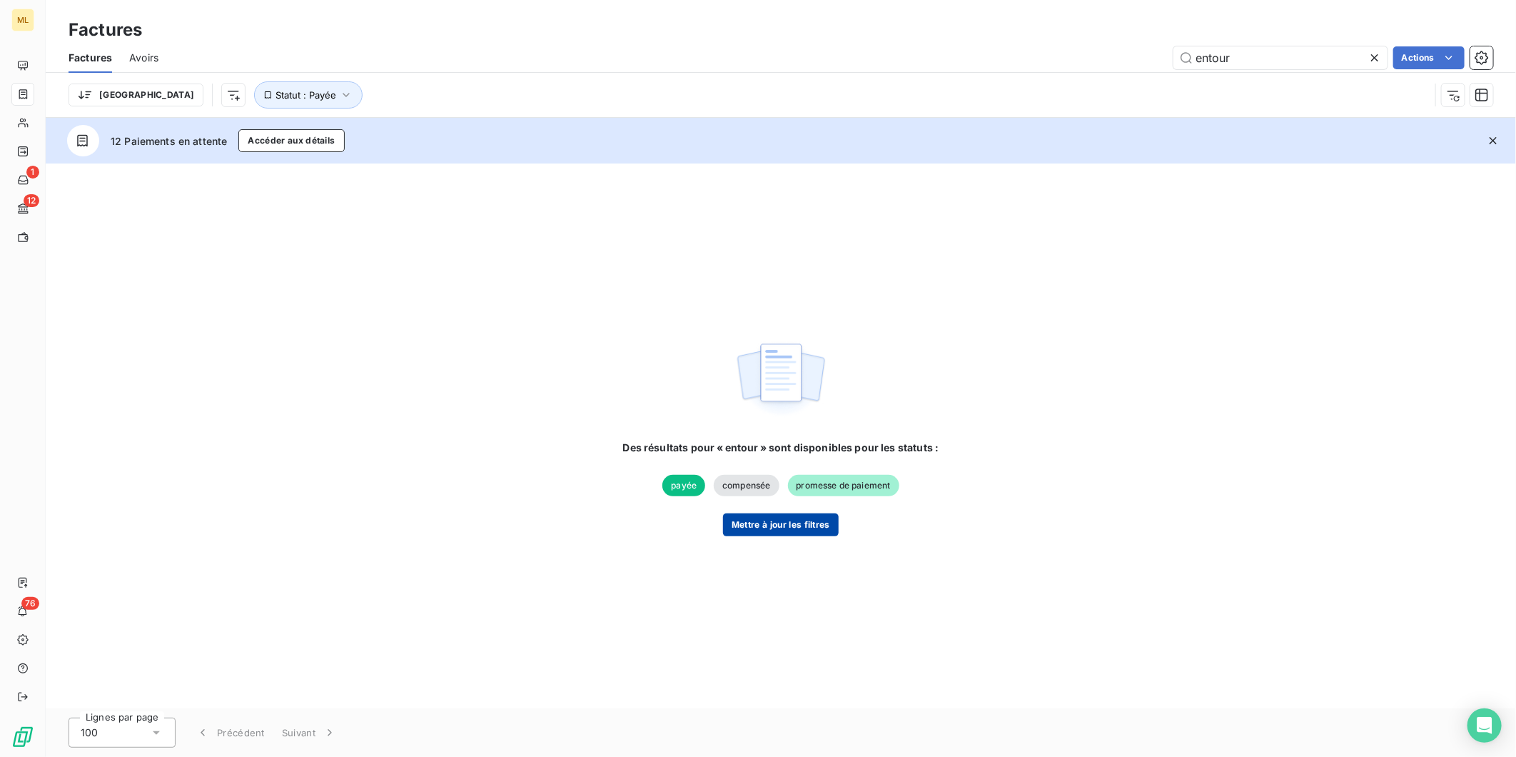
type input "entour"
click at [784, 531] on button "Mettre à jour les filtres" at bounding box center [781, 524] width 116 height 23
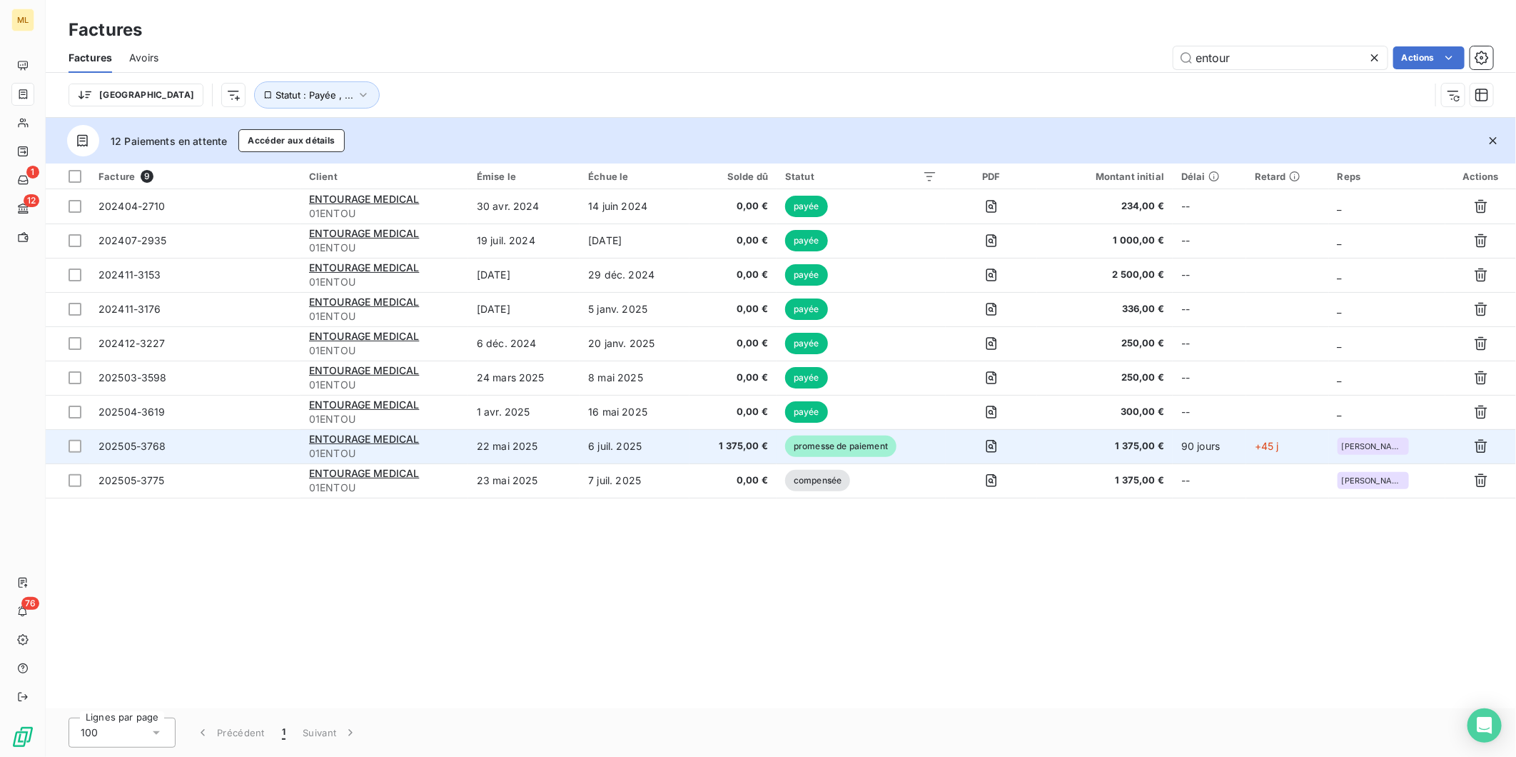
click at [837, 448] on span "promesse de paiement" at bounding box center [840, 446] width 111 height 21
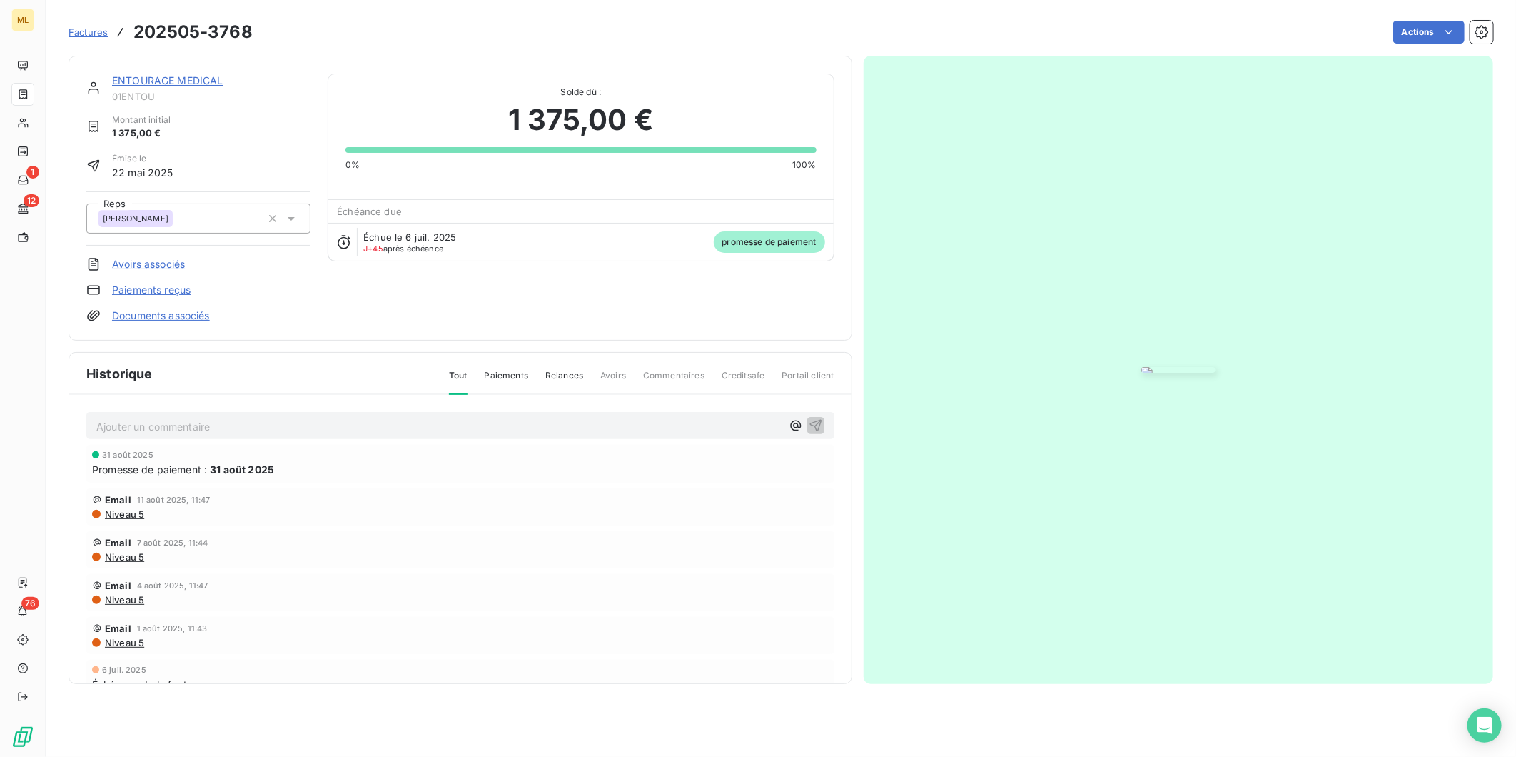
click at [176, 291] on link "Paiements reçus" at bounding box center [151, 290] width 79 height 14
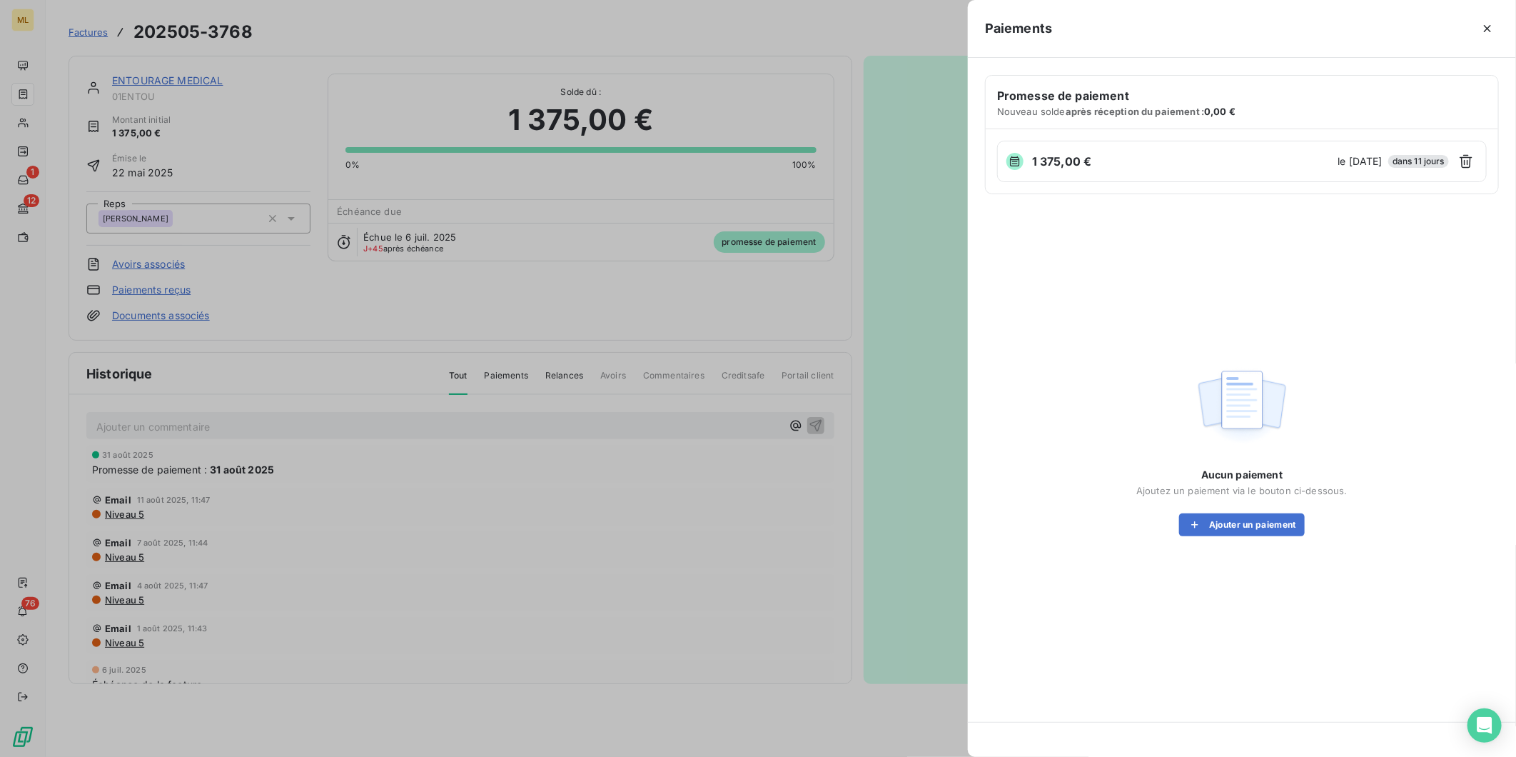
click at [816, 38] on div at bounding box center [758, 378] width 1516 height 757
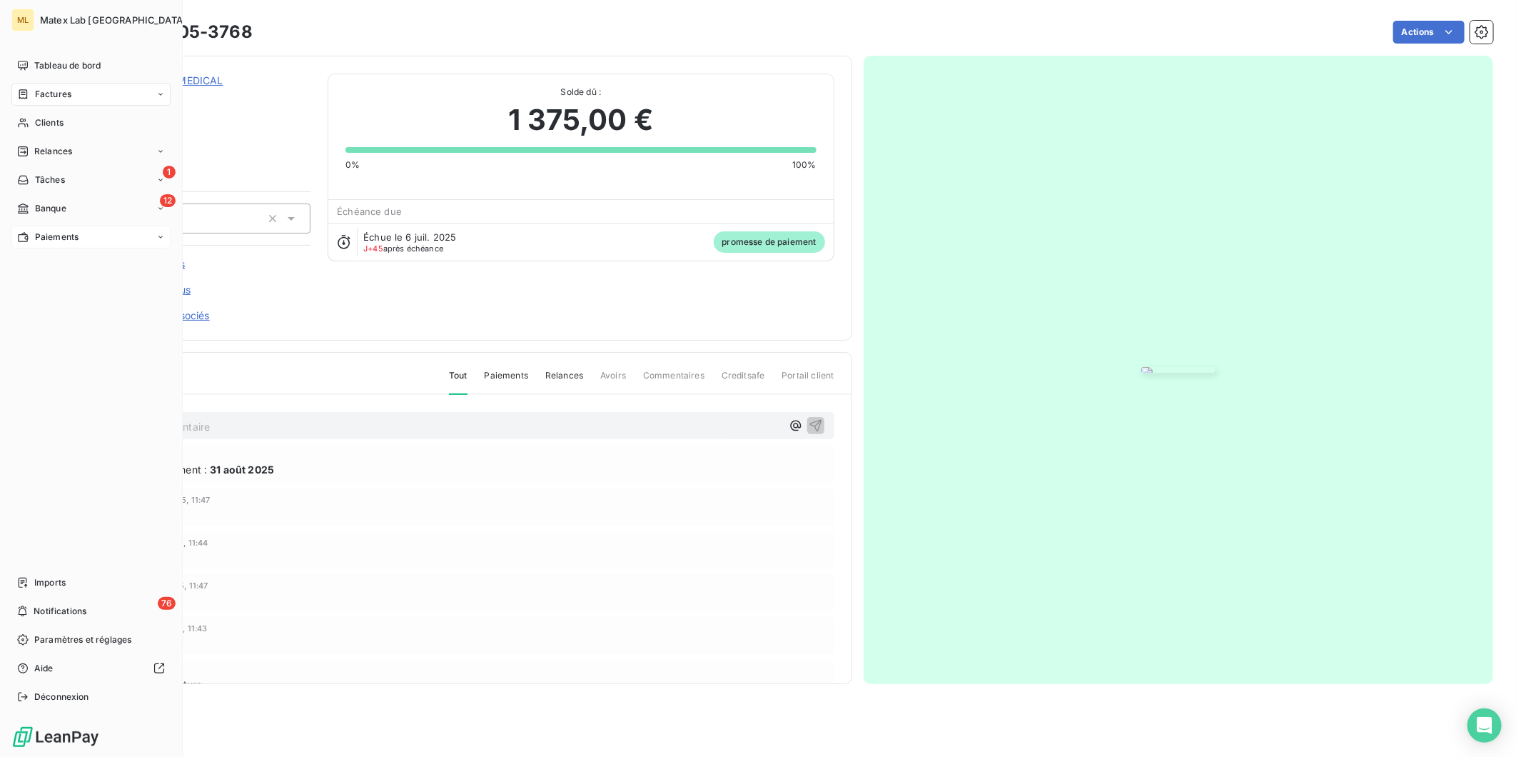
click at [48, 236] on span "Paiements" at bounding box center [57, 237] width 44 height 13
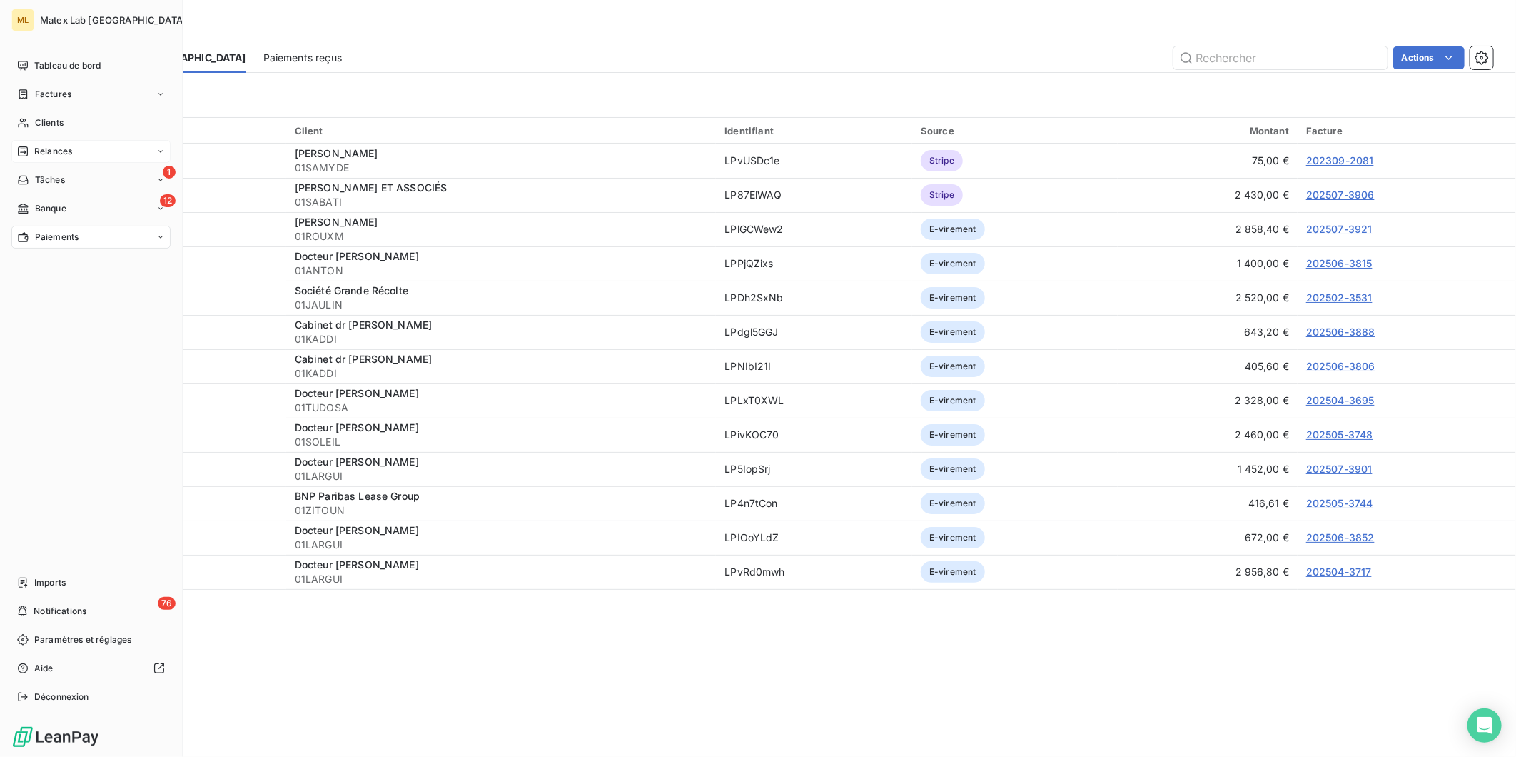
click at [69, 153] on span "Relances" at bounding box center [53, 151] width 38 height 13
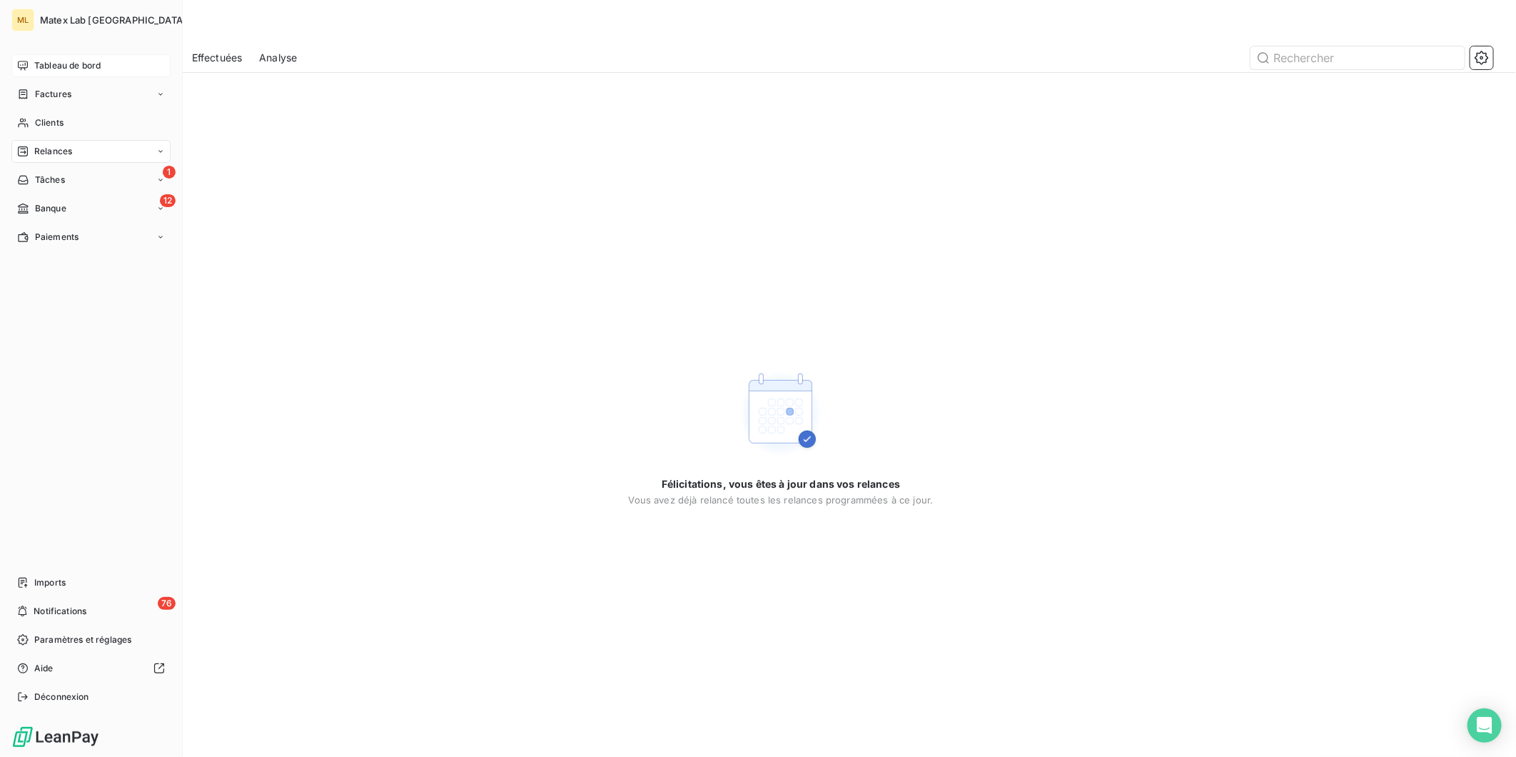
click at [58, 68] on span "Tableau de bord" at bounding box center [67, 65] width 66 height 13
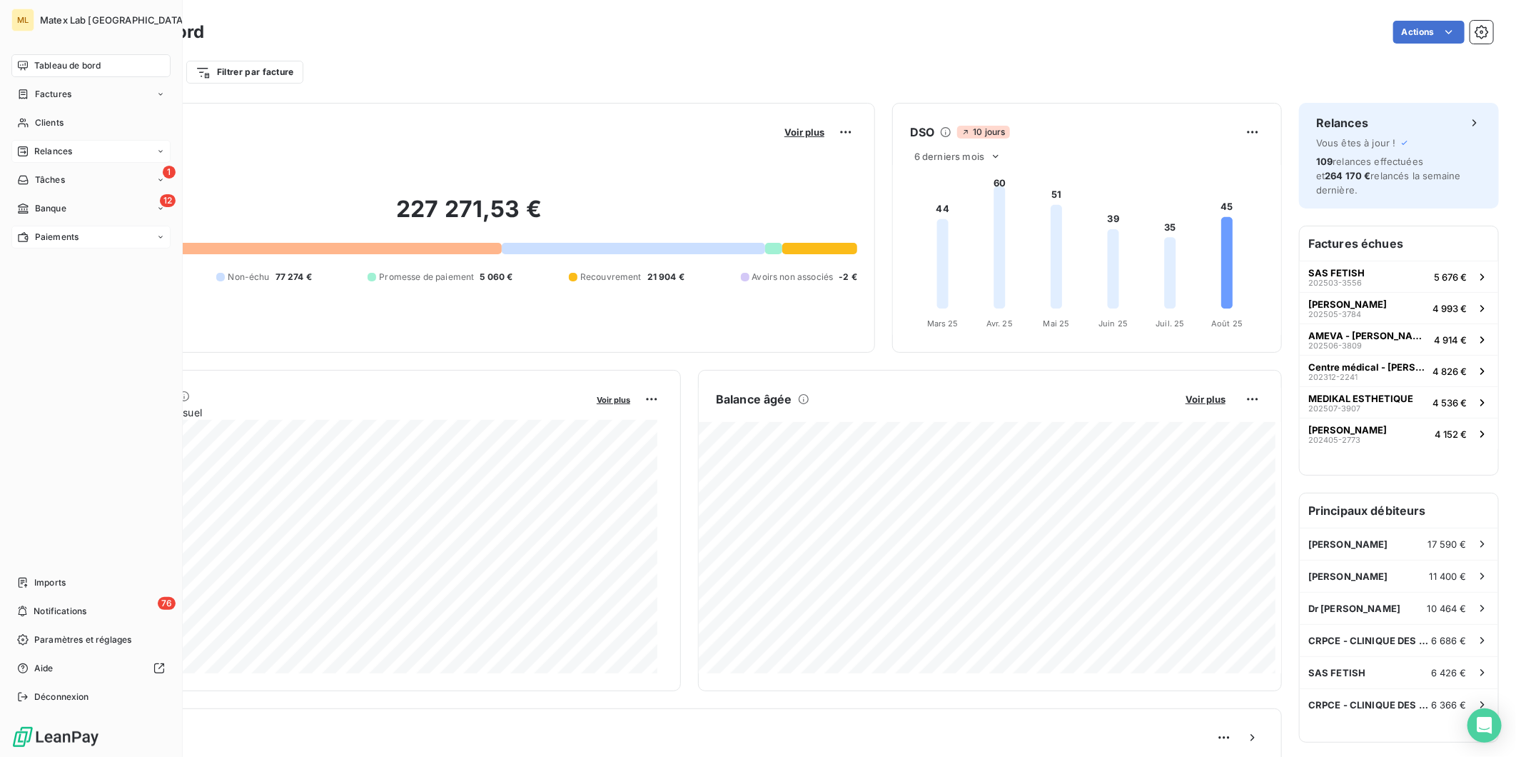
click at [39, 231] on span "Paiements" at bounding box center [57, 237] width 44 height 13
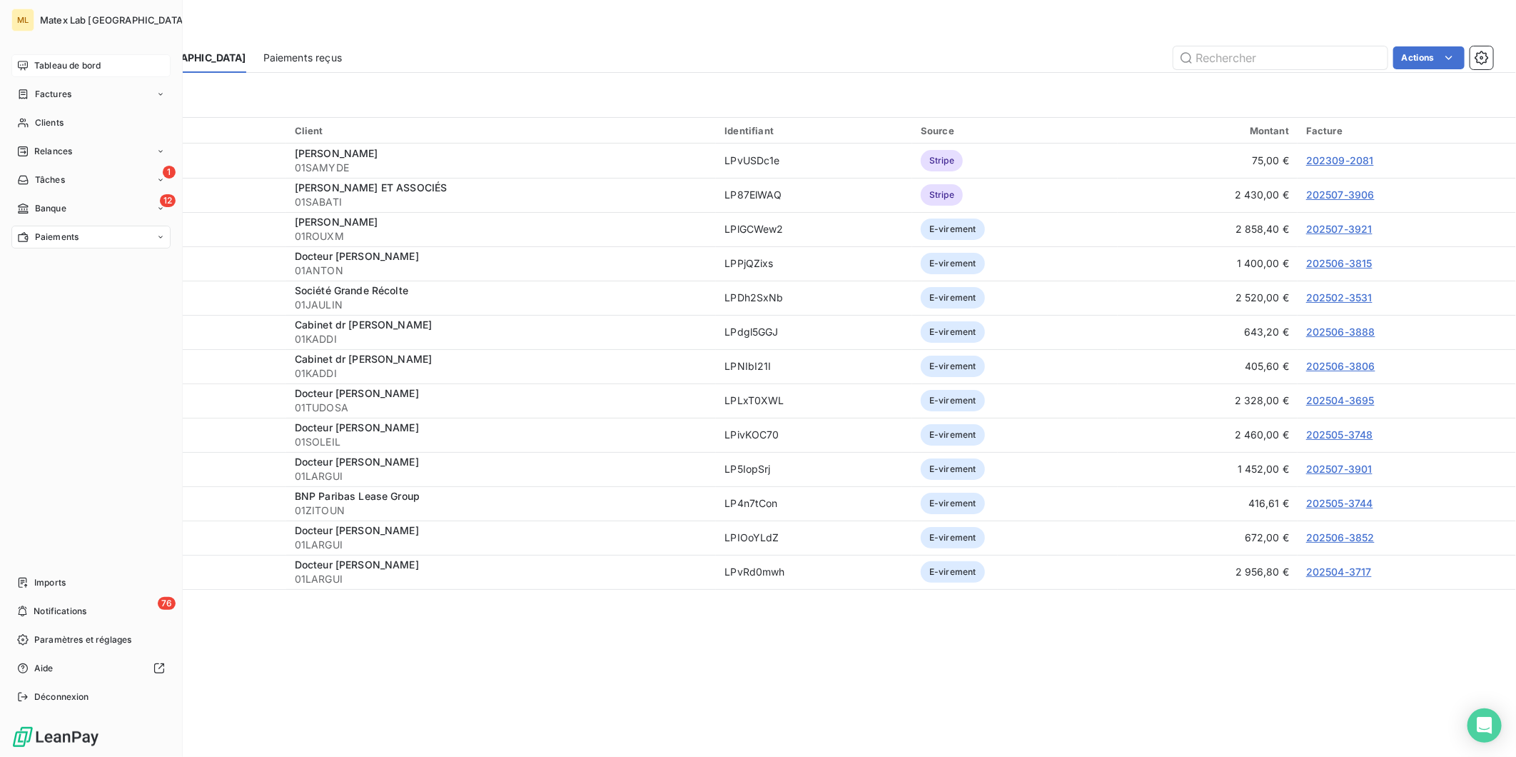
click at [49, 62] on span "Tableau de bord" at bounding box center [67, 65] width 66 height 13
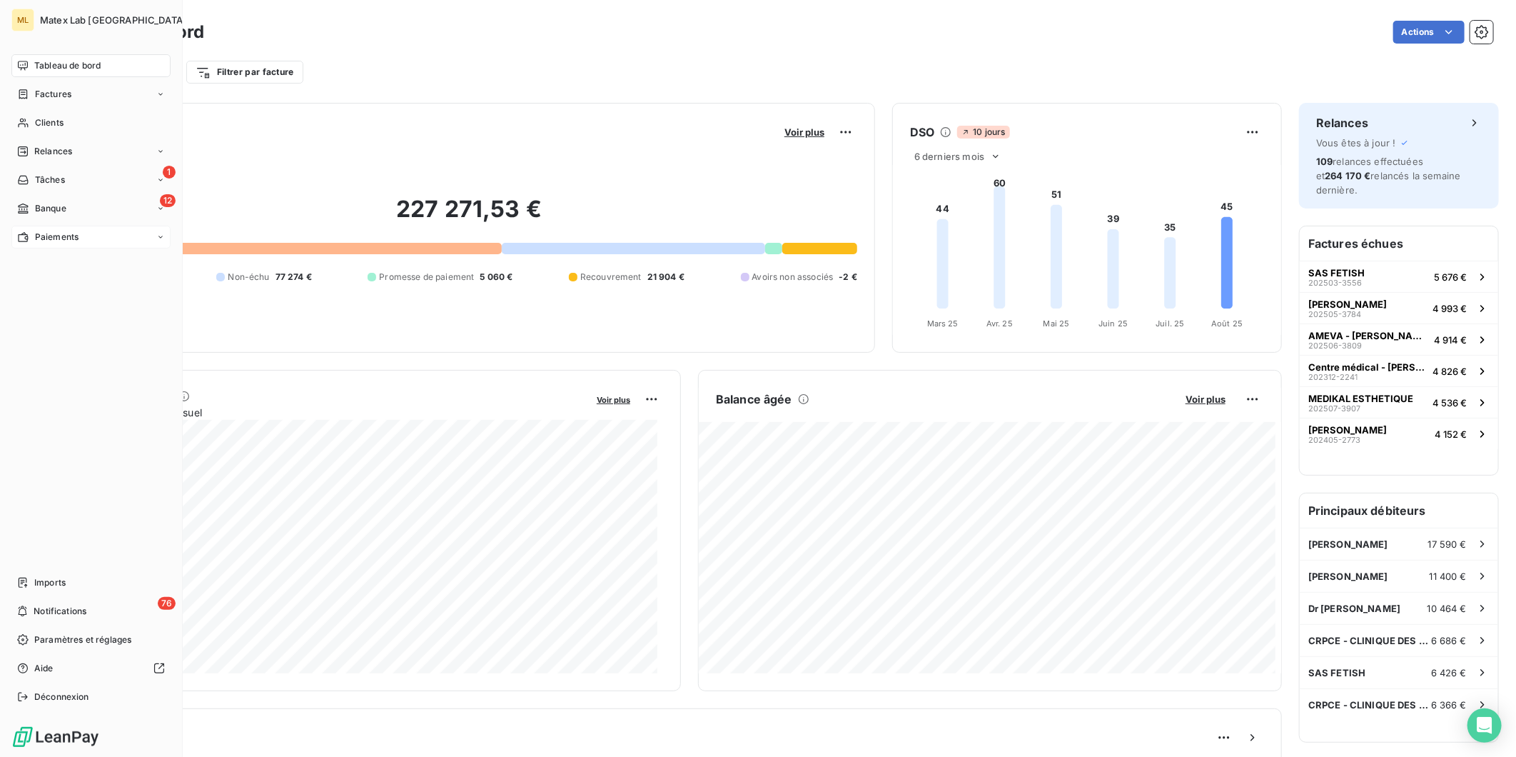
click at [59, 231] on span "Paiements" at bounding box center [57, 237] width 44 height 13
